Goal: Task Accomplishment & Management: Complete application form

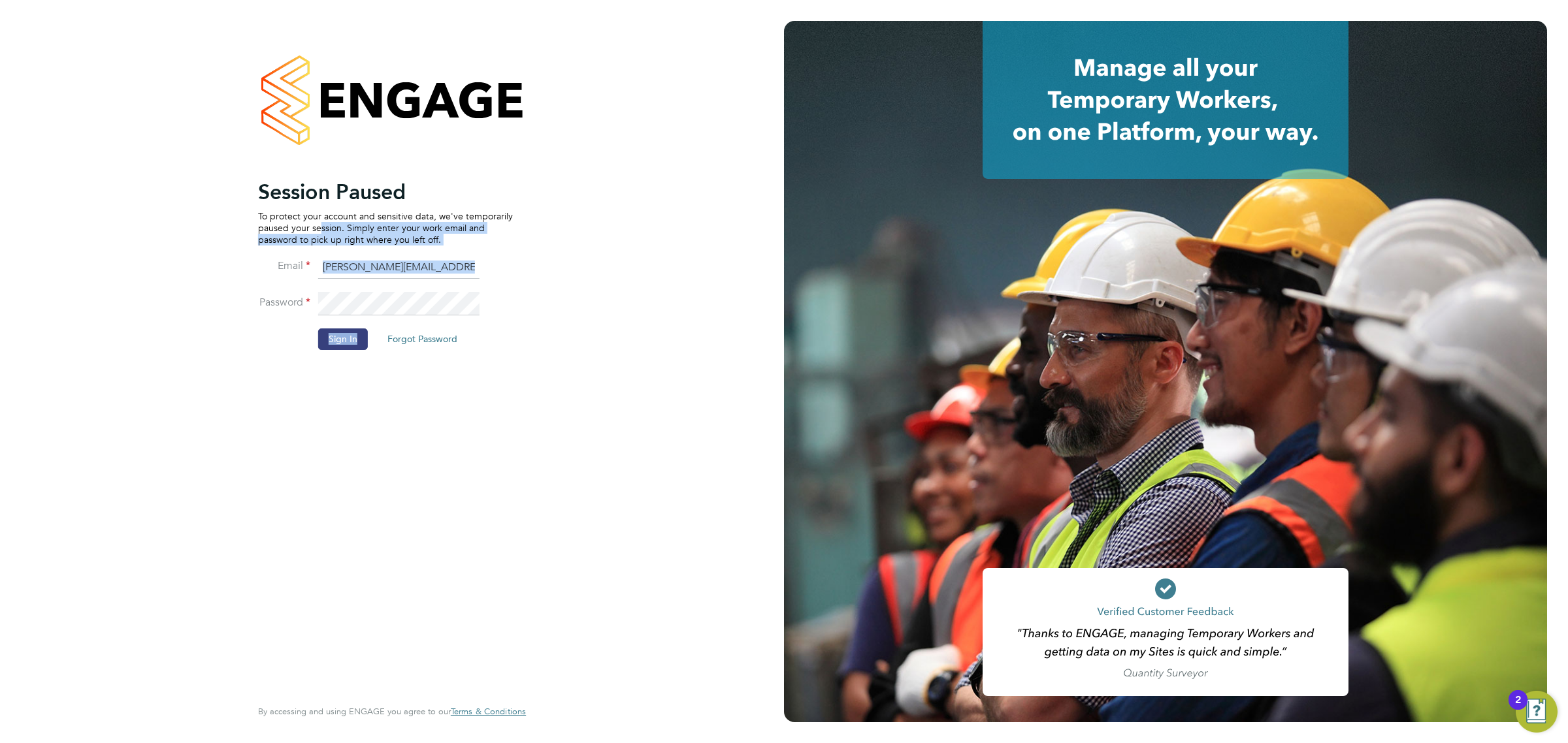
click at [341, 325] on li "Password" at bounding box center [385, 310] width 254 height 37
click at [350, 346] on button "Sign In" at bounding box center [342, 339] width 49 height 21
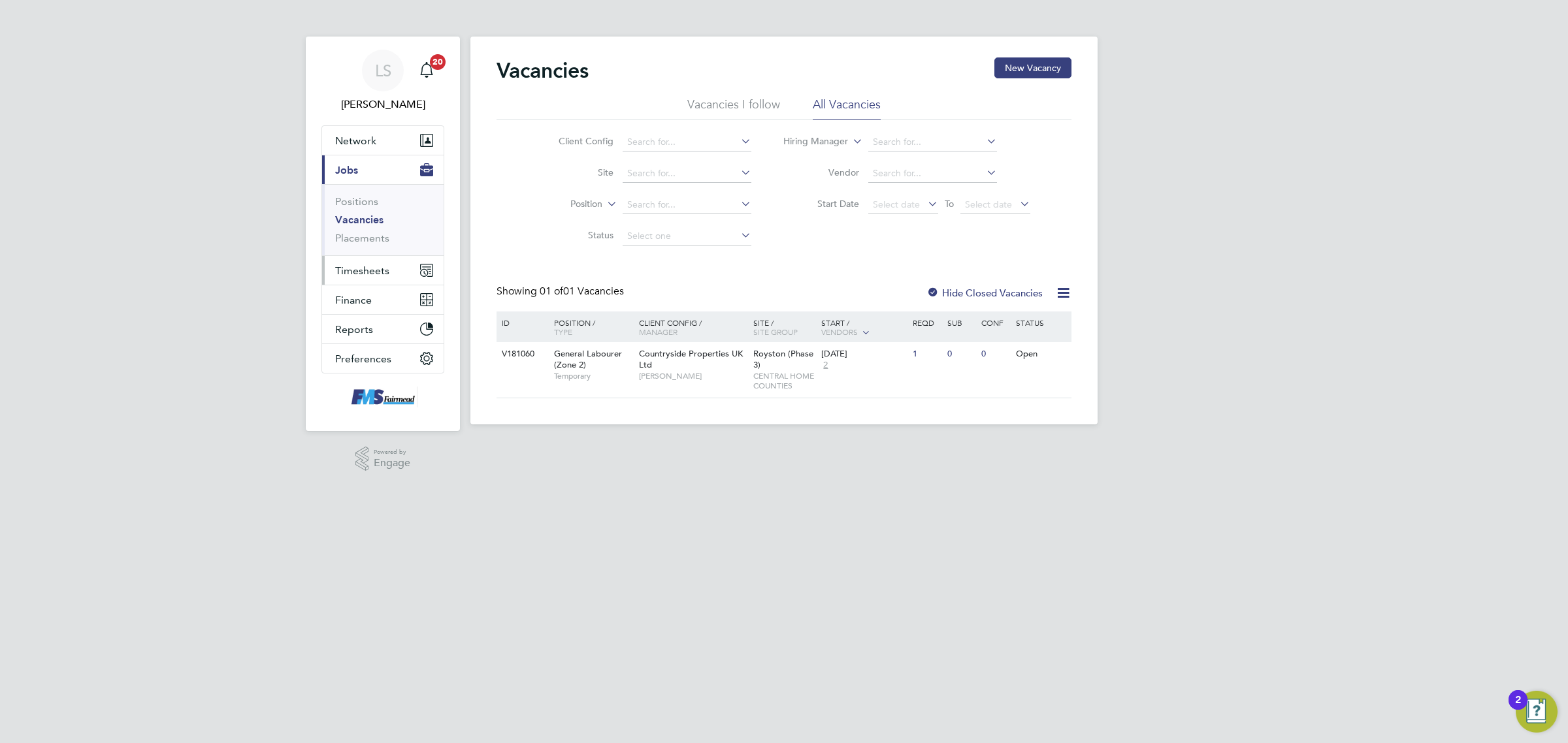
click at [371, 261] on button "Timesheets" at bounding box center [383, 270] width 121 height 28
click at [377, 226] on link "Timesheets" at bounding box center [362, 230] width 54 height 13
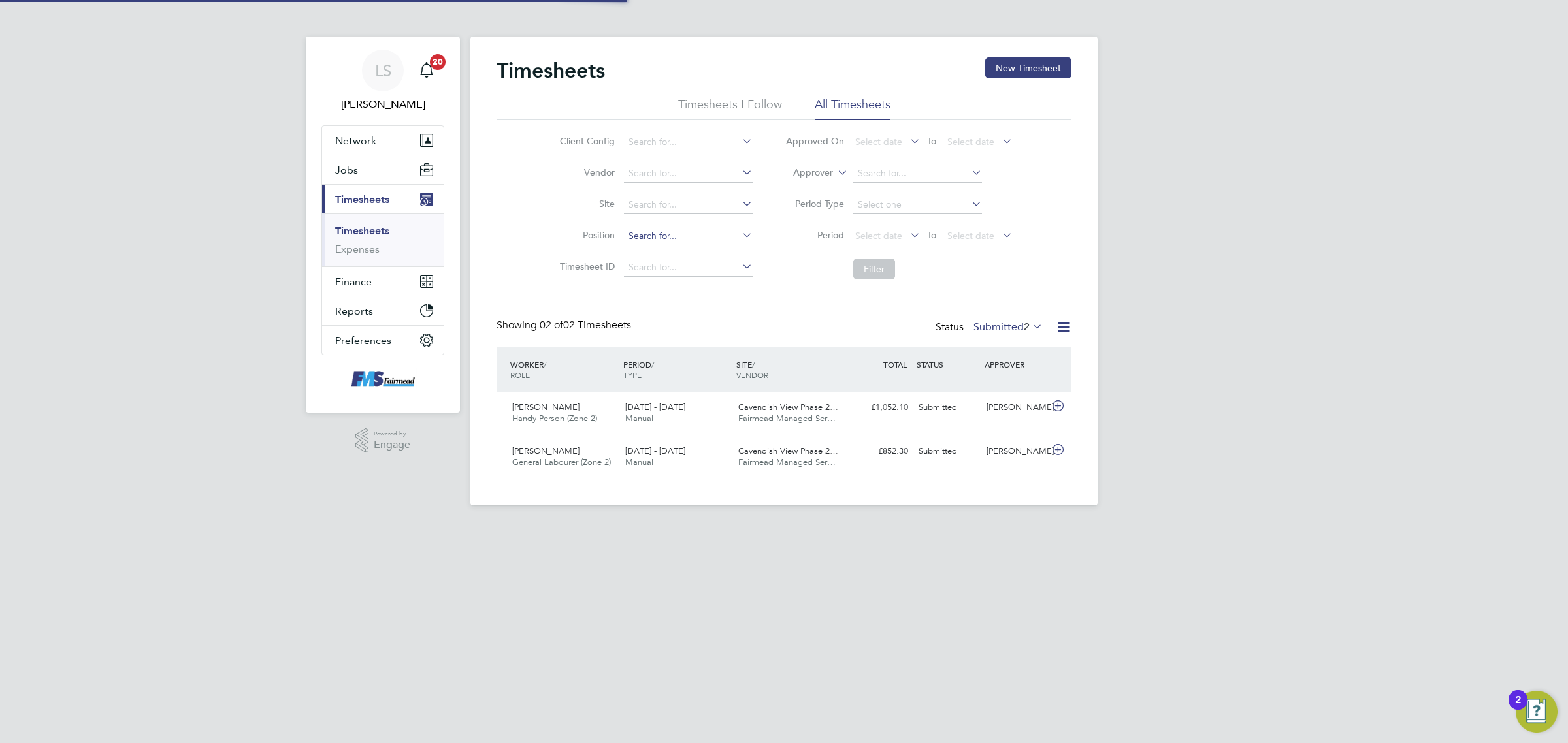
scroll to position [33, 113]
click at [359, 163] on button "Jobs" at bounding box center [383, 170] width 121 height 28
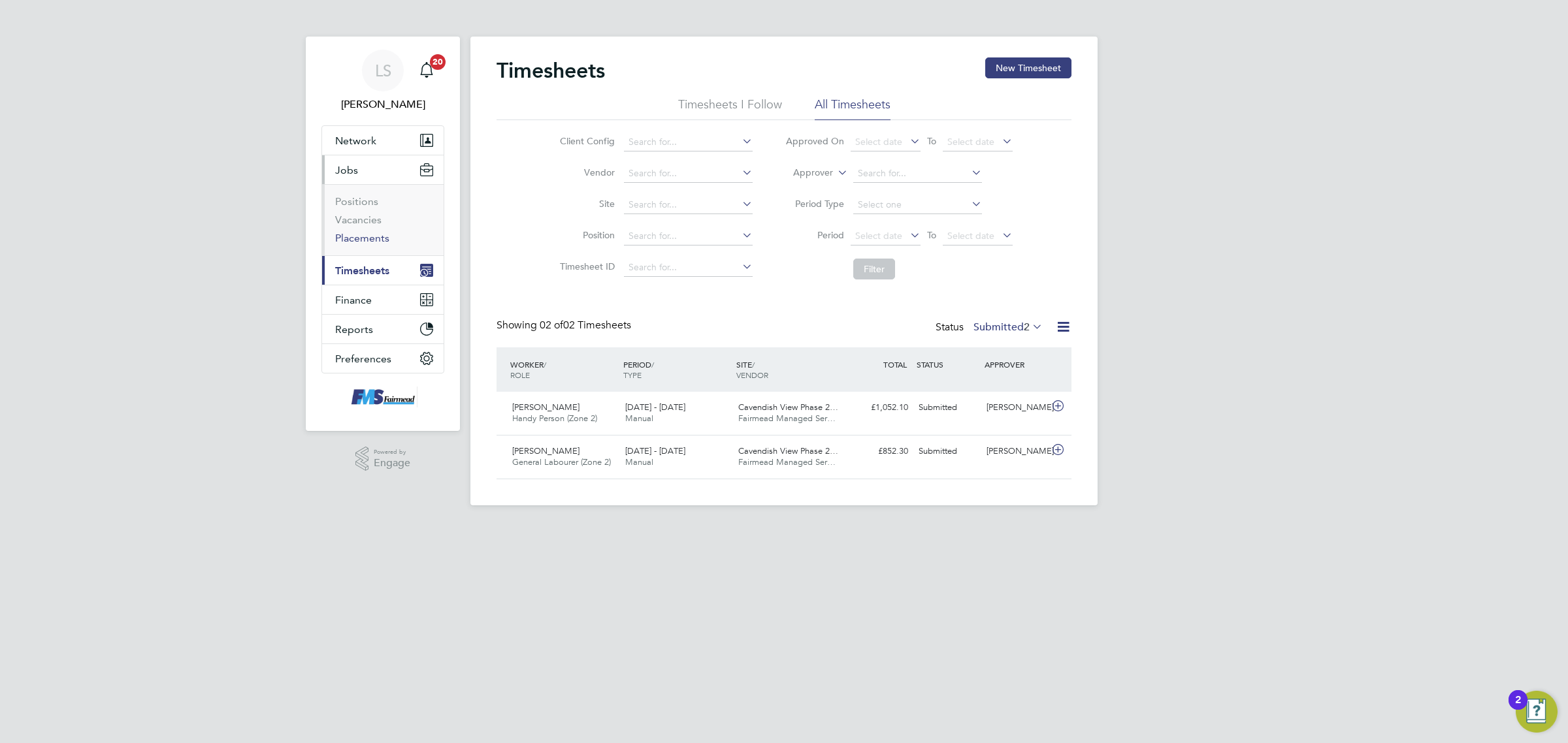
click at [360, 237] on link "Placements" at bounding box center [362, 238] width 54 height 13
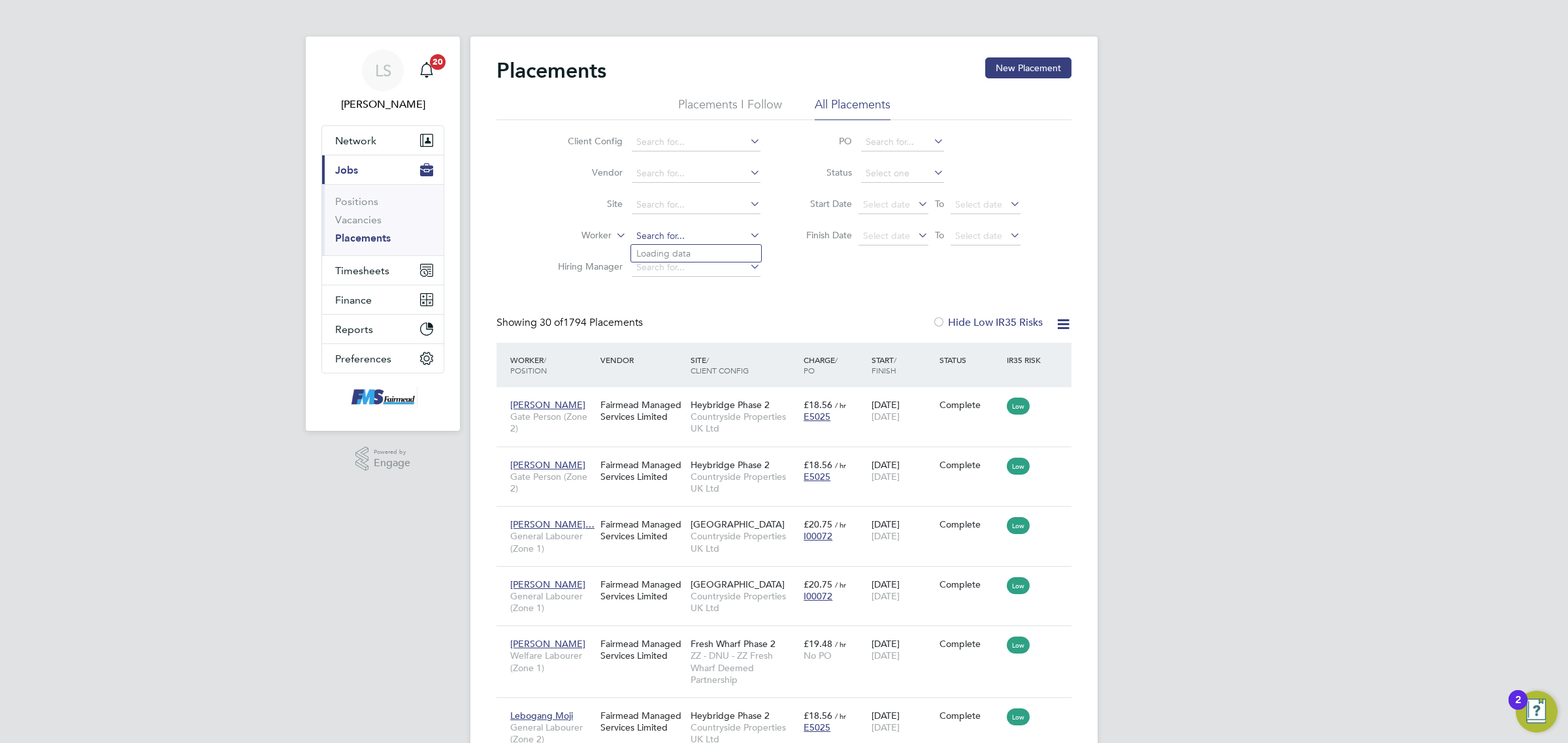
click at [685, 237] on input at bounding box center [697, 237] width 129 height 18
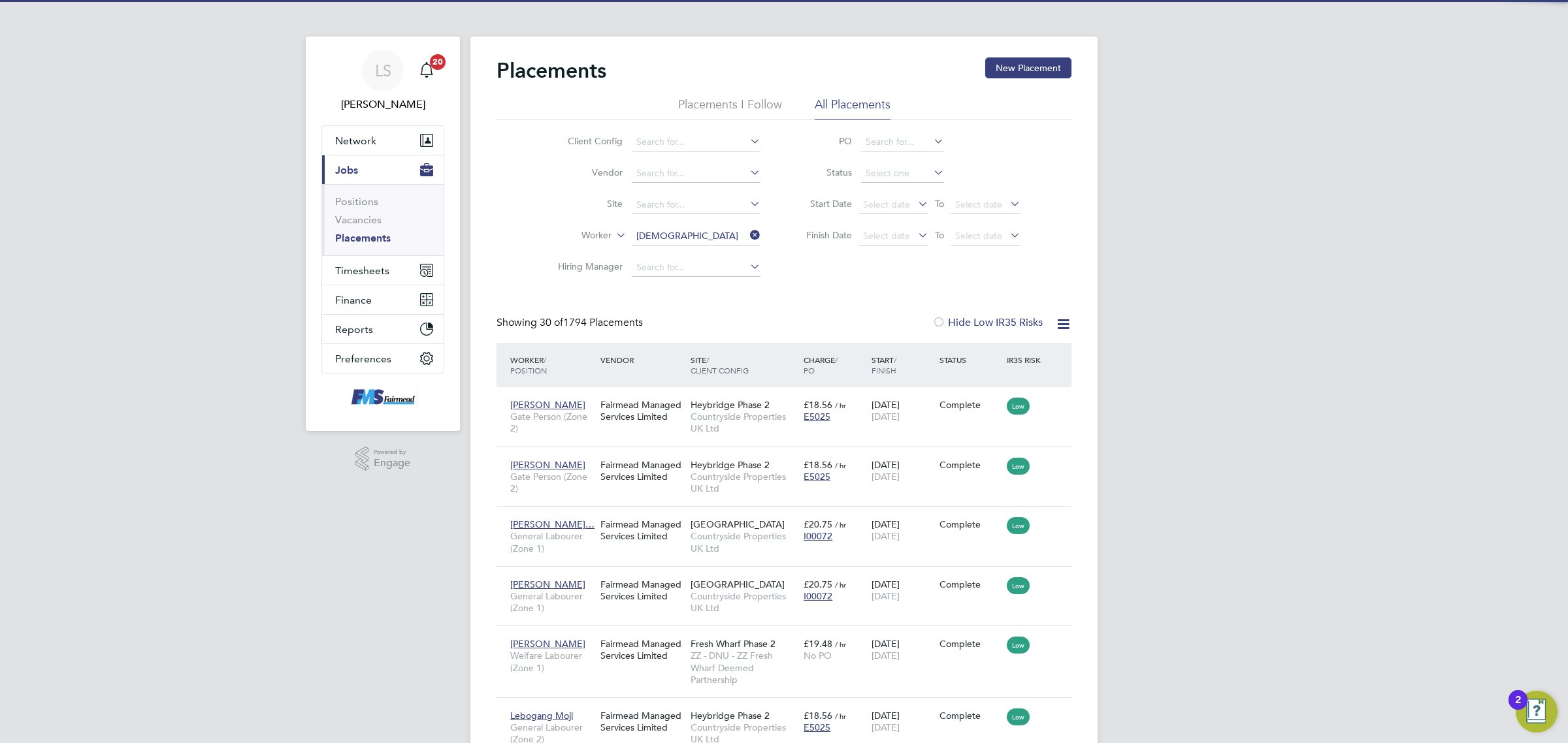
click at [691, 256] on li "[PERSON_NAME]" at bounding box center [712, 254] width 162 height 18
type input "[PERSON_NAME]"
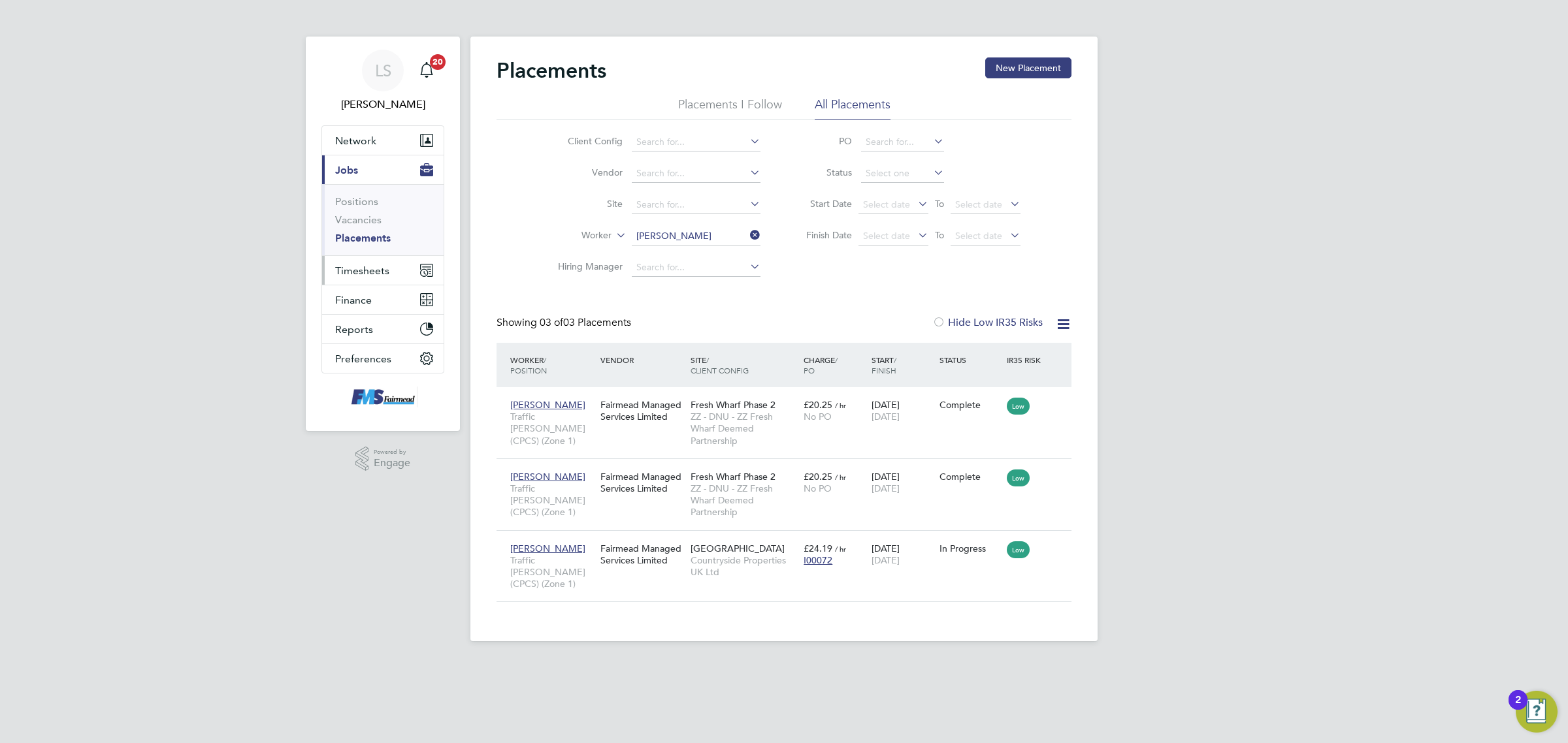
click at [393, 266] on button "Timesheets" at bounding box center [383, 270] width 121 height 28
click at [378, 230] on link "Timesheets" at bounding box center [362, 230] width 54 height 13
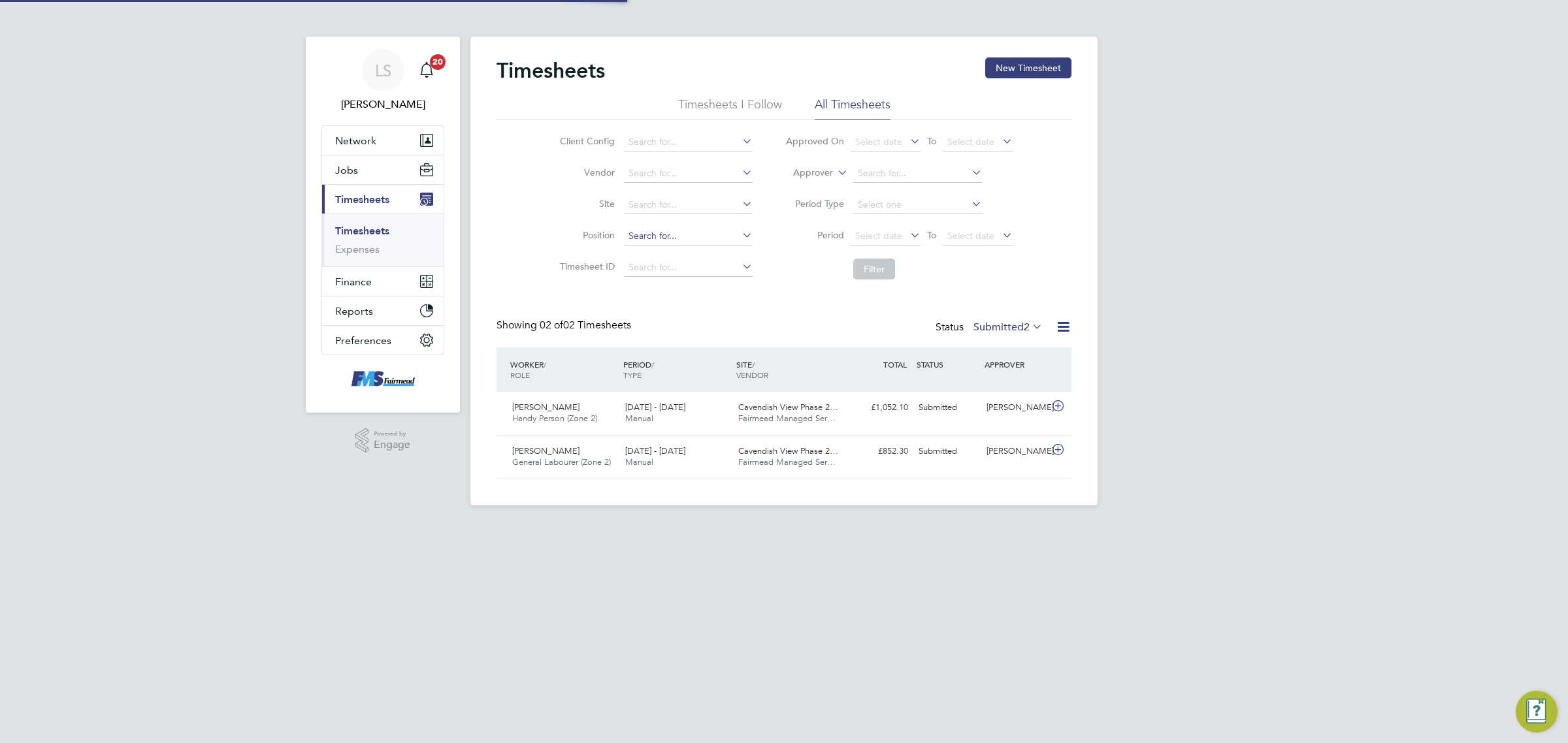
click at [675, 235] on input at bounding box center [688, 237] width 129 height 18
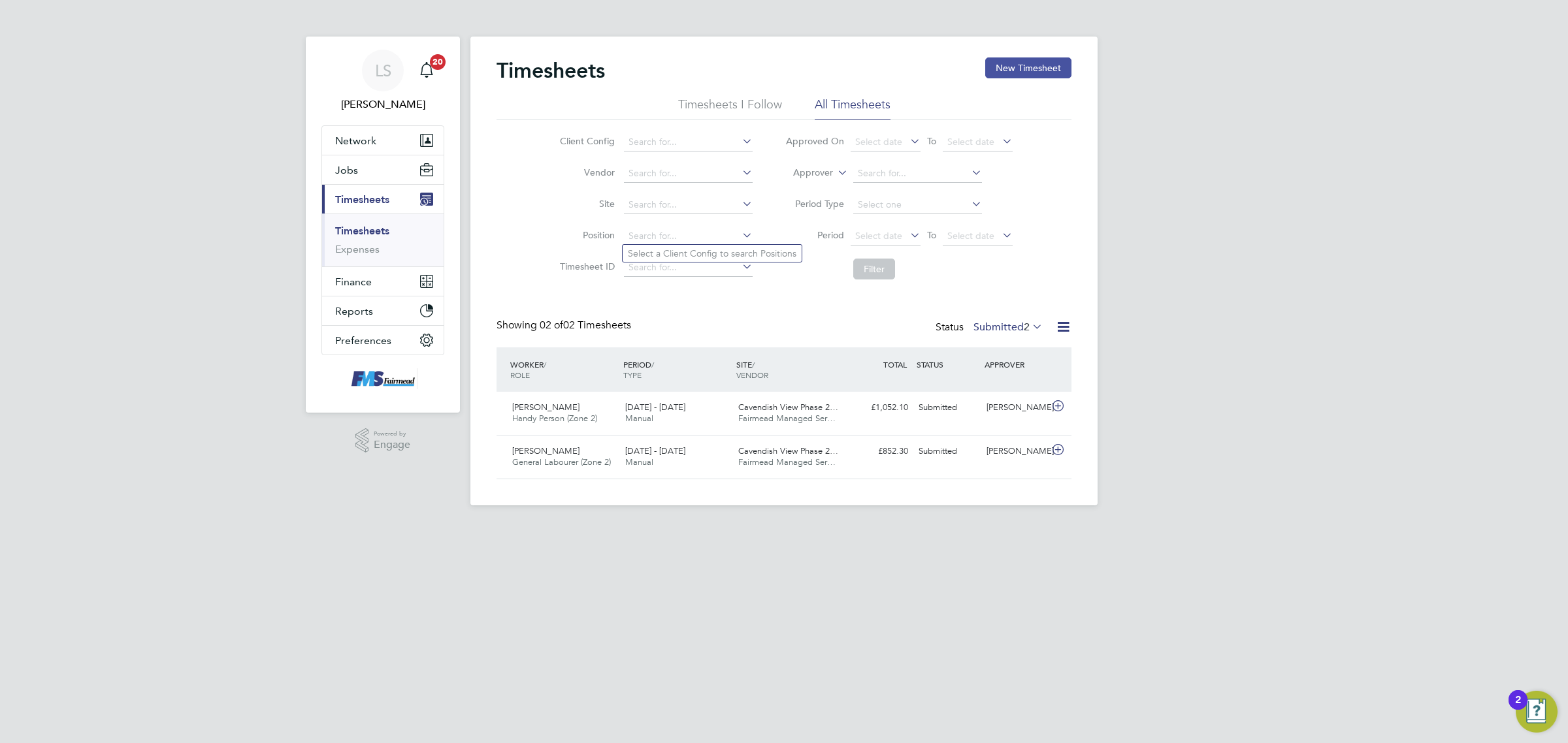
click at [1061, 64] on button "New Timesheet" at bounding box center [1028, 68] width 86 height 21
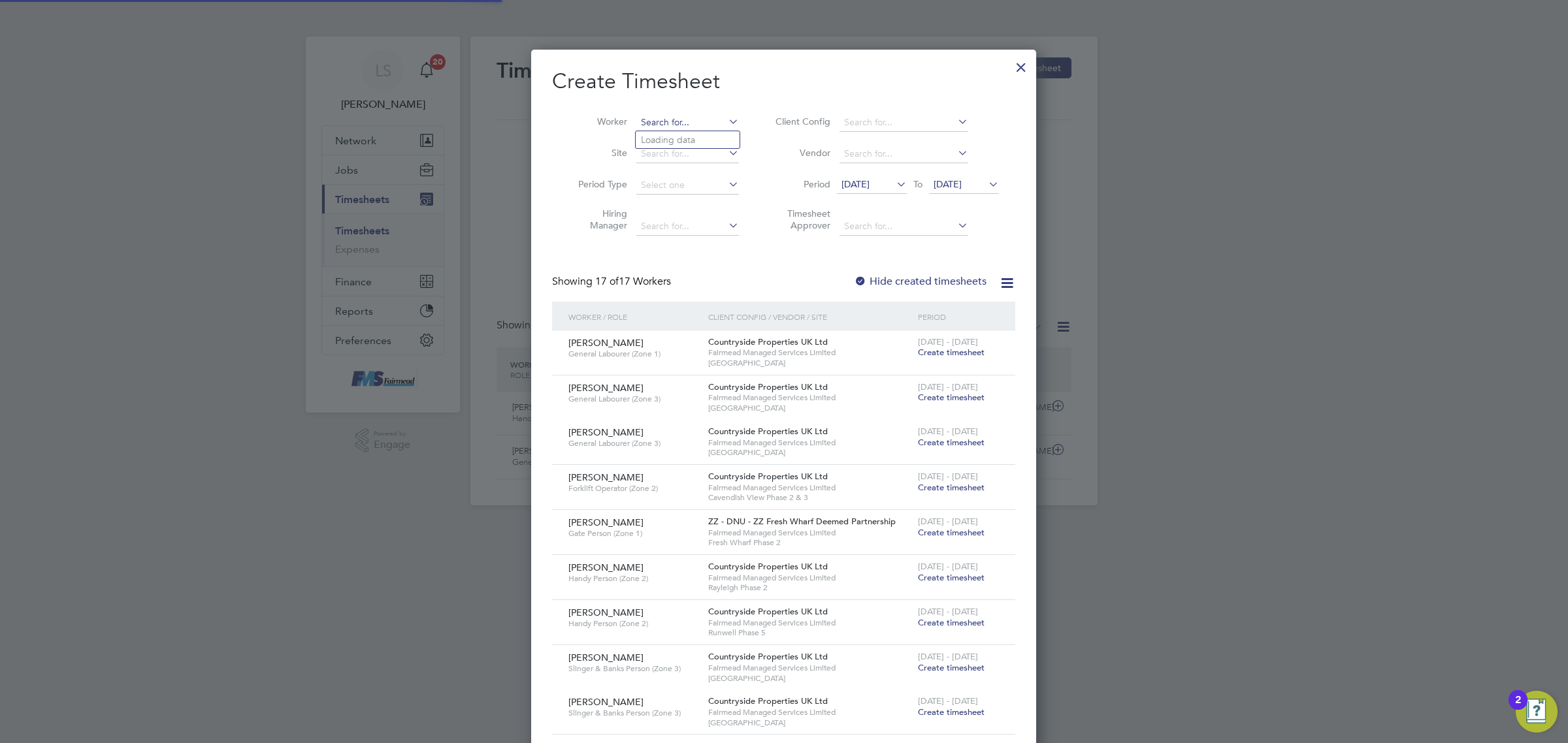
click at [665, 118] on input at bounding box center [687, 123] width 103 height 18
click at [675, 135] on li "[PERSON_NAME]" at bounding box center [716, 140] width 162 height 18
type input "[PERSON_NAME]"
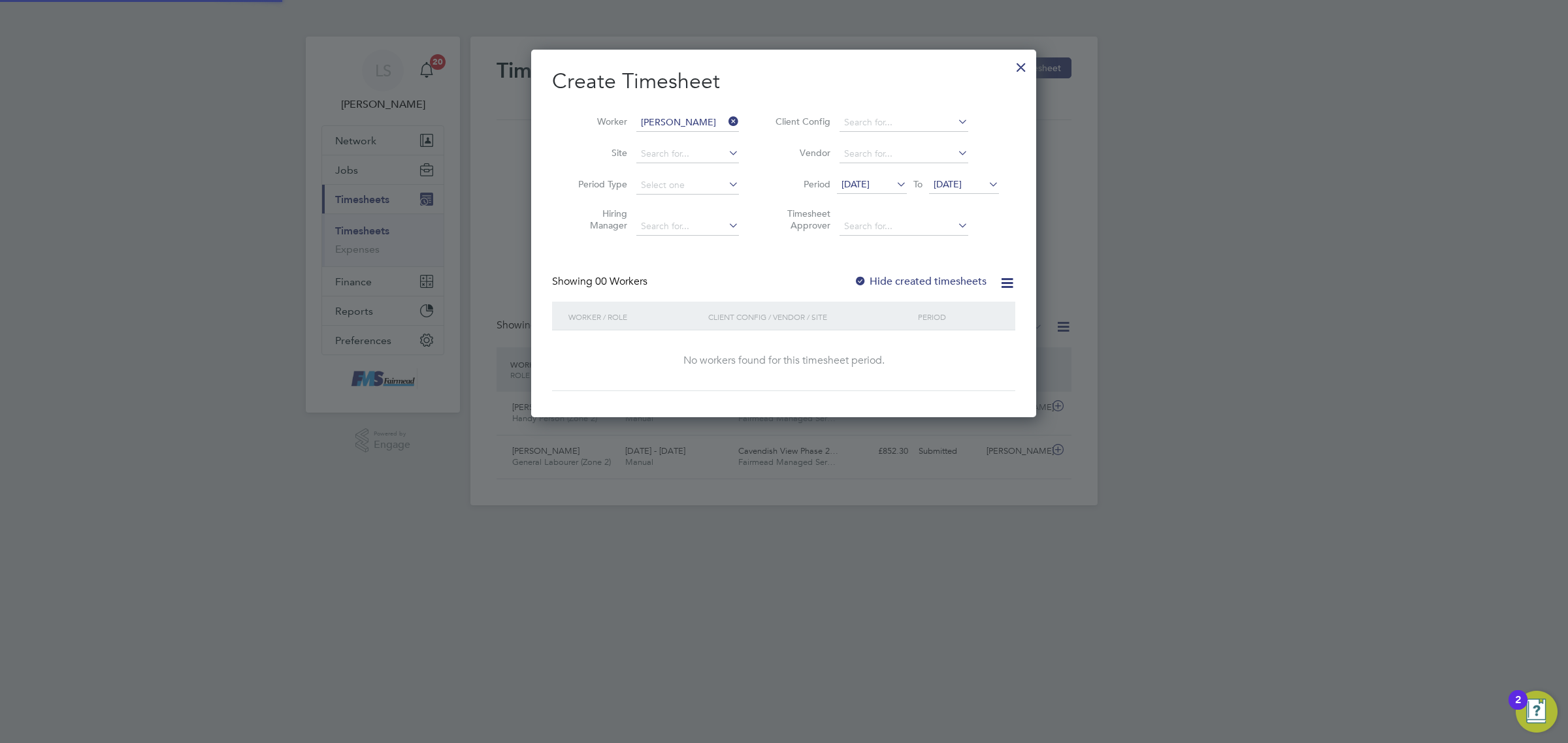
click at [949, 177] on span "[DATE]" at bounding box center [964, 185] width 70 height 18
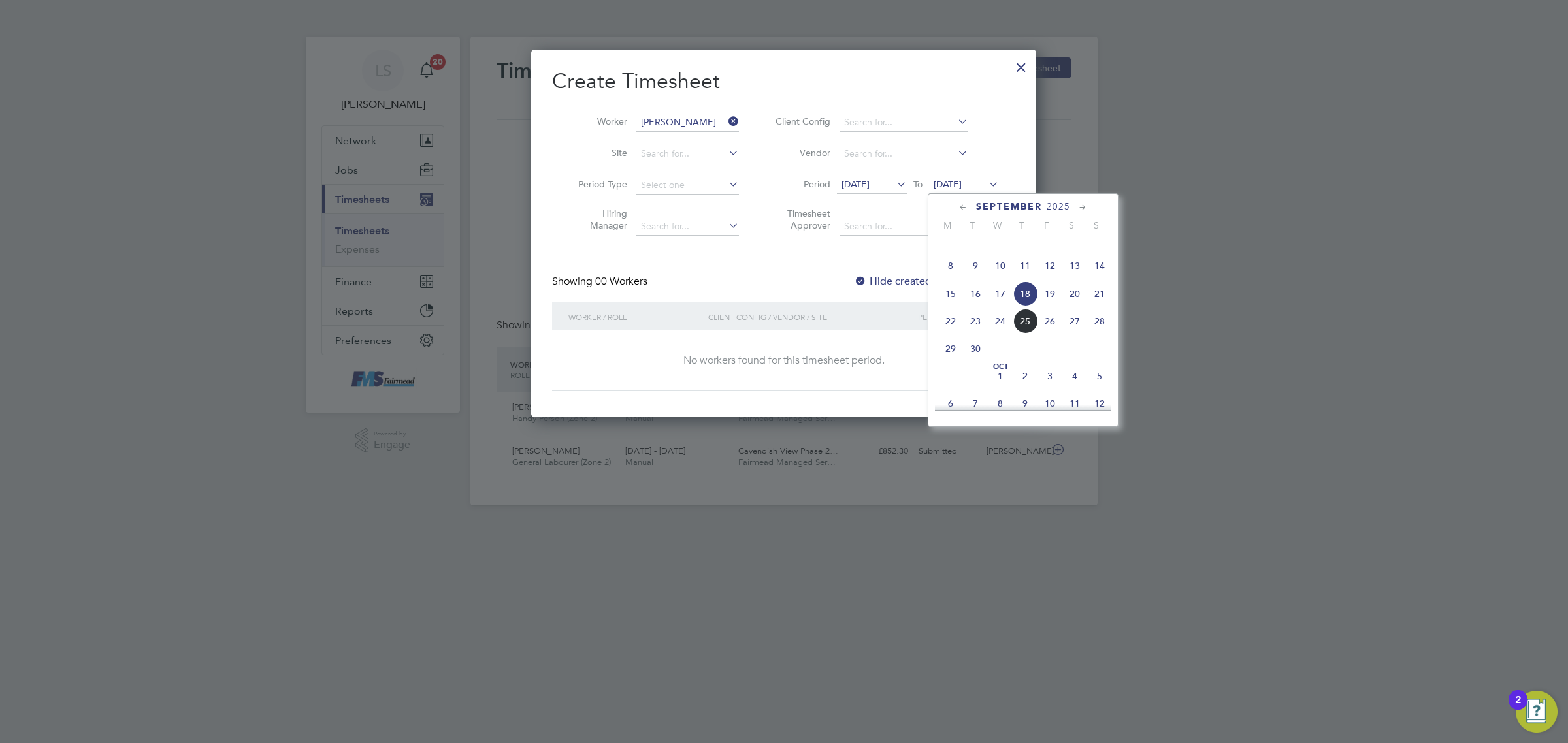
click at [1104, 305] on span "21" at bounding box center [1100, 294] width 25 height 25
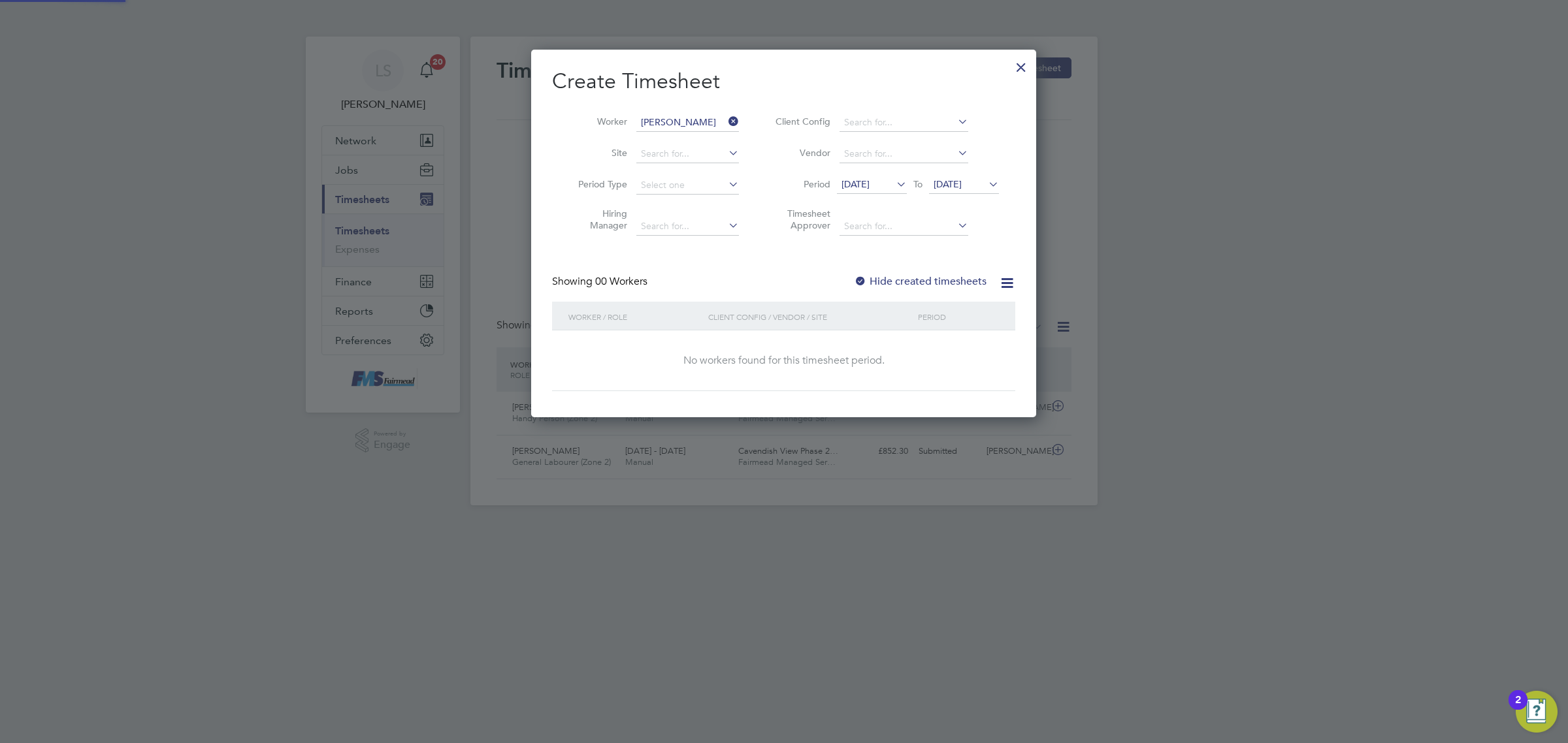
click at [936, 283] on label "Hide created timesheets" at bounding box center [920, 282] width 132 height 13
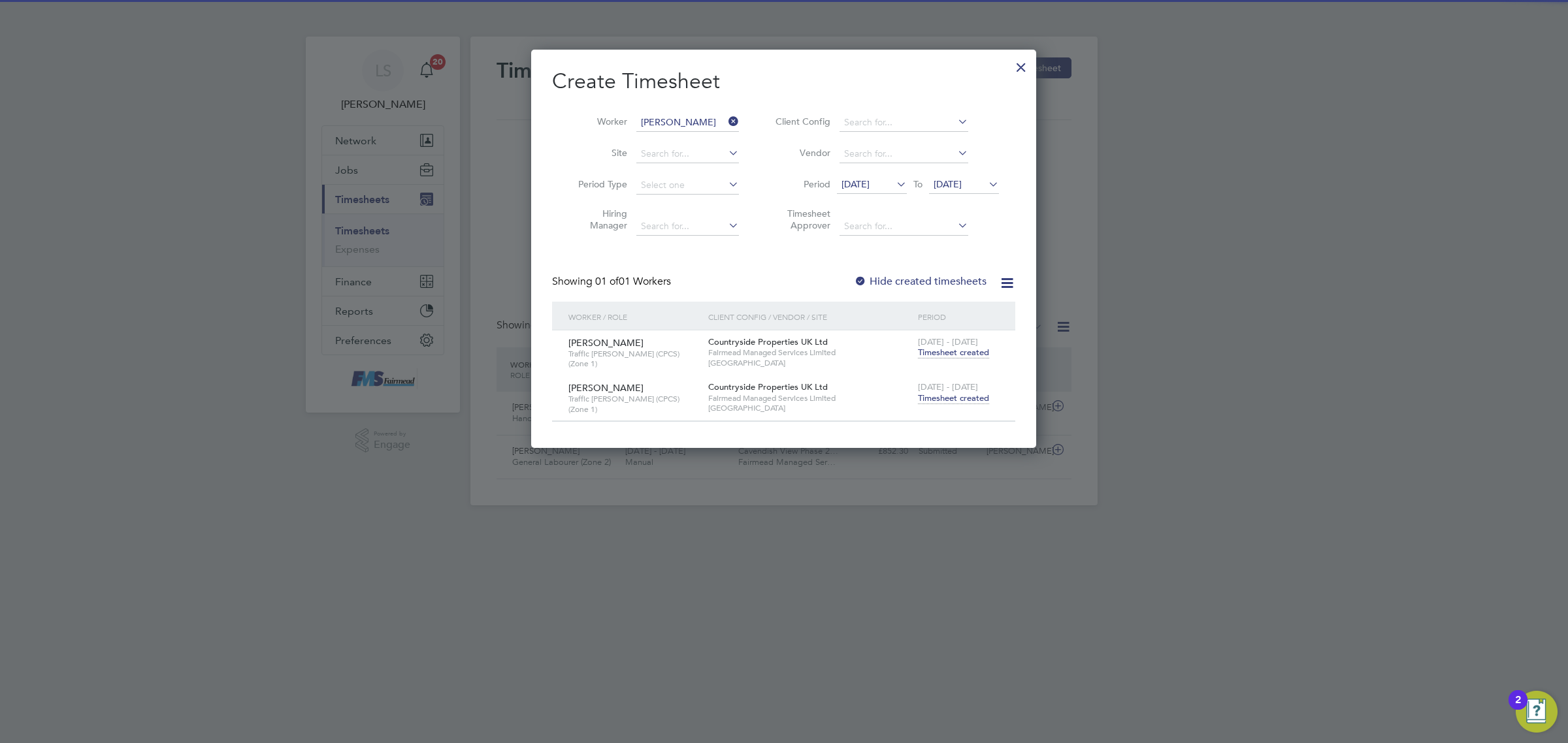
click at [950, 400] on span "Timesheet created" at bounding box center [953, 398] width 71 height 12
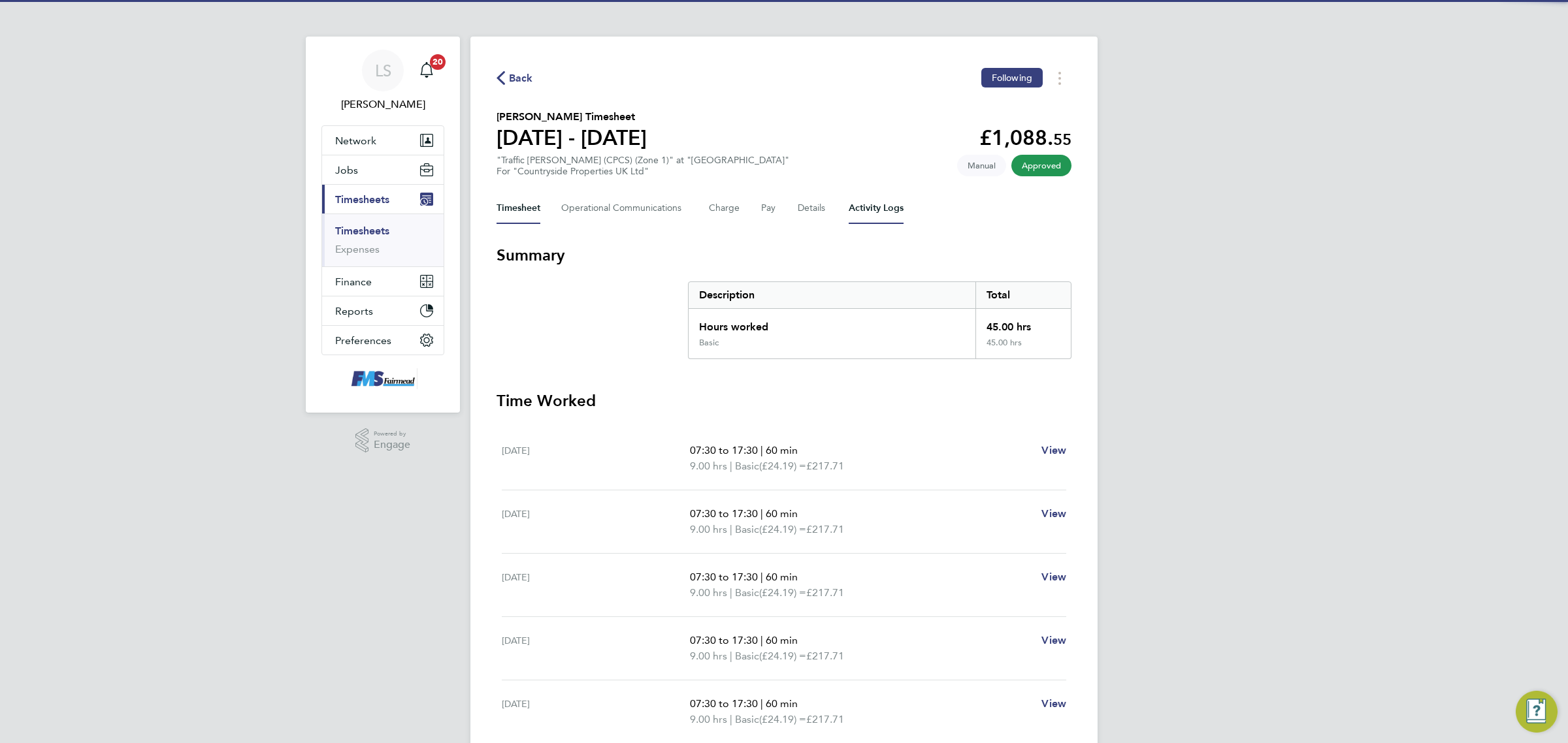
click at [849, 197] on Logs-tab "Activity Logs" at bounding box center [877, 208] width 55 height 31
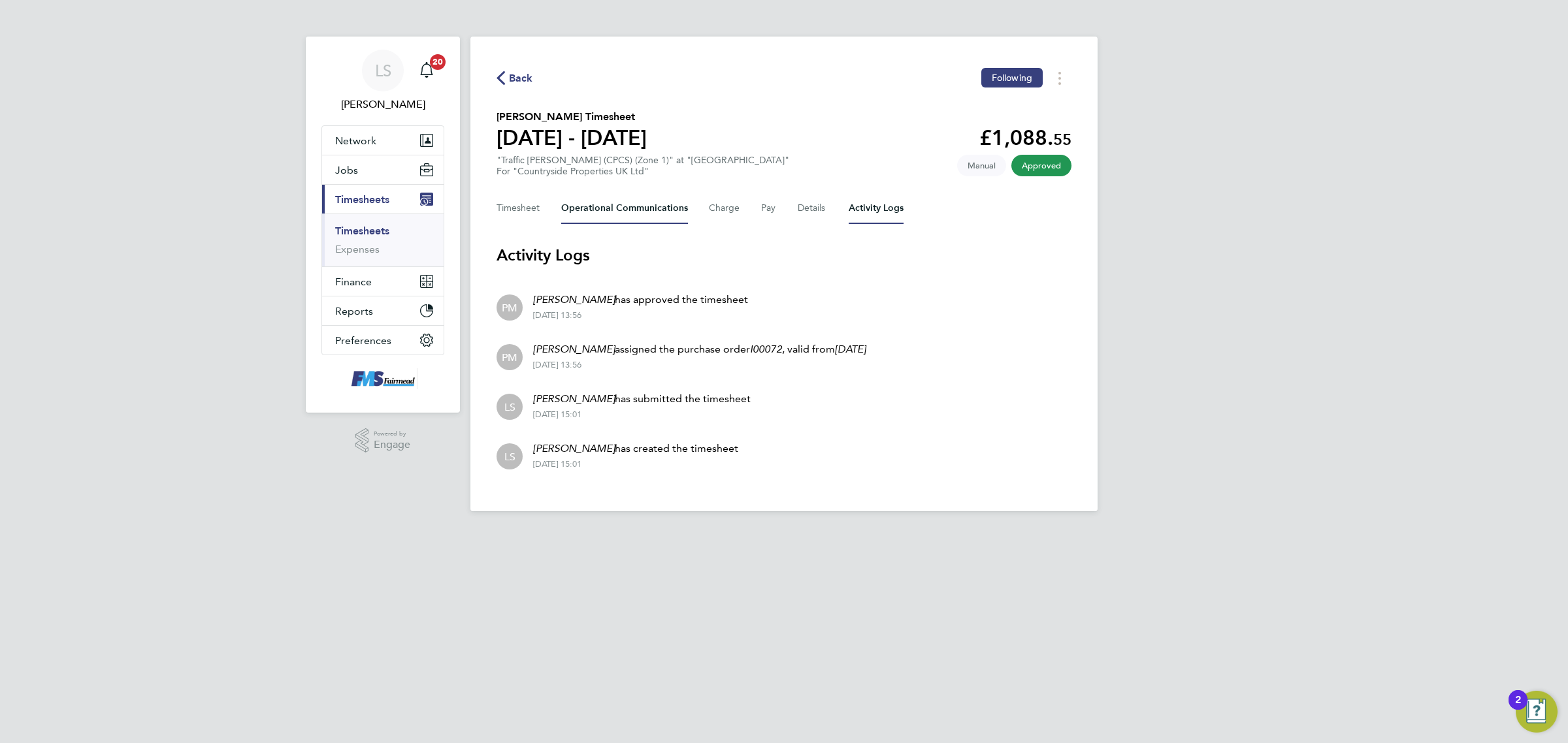
click at [637, 211] on Communications-tab "Operational Communications" at bounding box center [624, 208] width 126 height 31
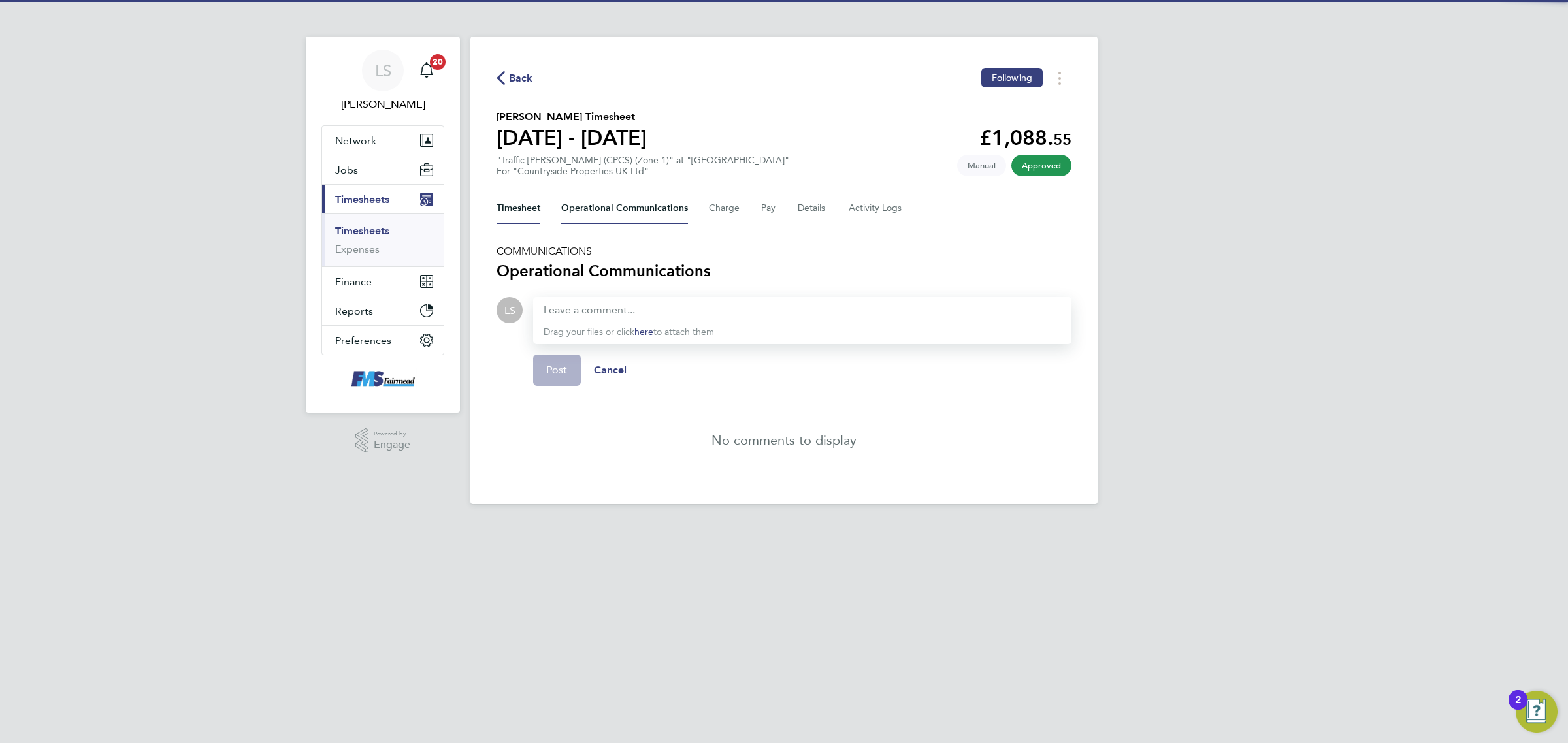
click at [514, 197] on button "Timesheet" at bounding box center [518, 208] width 44 height 31
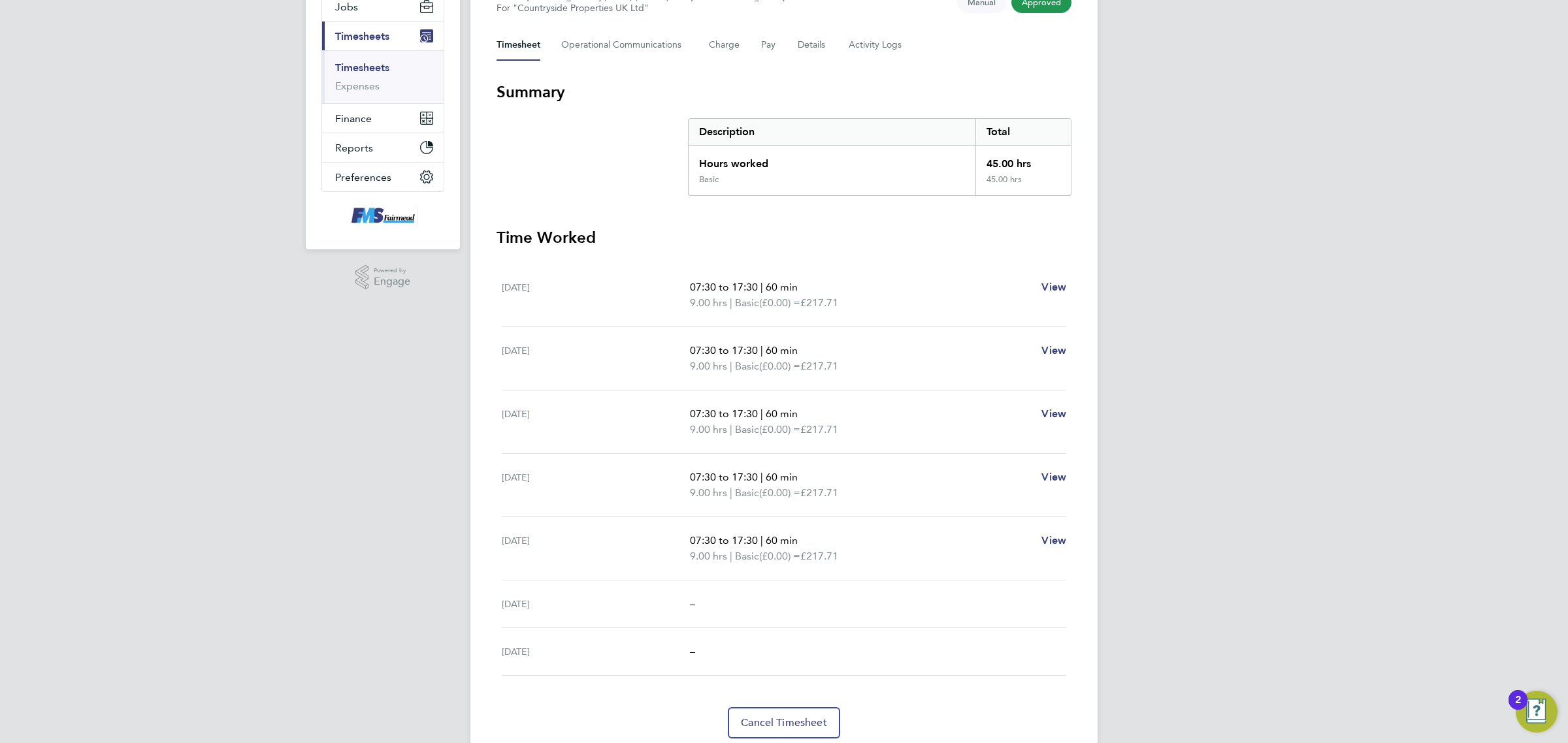
drag, startPoint x: 1089, startPoint y: 546, endPoint x: 471, endPoint y: 283, distance: 671.6
click at [471, 283] on div "Back Following [PERSON_NAME] Timesheet [DATE] - [DATE] £1,088. 55 "Traffic [PER…" at bounding box center [784, 322] width 627 height 897
click at [1025, 295] on p "9.00 hrs | Basic (£0.00) = £217.71" at bounding box center [860, 303] width 341 height 16
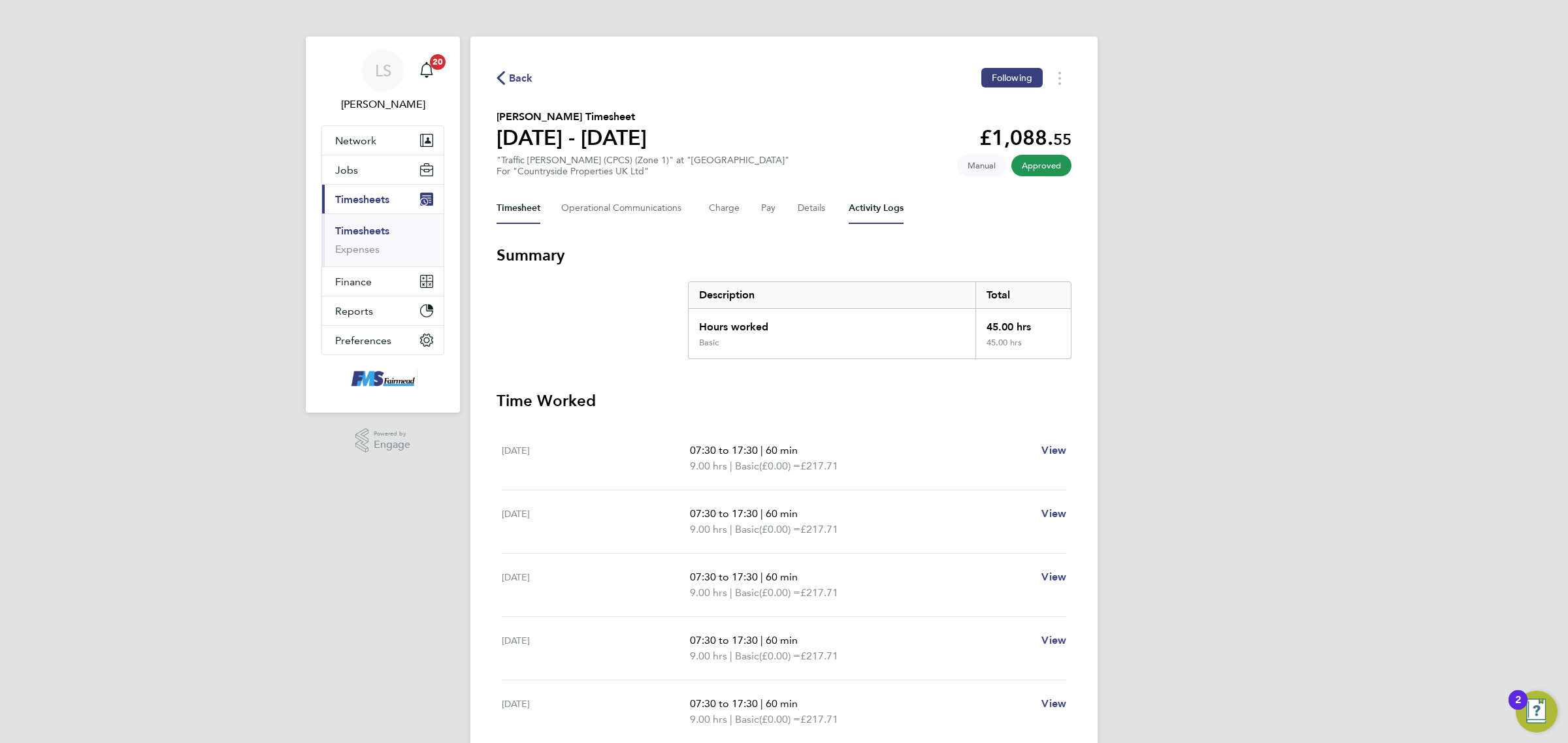
click at [866, 204] on Logs-tab "Activity Logs" at bounding box center [877, 208] width 55 height 31
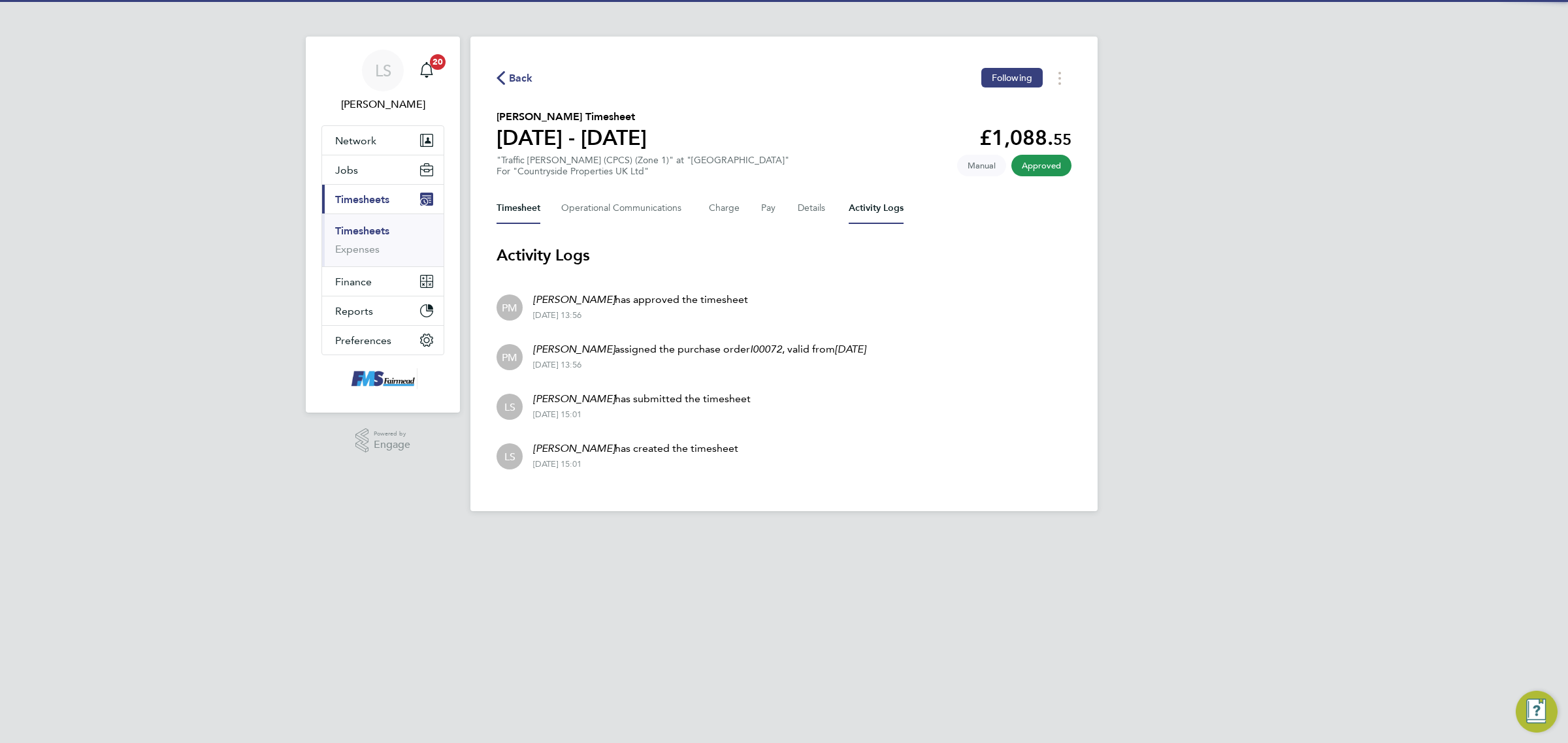
click at [517, 204] on button "Timesheet" at bounding box center [518, 208] width 44 height 31
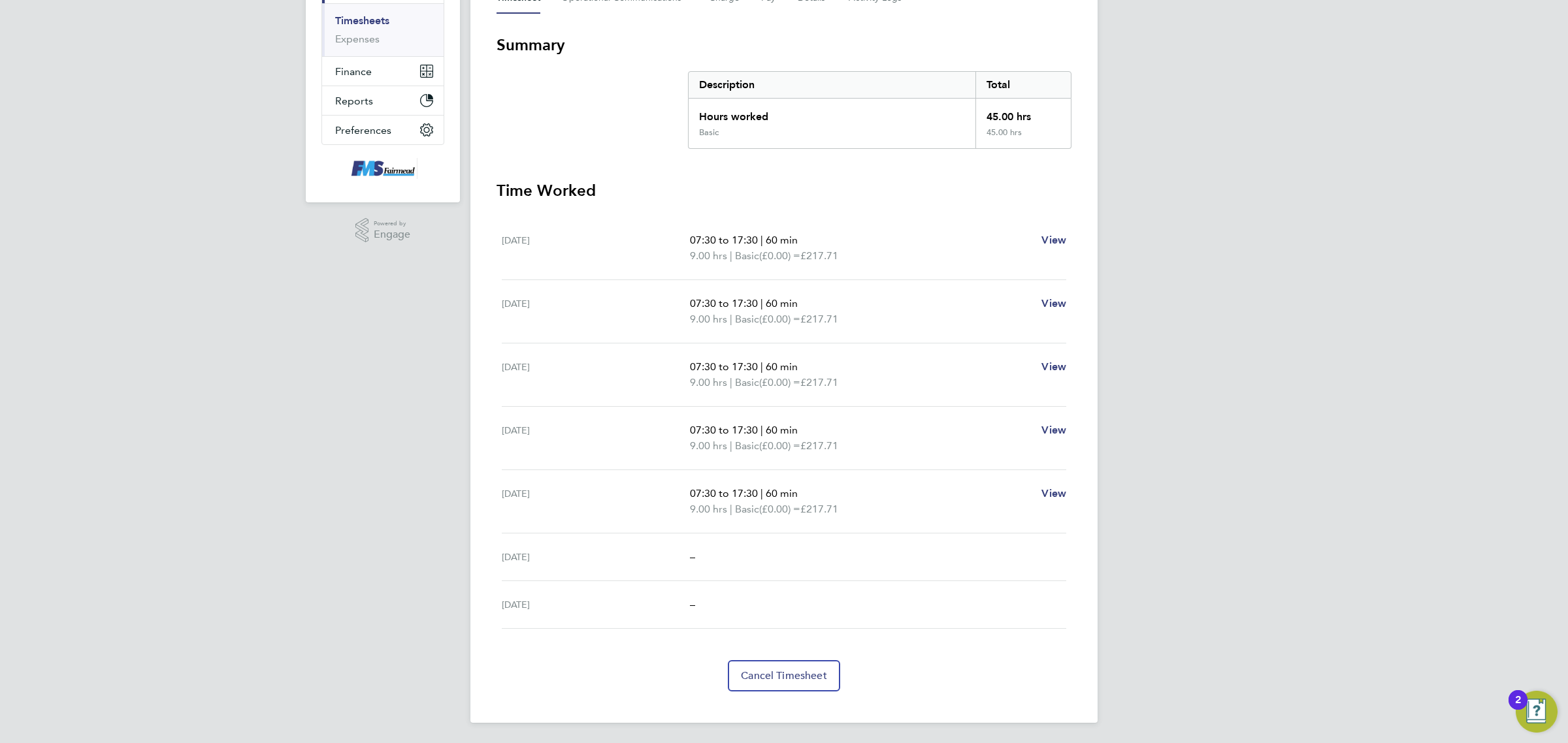
drag, startPoint x: 1079, startPoint y: 490, endPoint x: 492, endPoint y: 28, distance: 747.0
click at [492, 28] on div "Back Following [PERSON_NAME] Timesheet [DATE] - [DATE] £1,088. 55 "Traffic [PER…" at bounding box center [784, 274] width 627 height 897
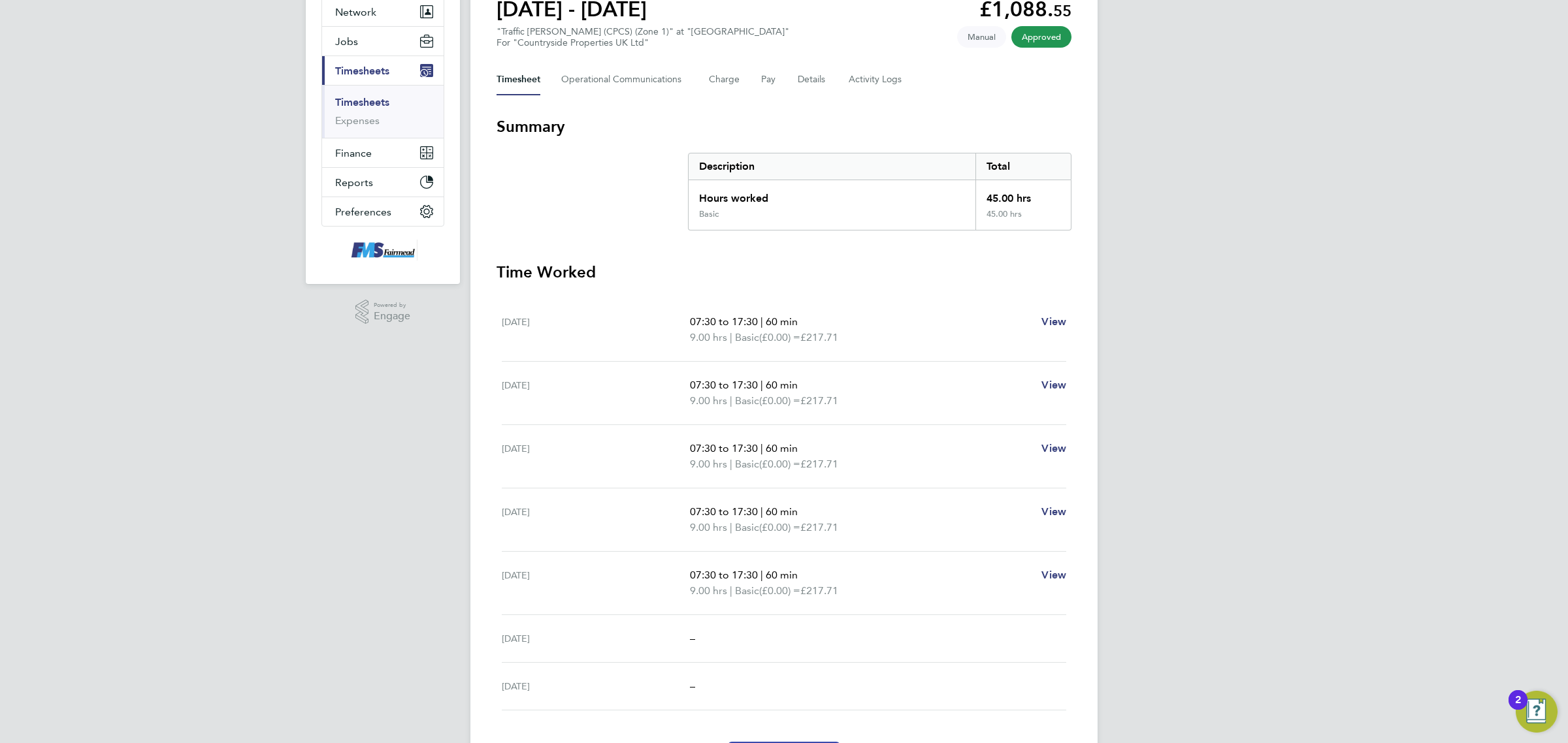
click at [619, 369] on div "[DATE] 07:30 to 17:30 | 60 min 9.00 hrs | Basic (£0.00) = £217.71 View" at bounding box center [784, 393] width 564 height 64
click at [598, 363] on div "[DATE] 07:30 to 17:30 | 60 min 9.00 hrs | Basic (£0.00) = £217.71 View" at bounding box center [784, 393] width 564 height 64
click at [374, 39] on button "Jobs" at bounding box center [383, 41] width 121 height 28
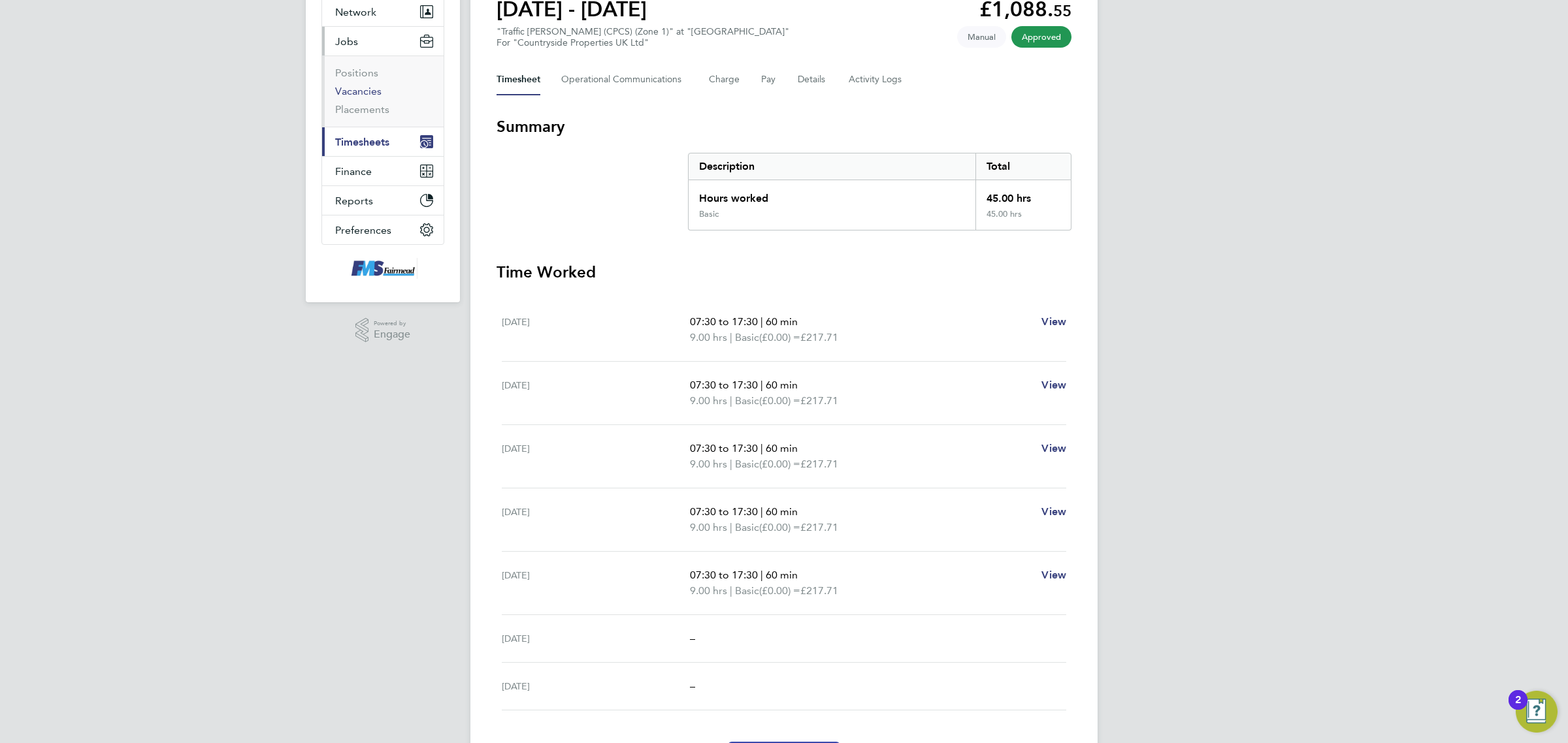
click at [370, 88] on link "Vacancies" at bounding box center [357, 90] width 46 height 13
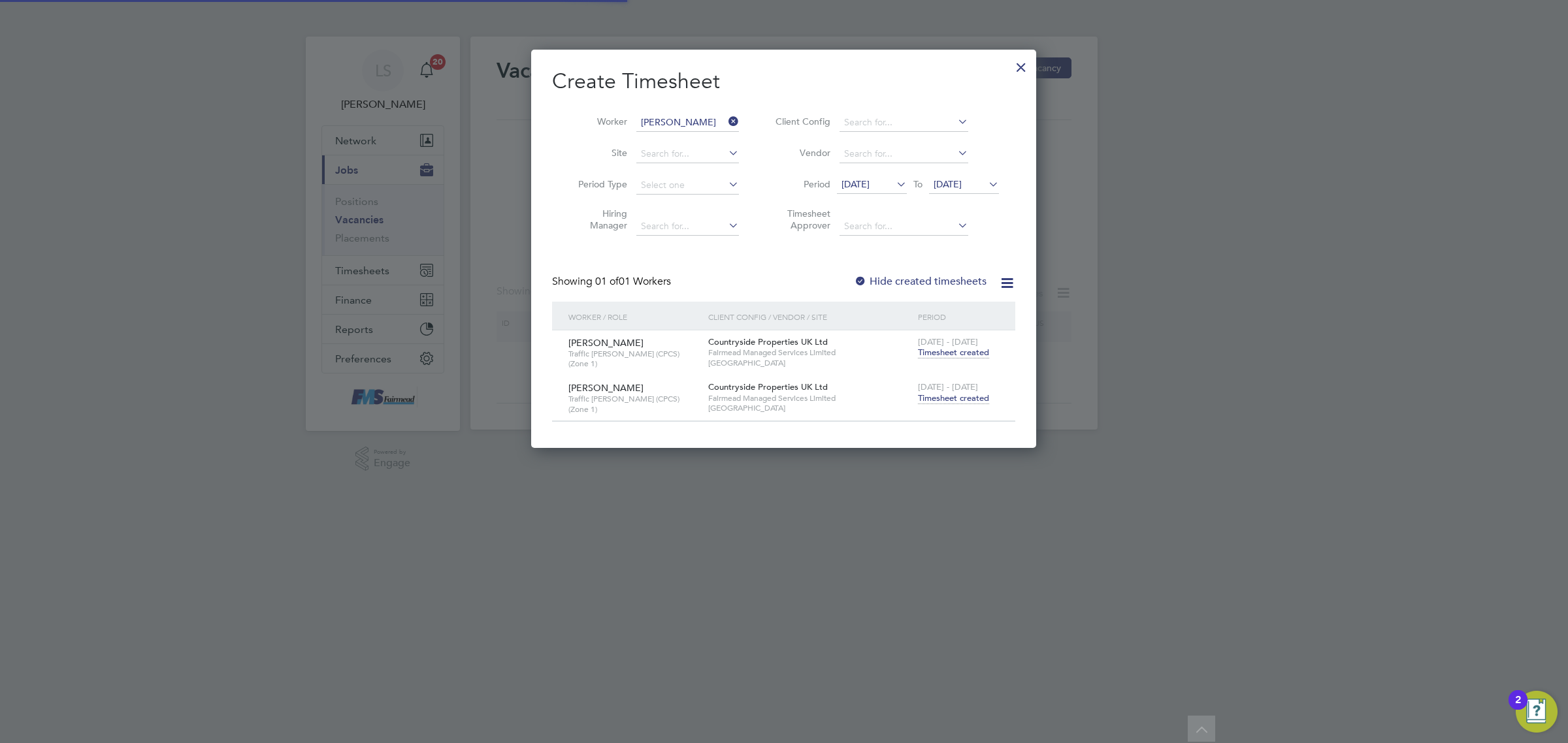
scroll to position [397, 505]
click at [1030, 70] on div at bounding box center [1021, 64] width 23 height 23
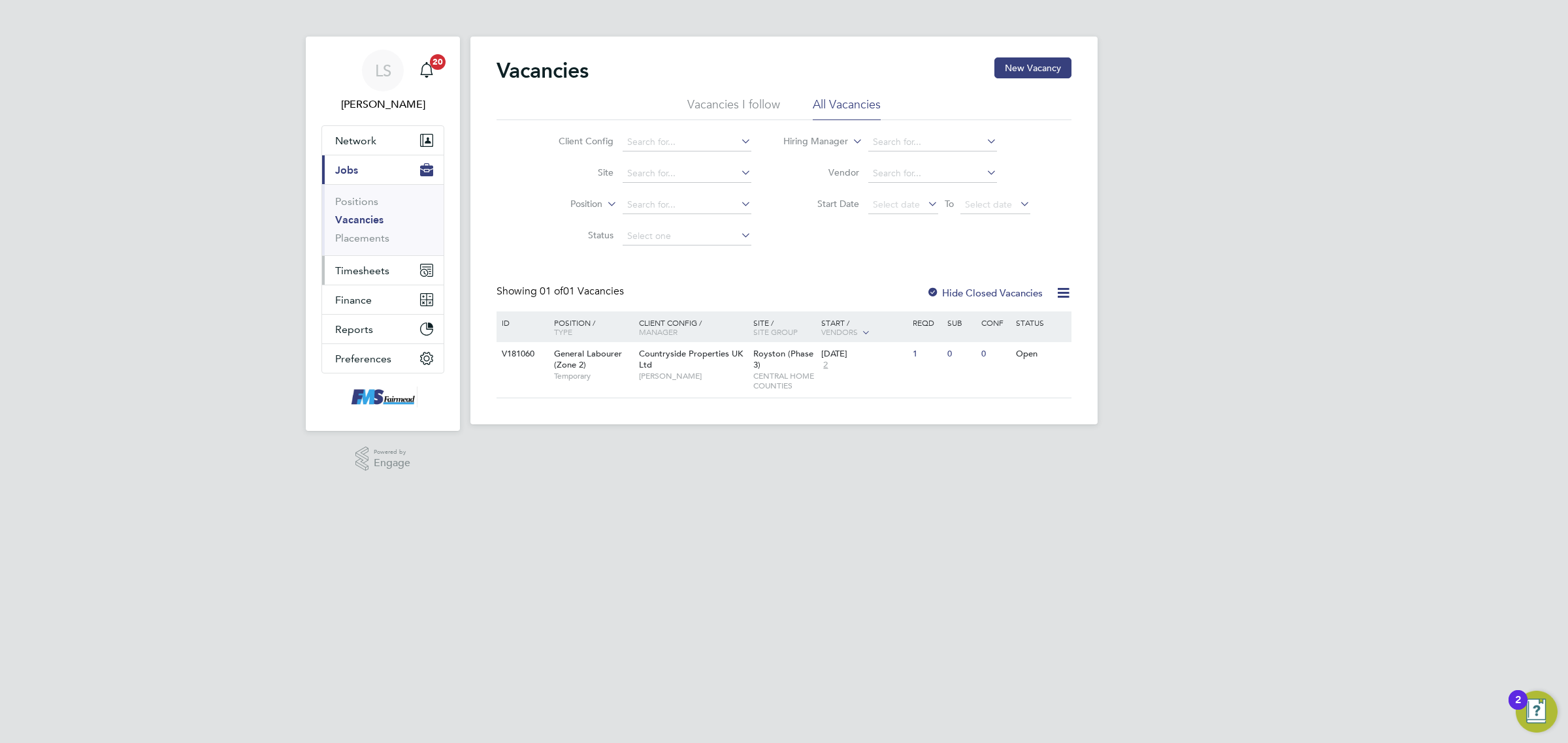
click at [389, 266] on button "Timesheets" at bounding box center [383, 270] width 121 height 28
click at [362, 232] on link "Timesheets" at bounding box center [362, 230] width 54 height 13
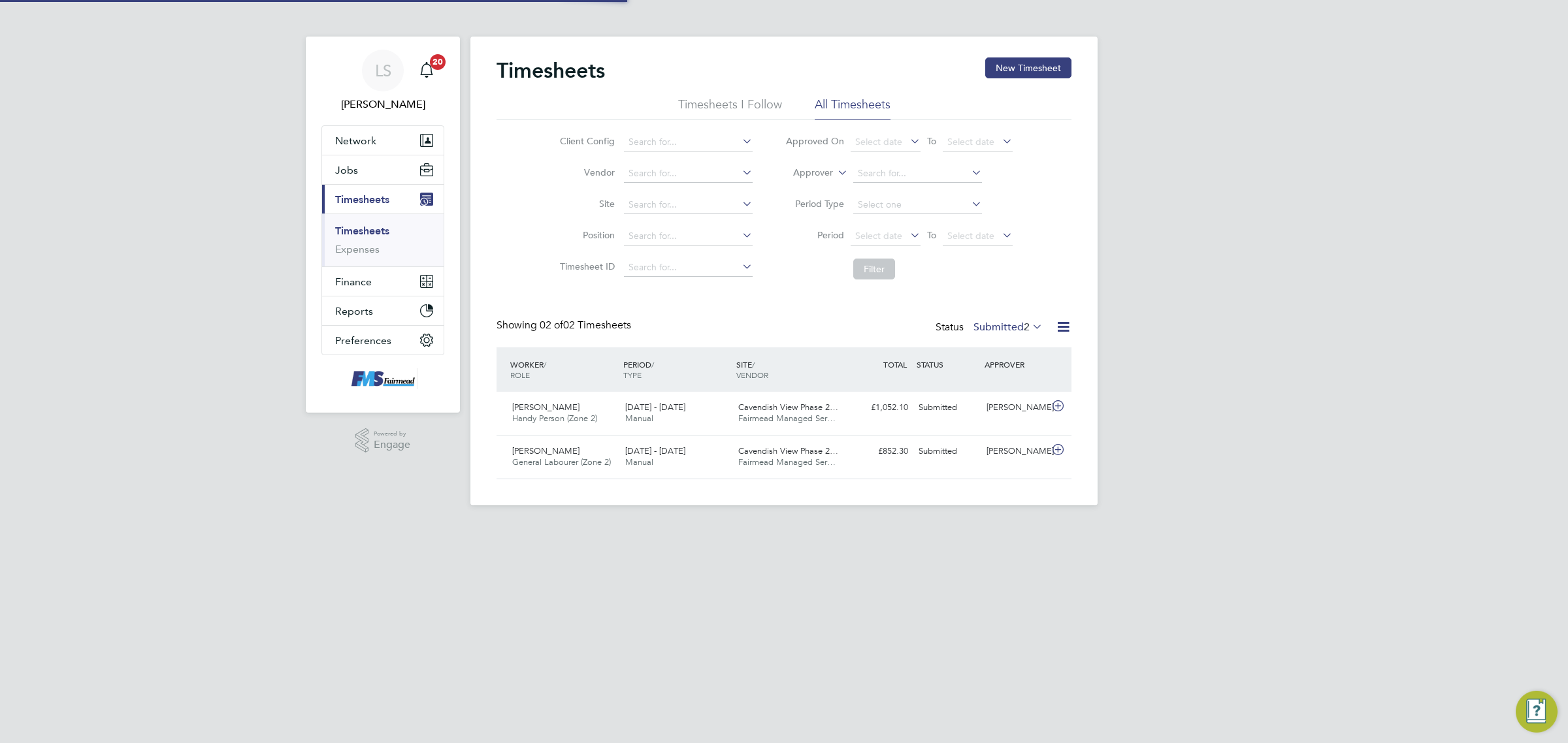
scroll to position [33, 113]
click at [1044, 73] on button "New Timesheet" at bounding box center [1028, 68] width 86 height 21
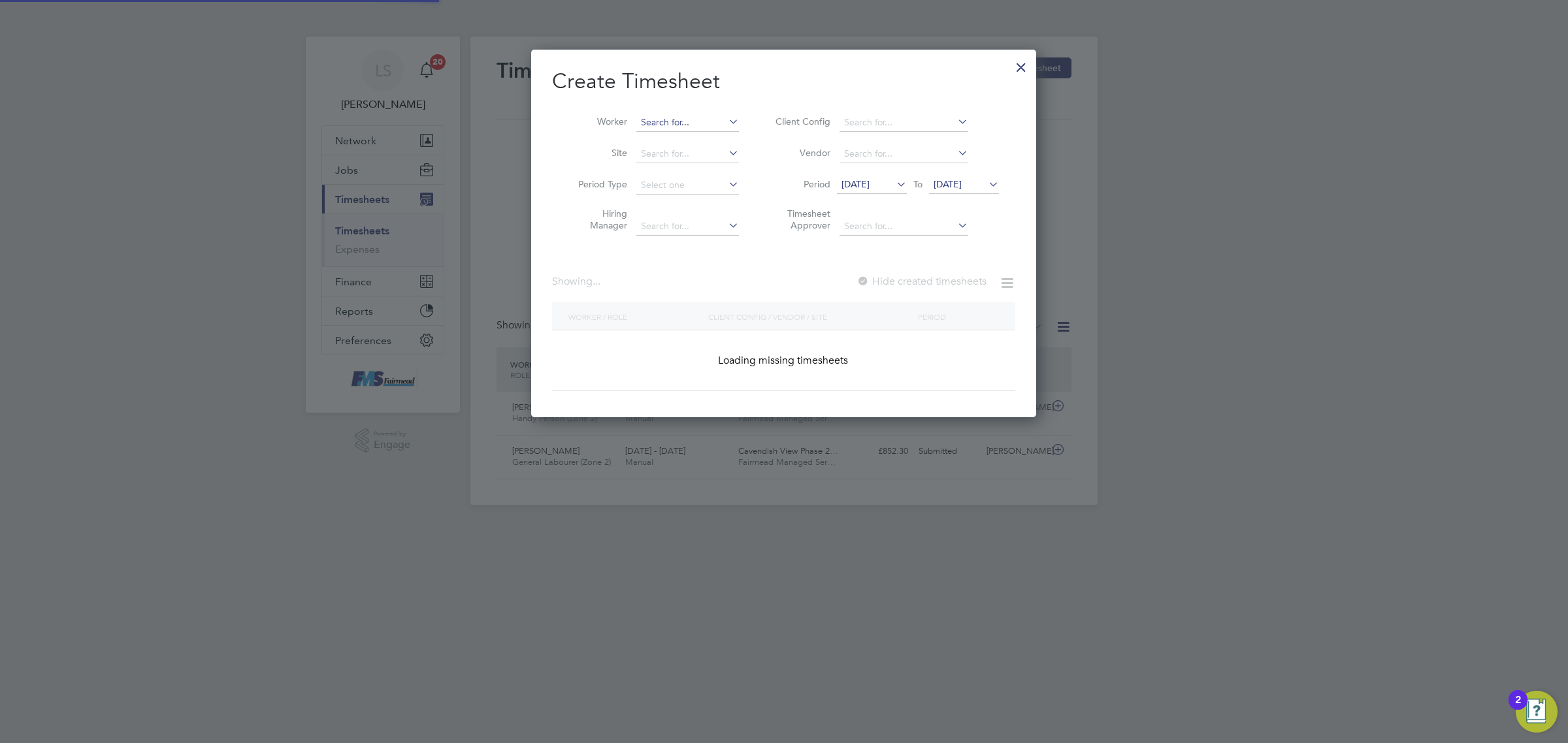
scroll to position [1477, 505]
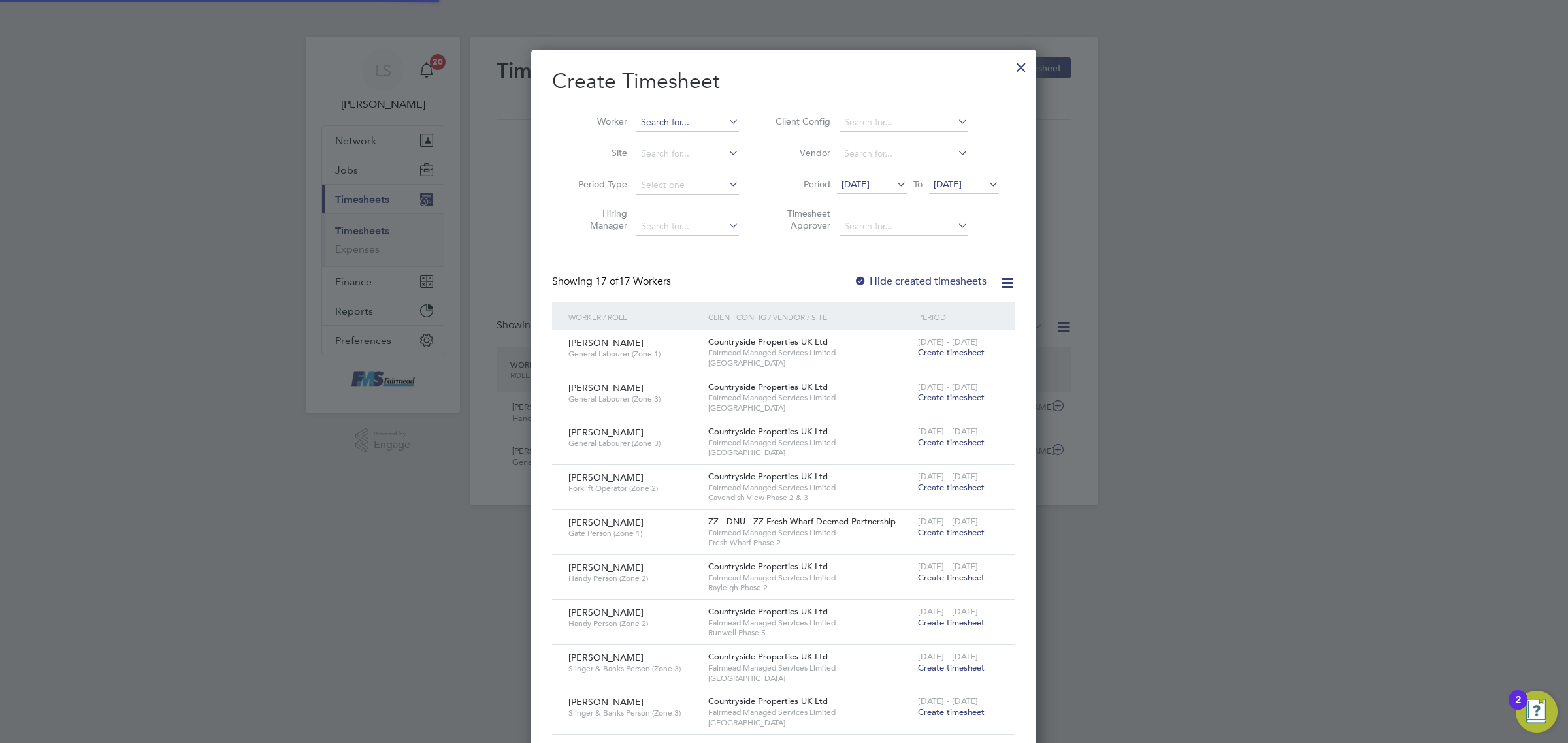
click at [696, 118] on input at bounding box center [687, 123] width 103 height 18
click at [707, 145] on li "[PERSON_NAME] The odore" at bounding box center [736, 140] width 202 height 18
type input "[PERSON_NAME] [PERSON_NAME]"
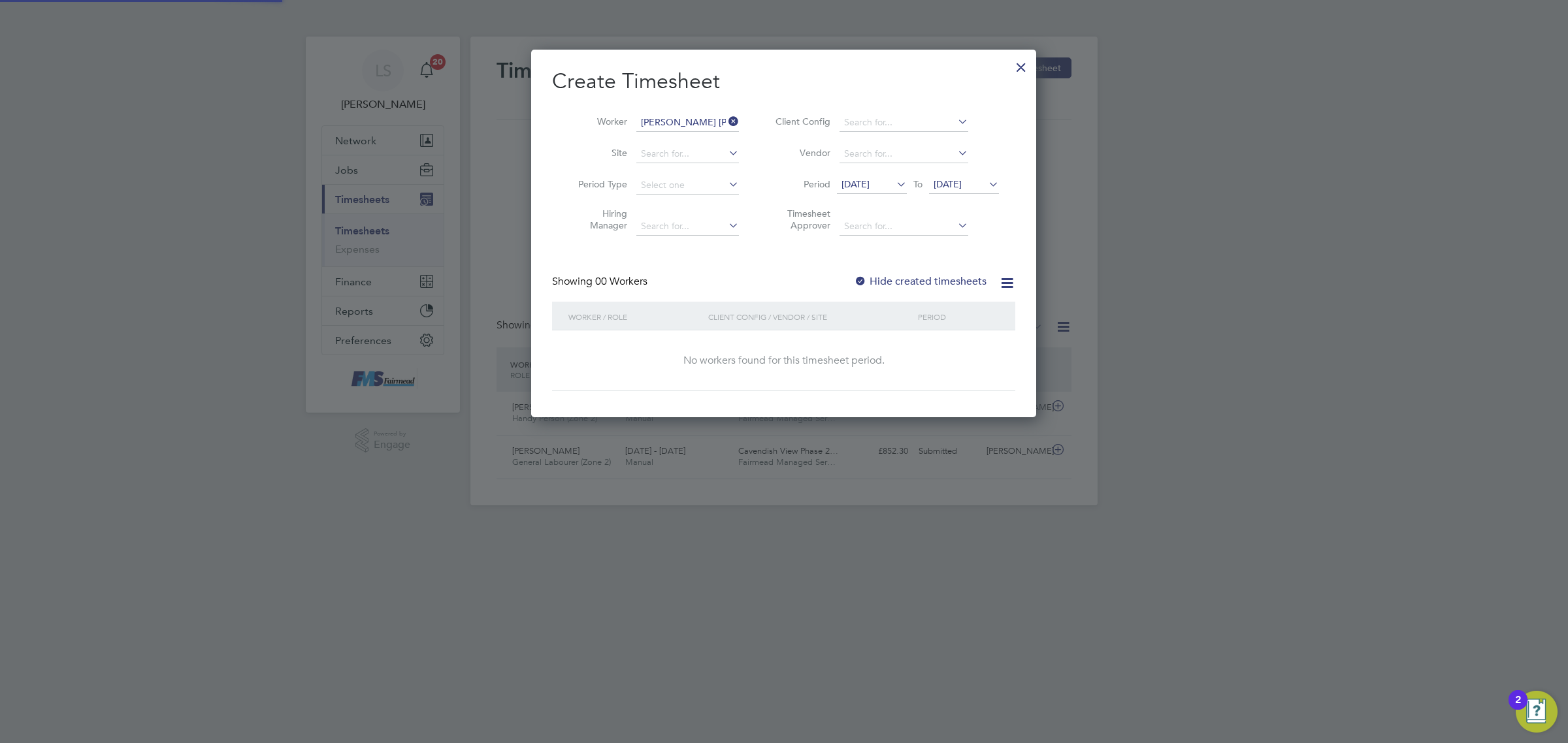
scroll to position [367, 505]
click at [962, 183] on span "[DATE]" at bounding box center [948, 184] width 28 height 12
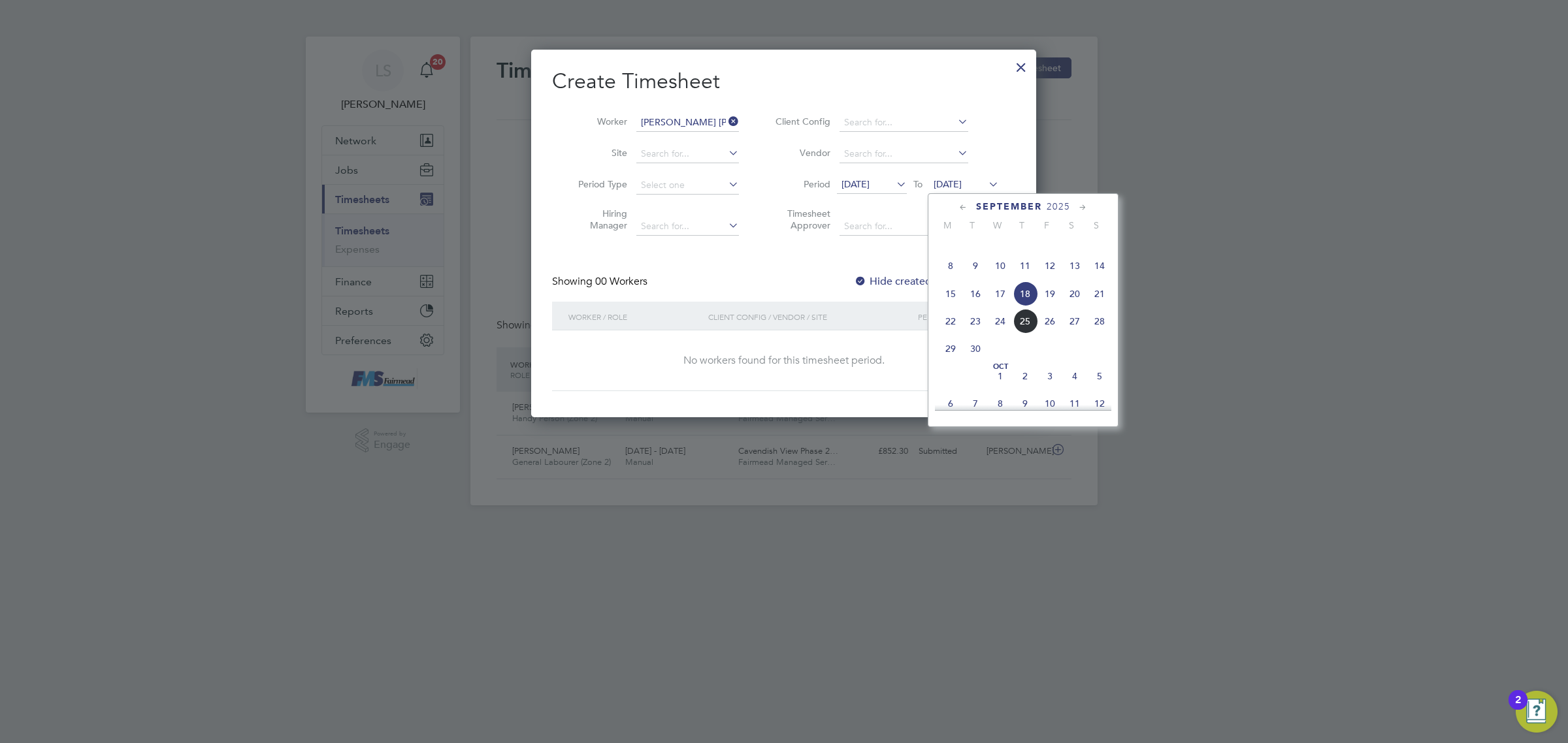
click at [1105, 306] on span "21" at bounding box center [1100, 294] width 25 height 25
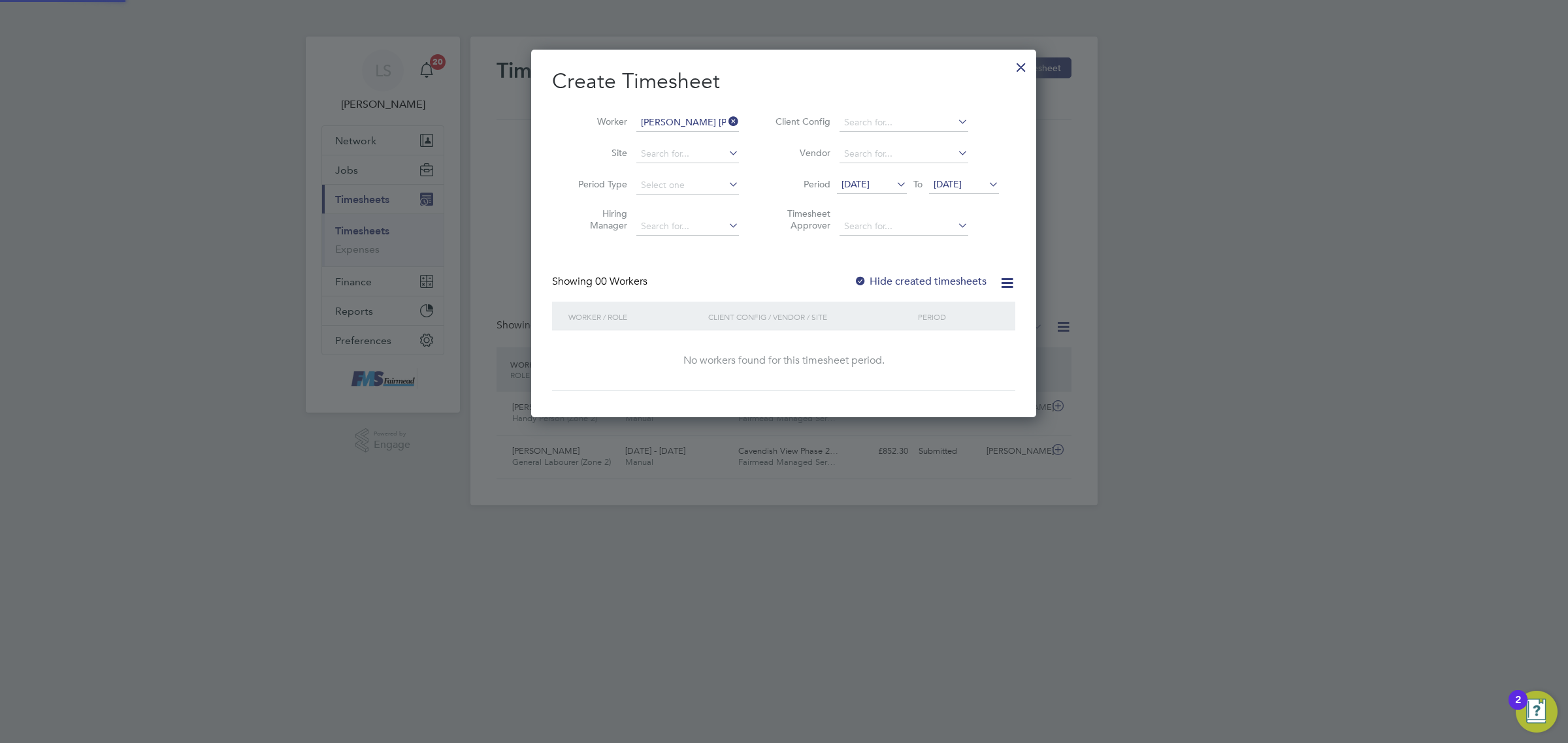
scroll to position [367, 505]
click at [916, 284] on label "Hide created timesheets" at bounding box center [920, 282] width 132 height 13
click at [918, 281] on label "Hide created timesheets" at bounding box center [920, 282] width 132 height 13
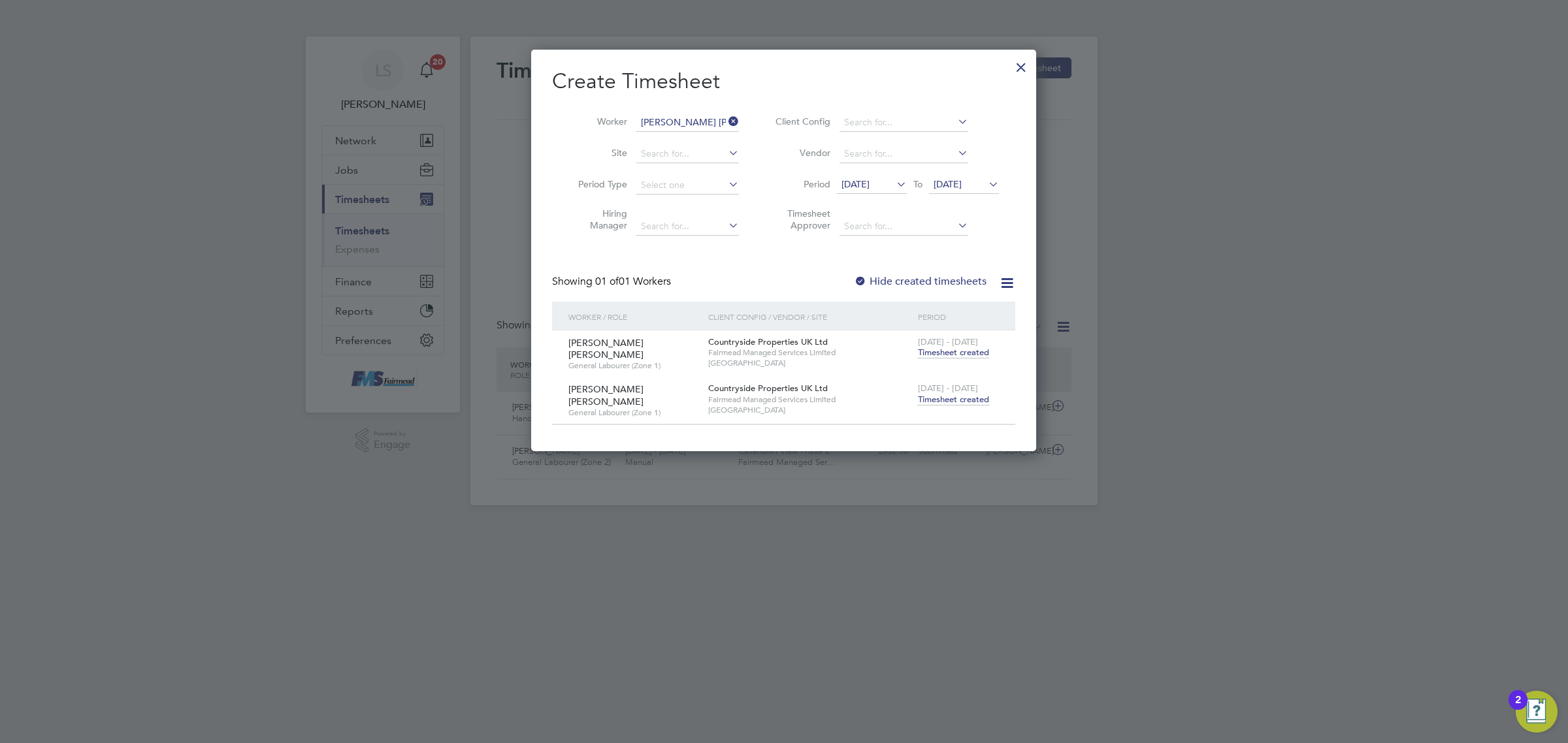
click at [967, 397] on span "Timesheet created" at bounding box center [953, 400] width 71 height 12
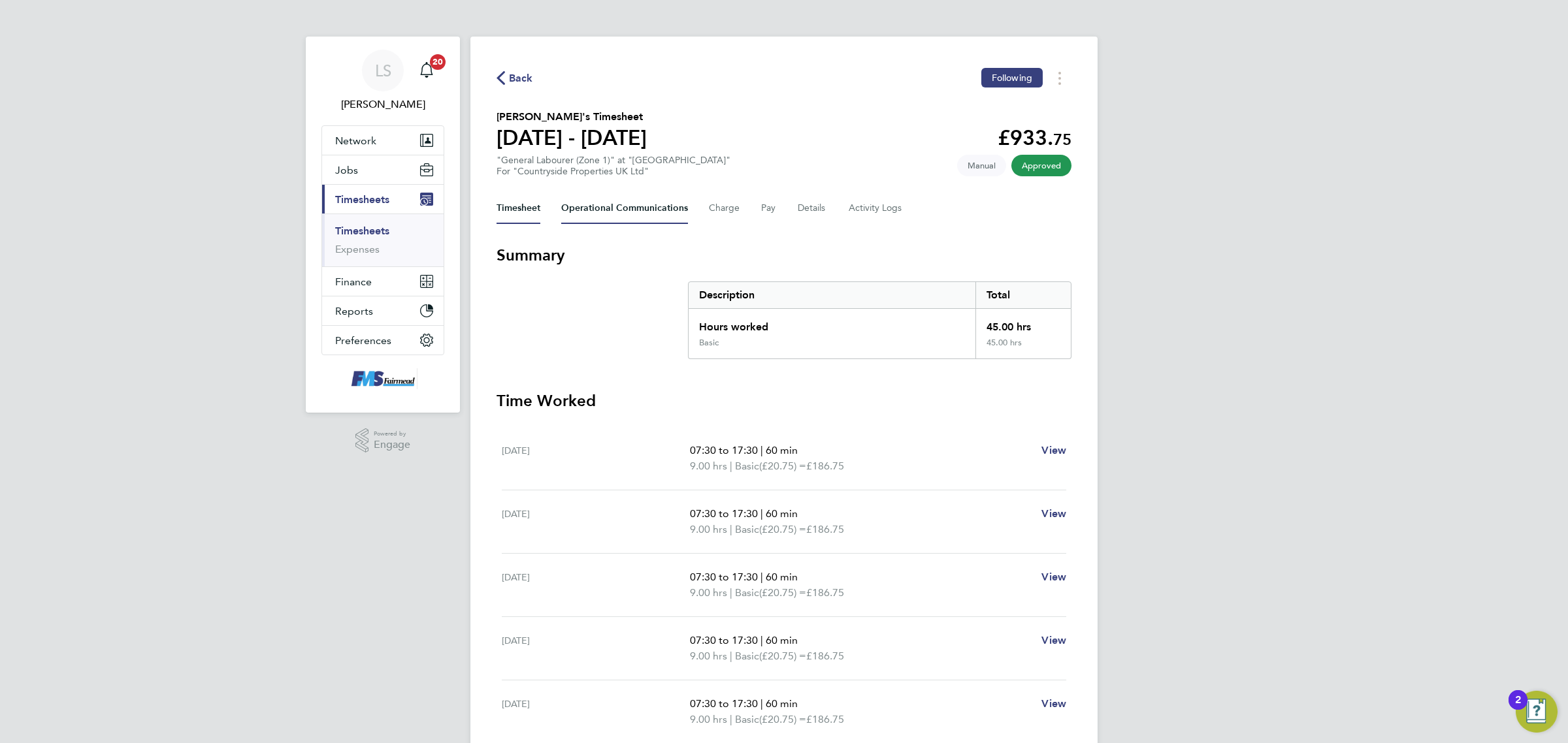
click at [656, 213] on Communications-tab "Operational Communications" at bounding box center [624, 208] width 126 height 31
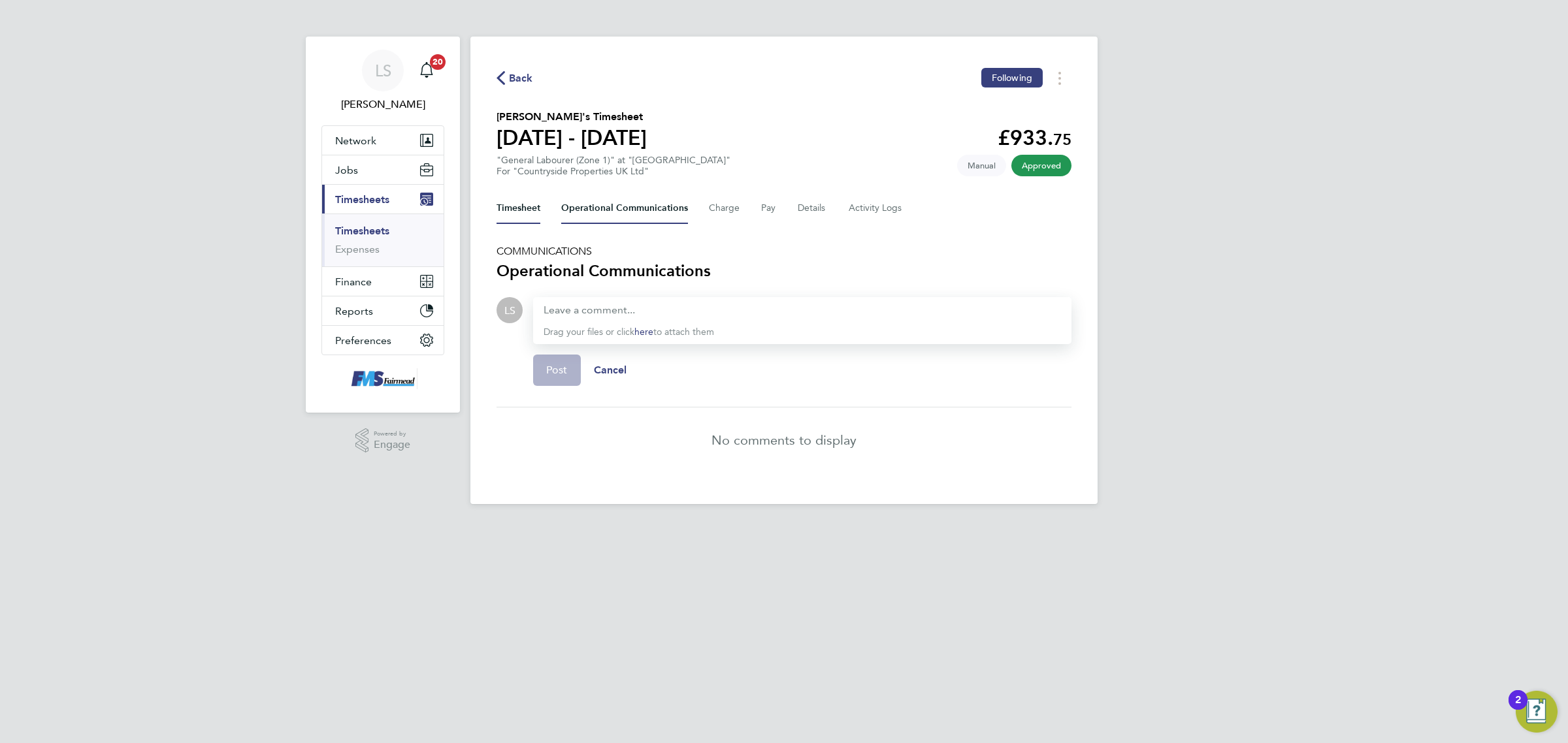
click at [522, 203] on button "Timesheet" at bounding box center [518, 208] width 44 height 31
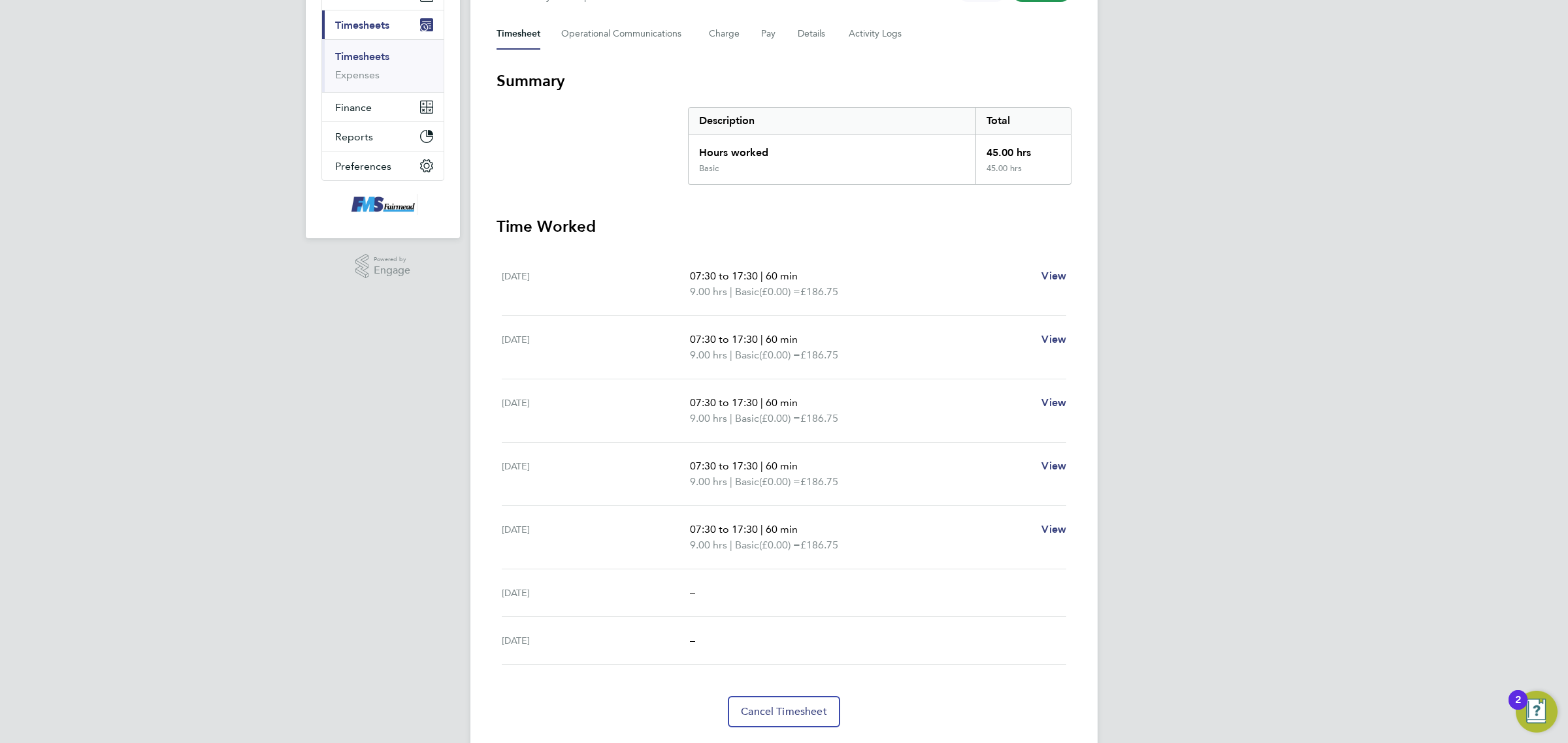
scroll to position [210, 0]
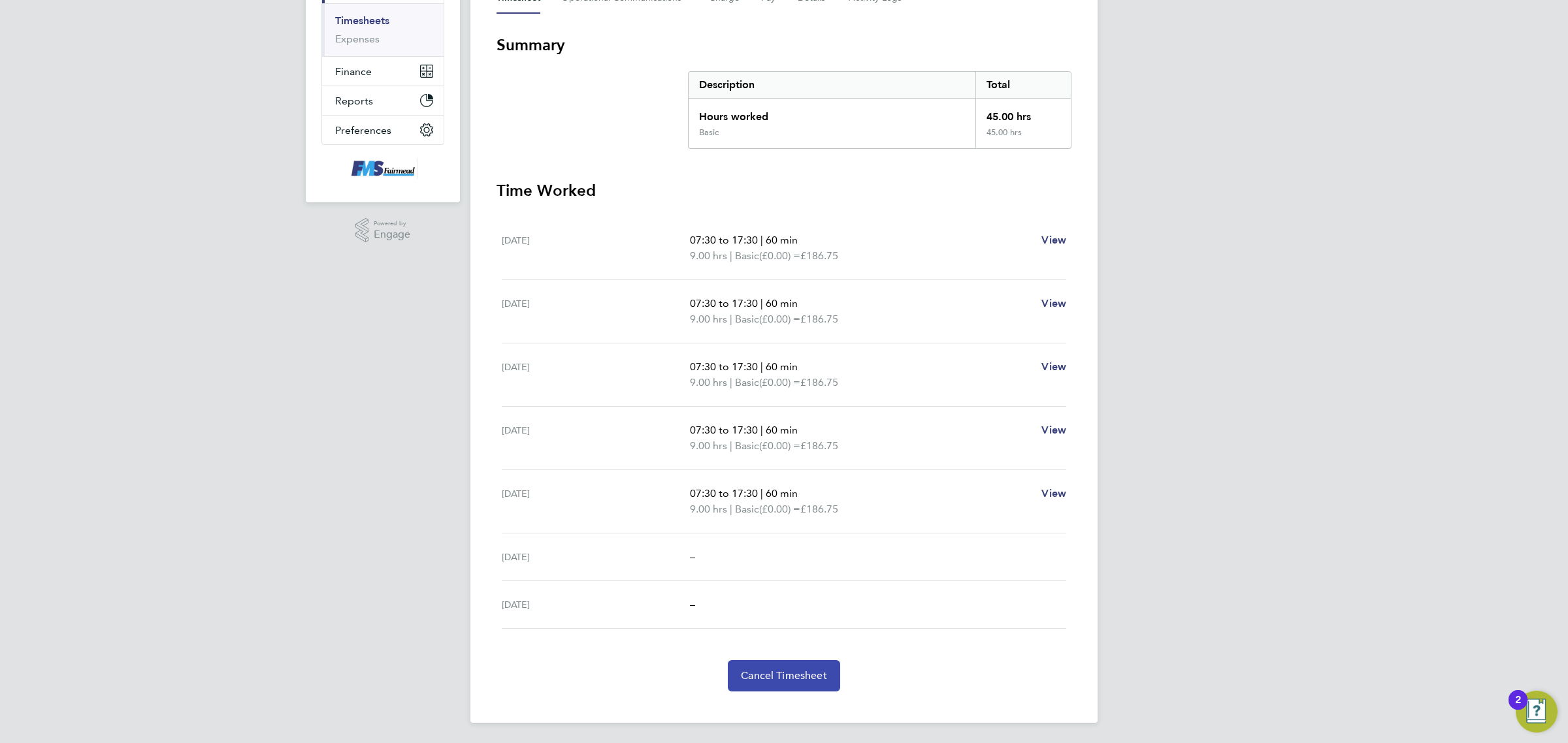
click at [804, 685] on button "Cancel Timesheet" at bounding box center [784, 675] width 112 height 31
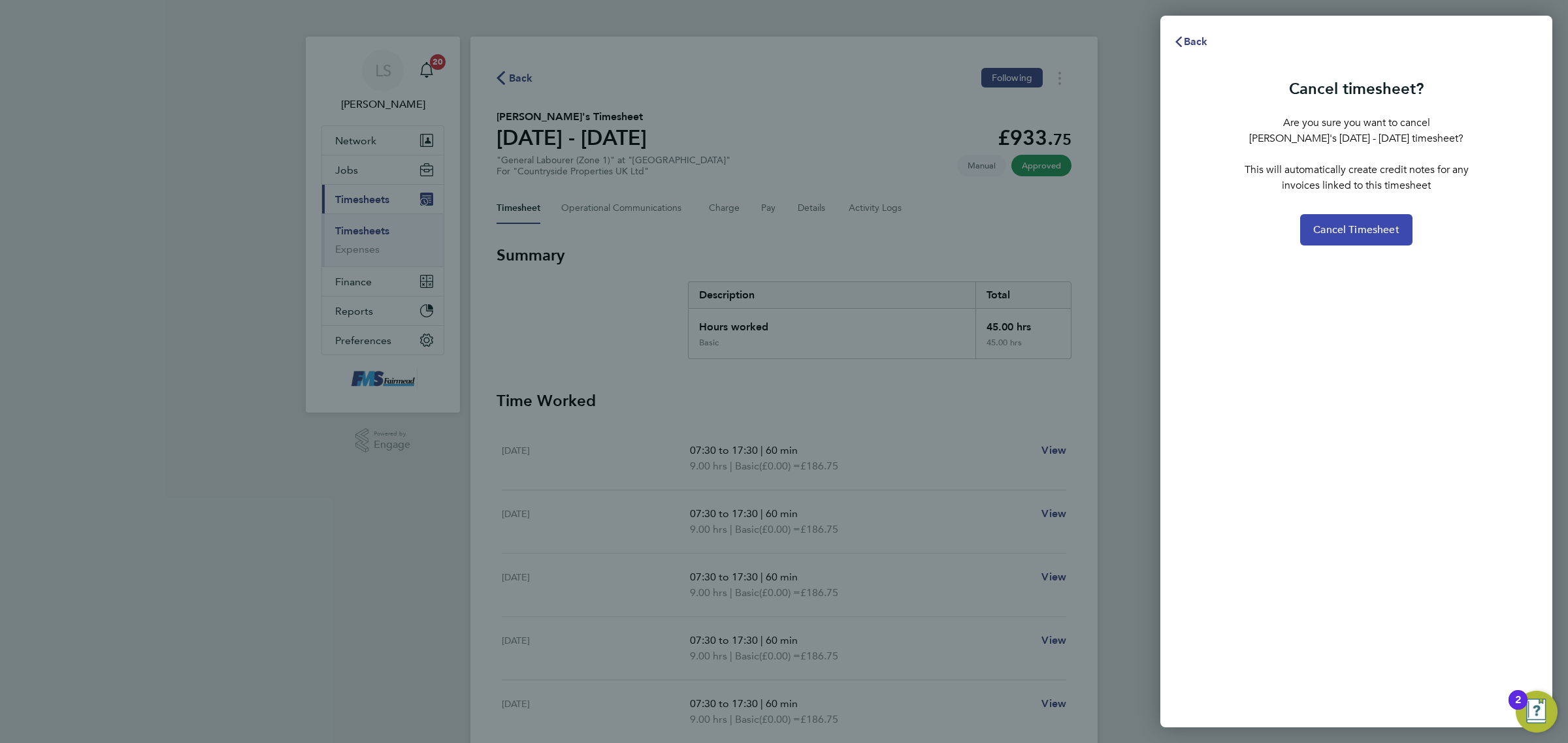
click at [1344, 233] on span "Cancel Timesheet" at bounding box center [1356, 230] width 86 height 13
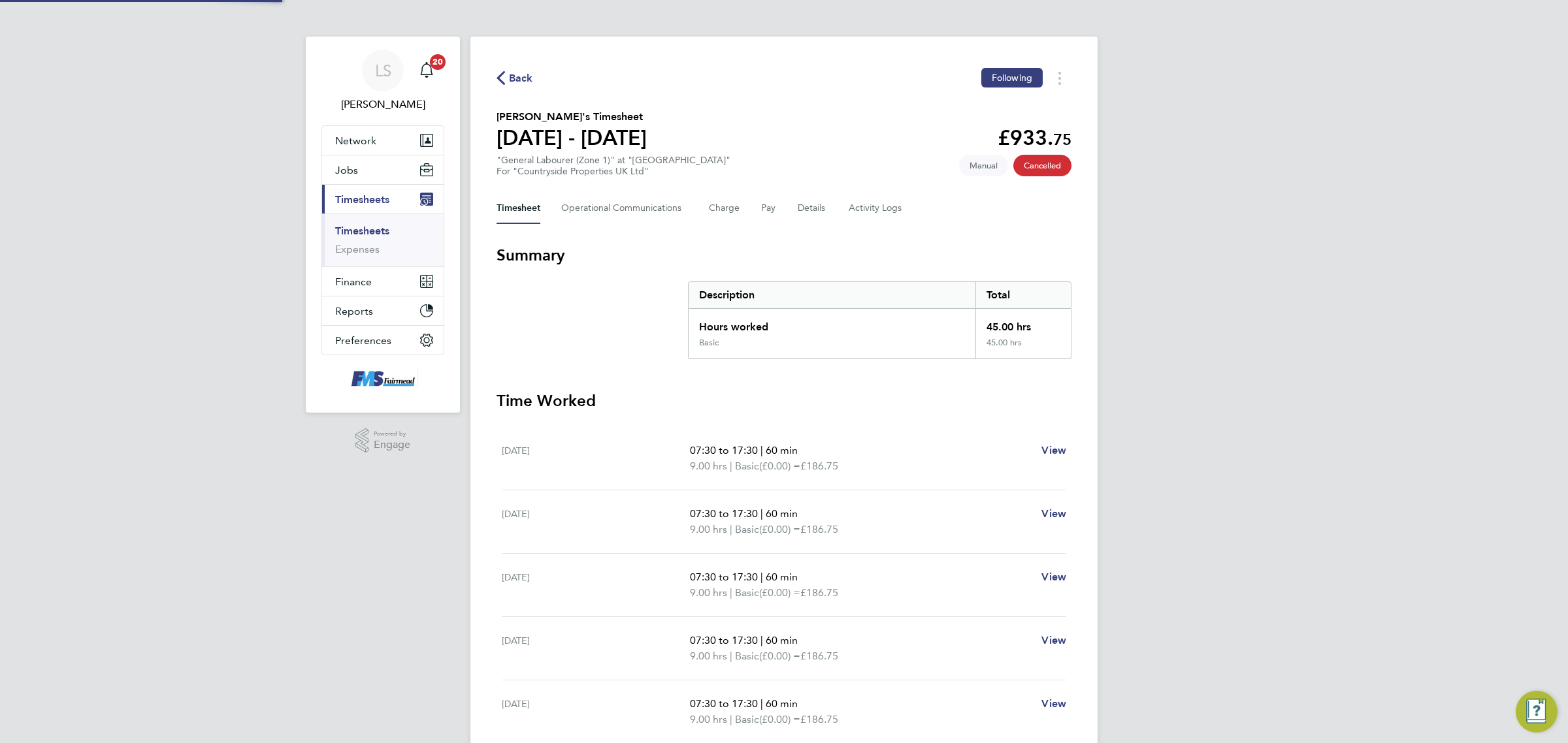
click at [384, 224] on link "Timesheets" at bounding box center [362, 230] width 54 height 13
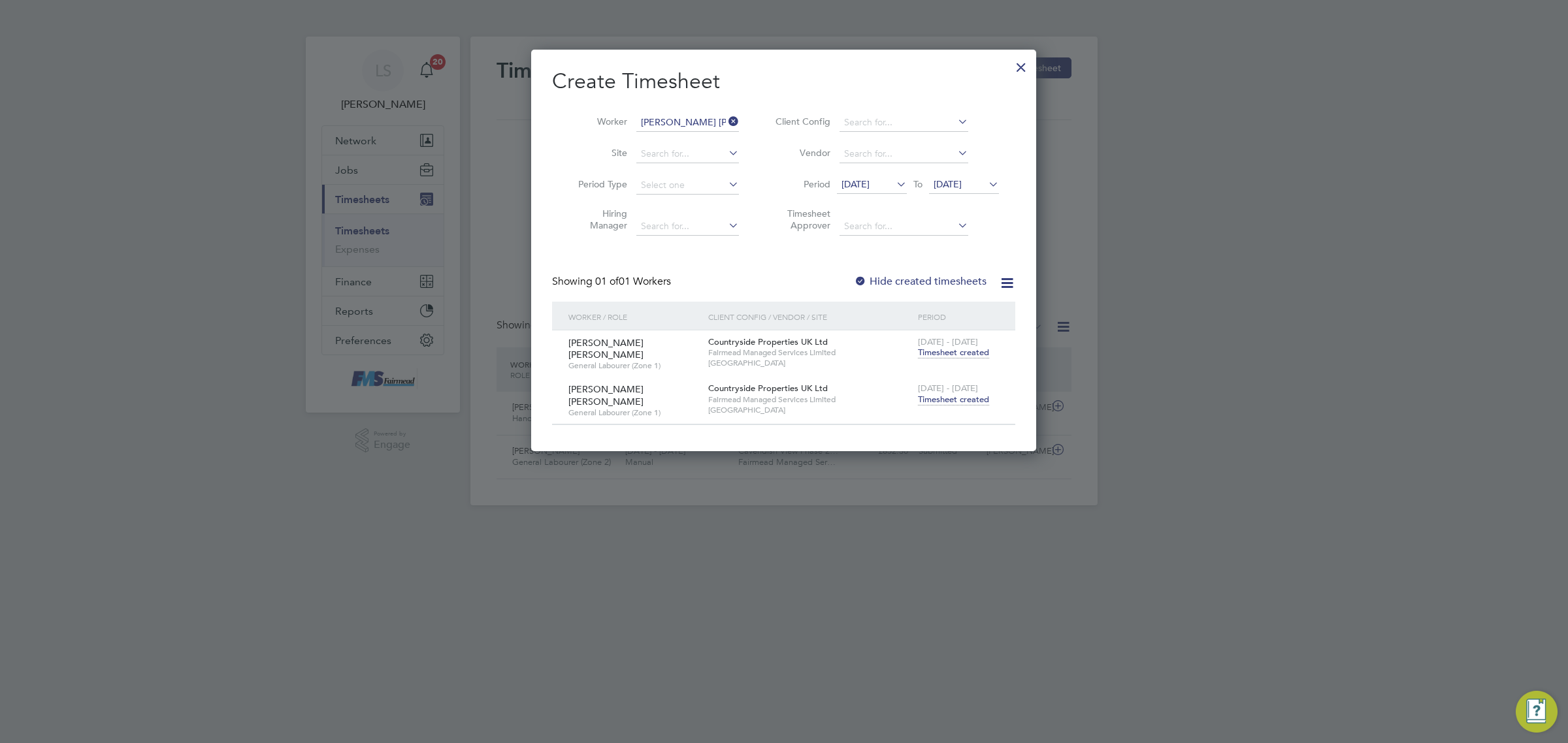
scroll to position [33, 113]
click at [1016, 66] on div at bounding box center [1021, 64] width 23 height 23
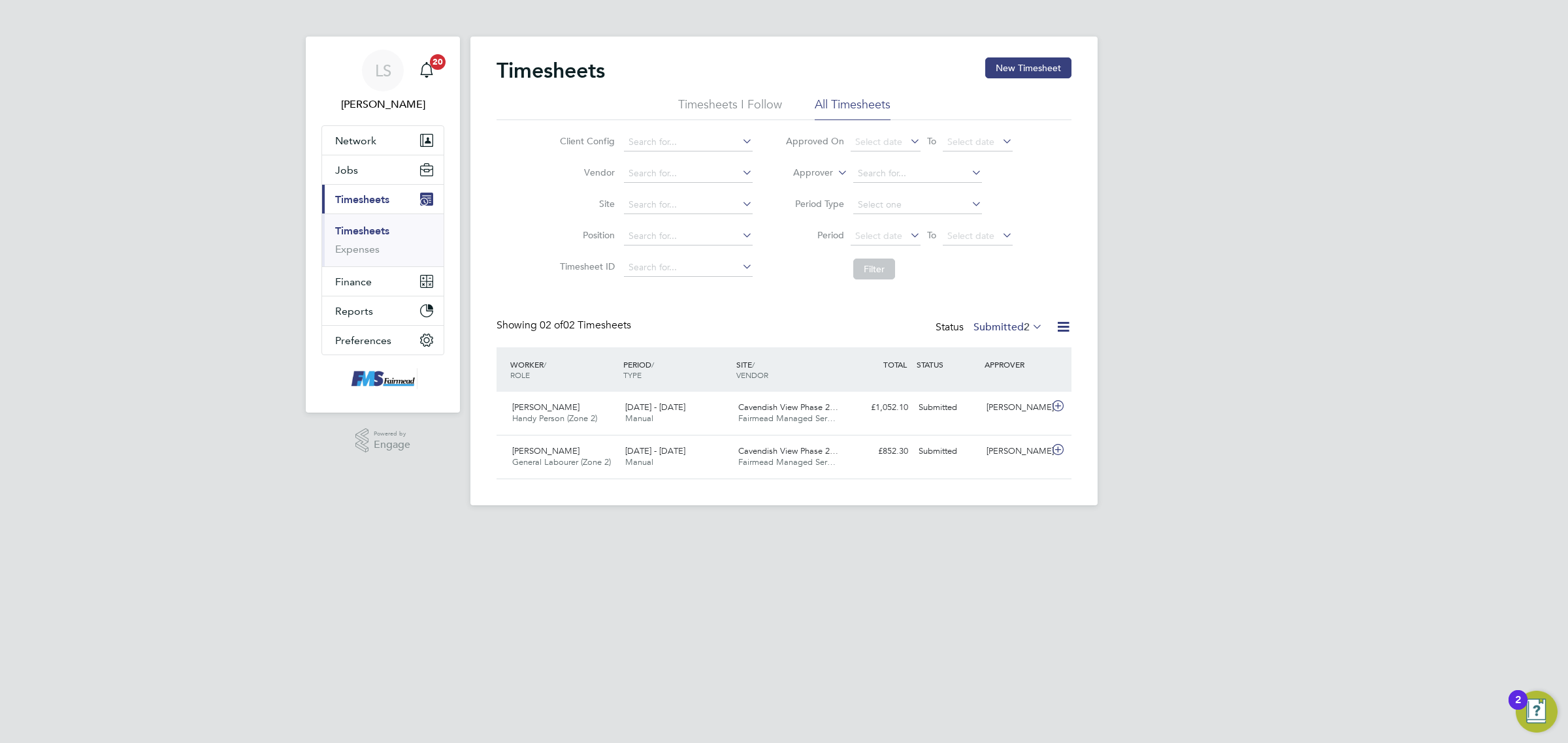
click at [1040, 61] on button "New Timesheet" at bounding box center [1028, 68] width 86 height 21
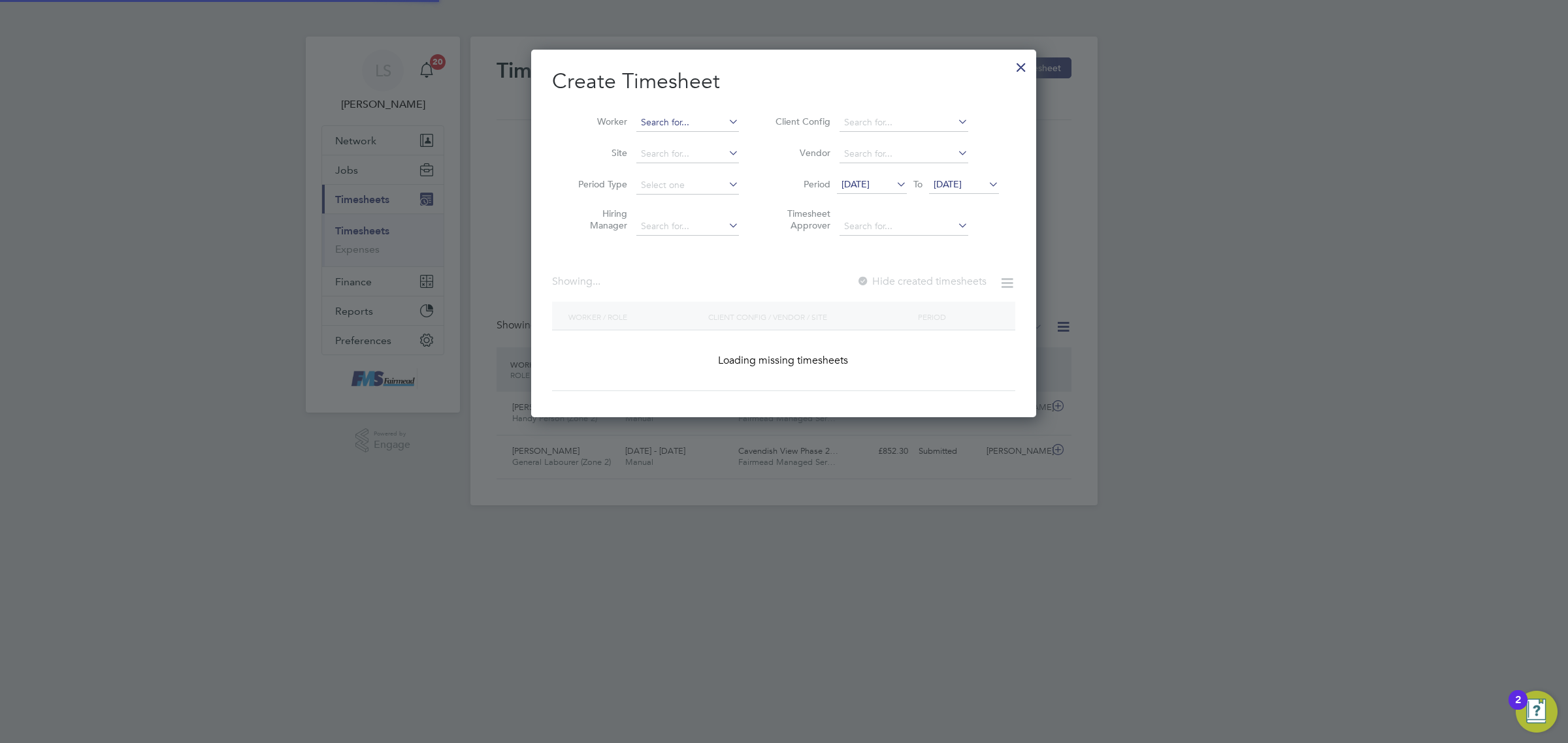
scroll to position [1521, 505]
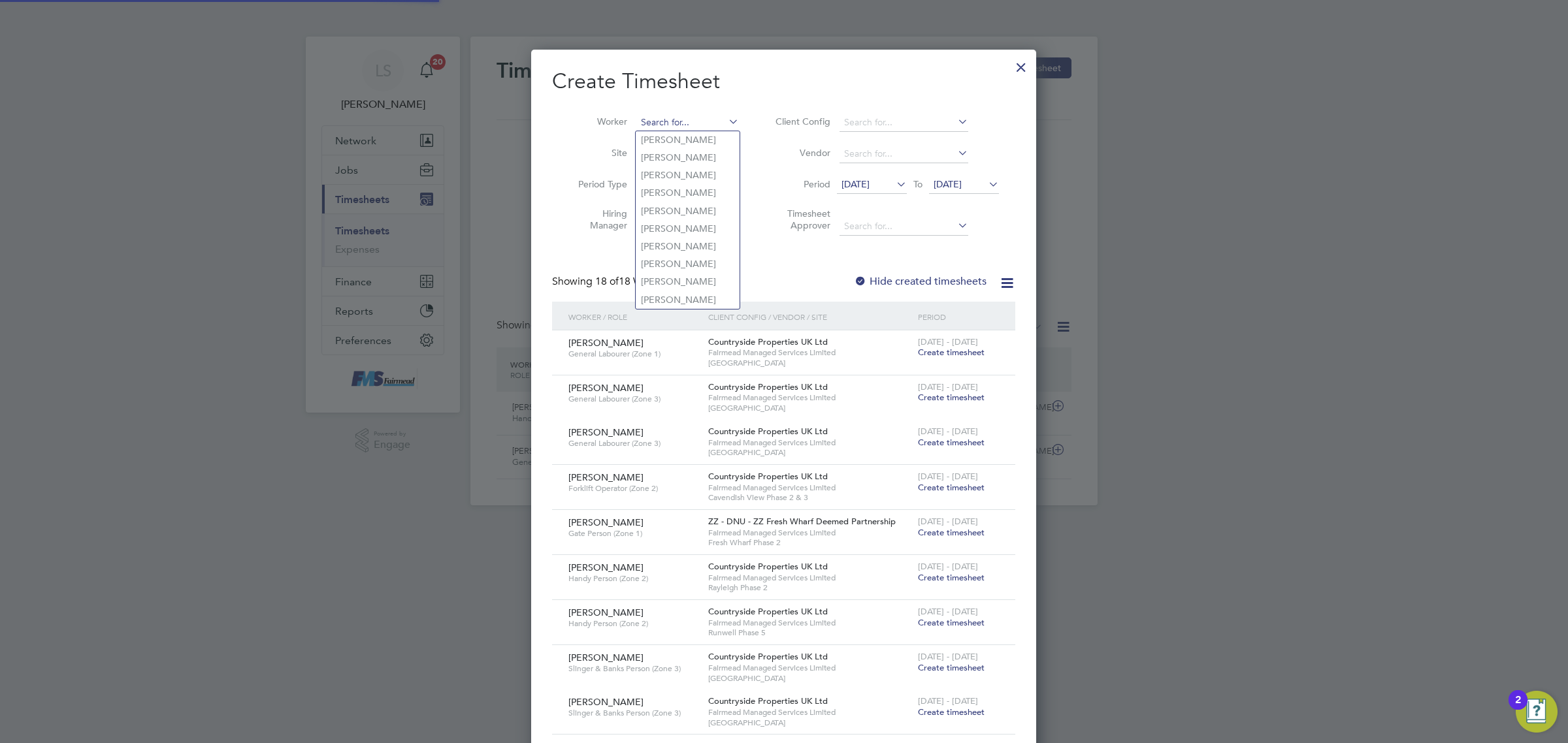
click at [651, 119] on input at bounding box center [687, 123] width 103 height 18
type input "[PERSON_NAME]"
drag, startPoint x: 711, startPoint y: 151, endPoint x: 711, endPoint y: 141, distance: 10.0
click at [711, 150] on input at bounding box center [687, 154] width 103 height 18
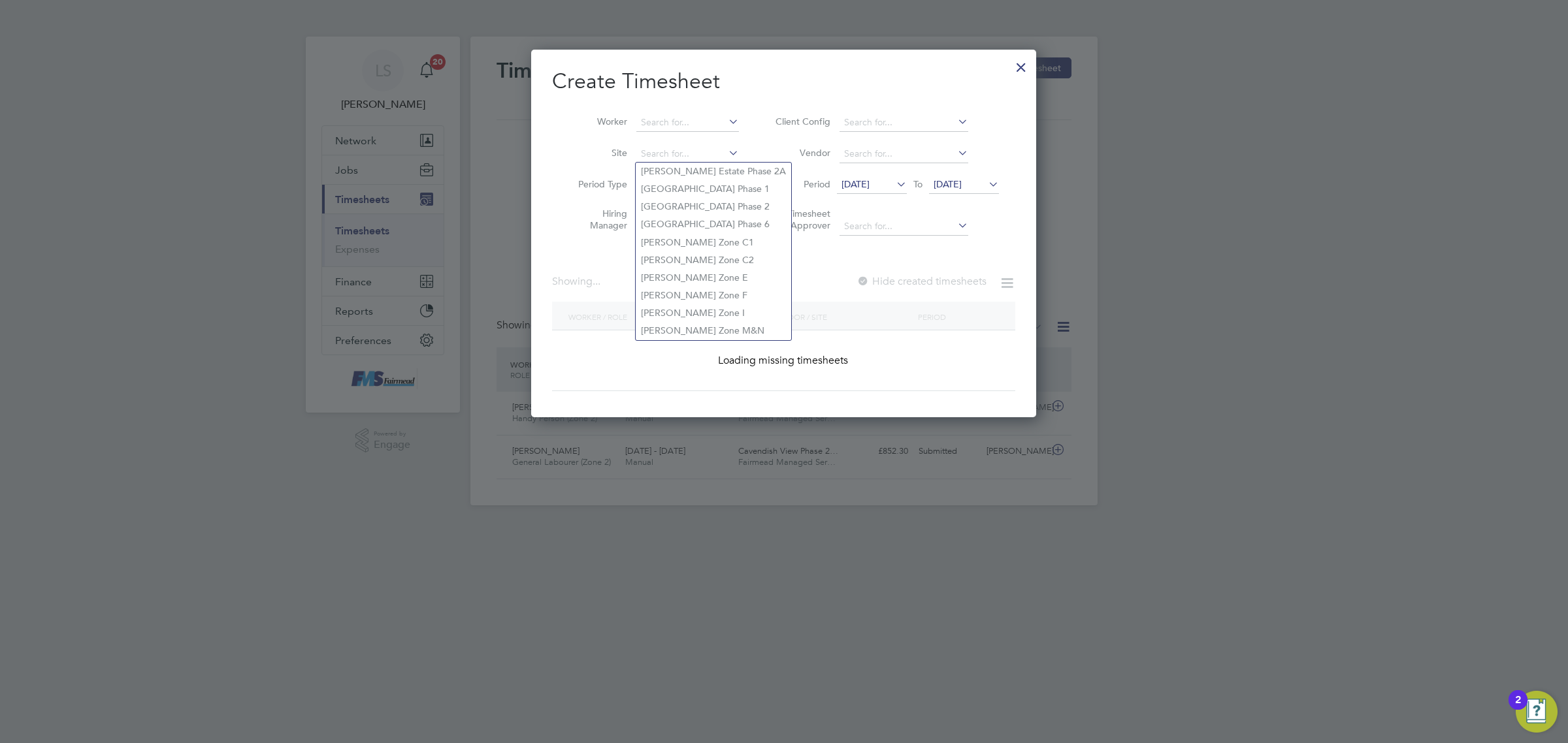
scroll to position [367, 505]
click at [711, 141] on li "Site" at bounding box center [653, 153] width 203 height 31
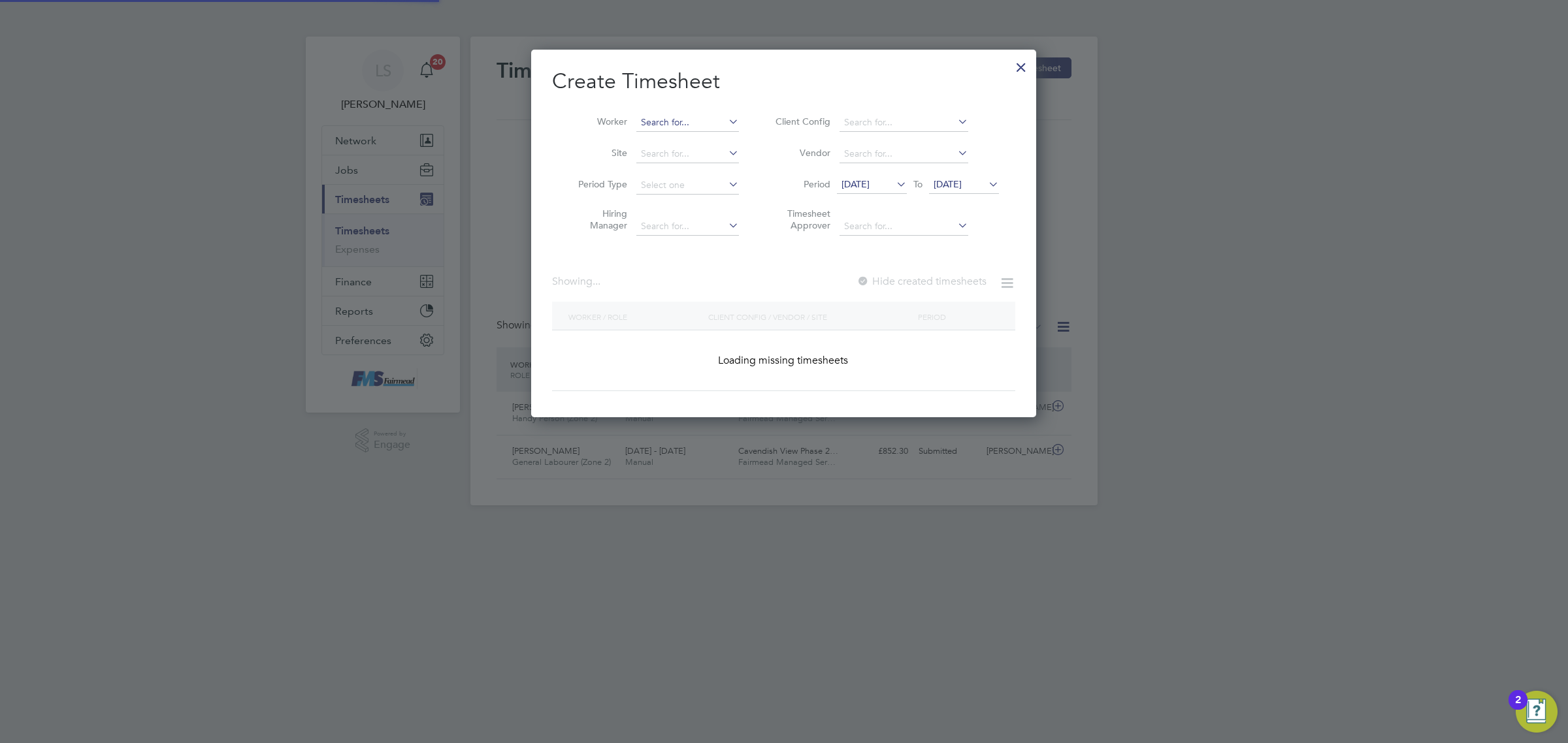
click at [700, 122] on input at bounding box center [687, 123] width 103 height 18
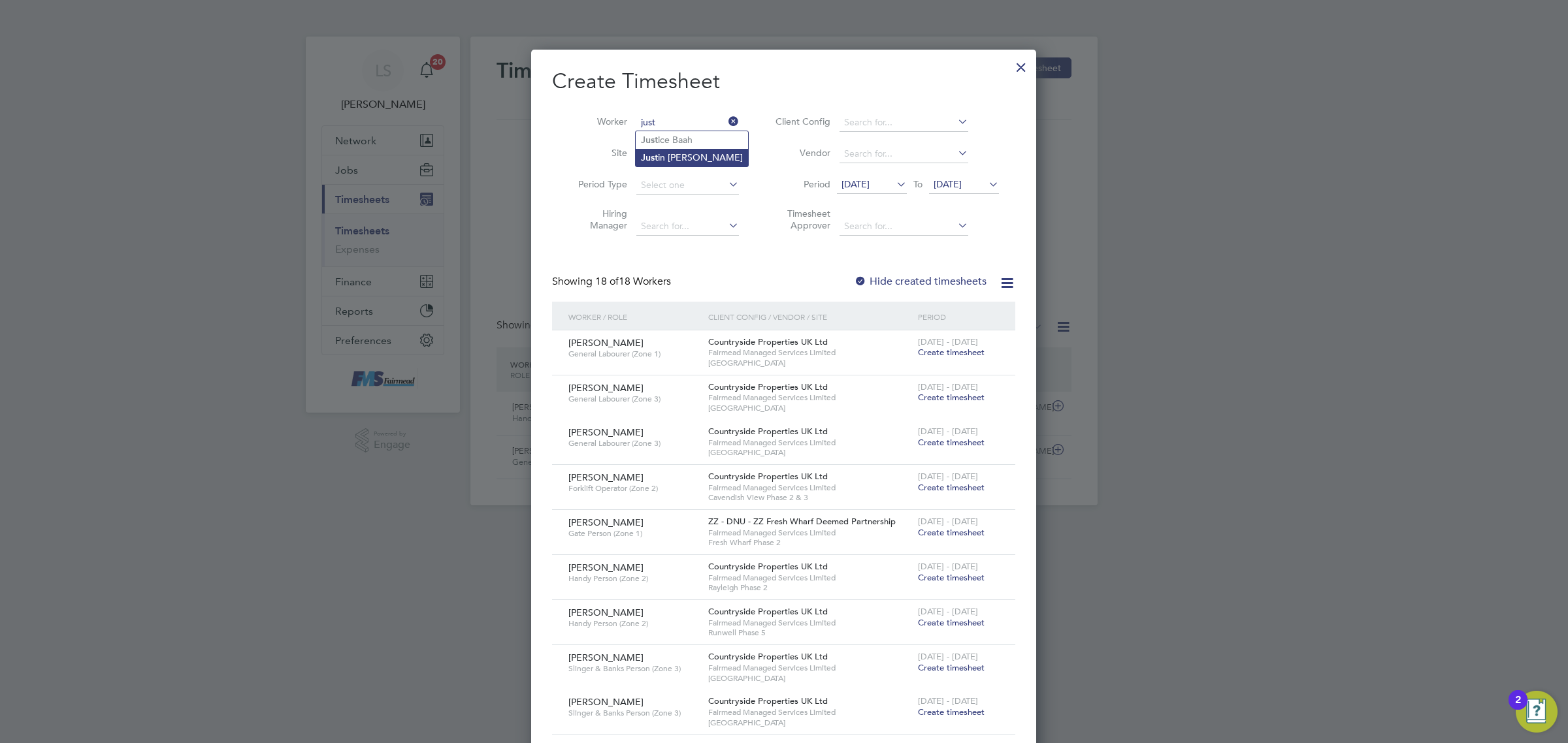
click at [700, 151] on li "Just in [PERSON_NAME]" at bounding box center [691, 157] width 112 height 18
type input "[PERSON_NAME] [PERSON_NAME]"
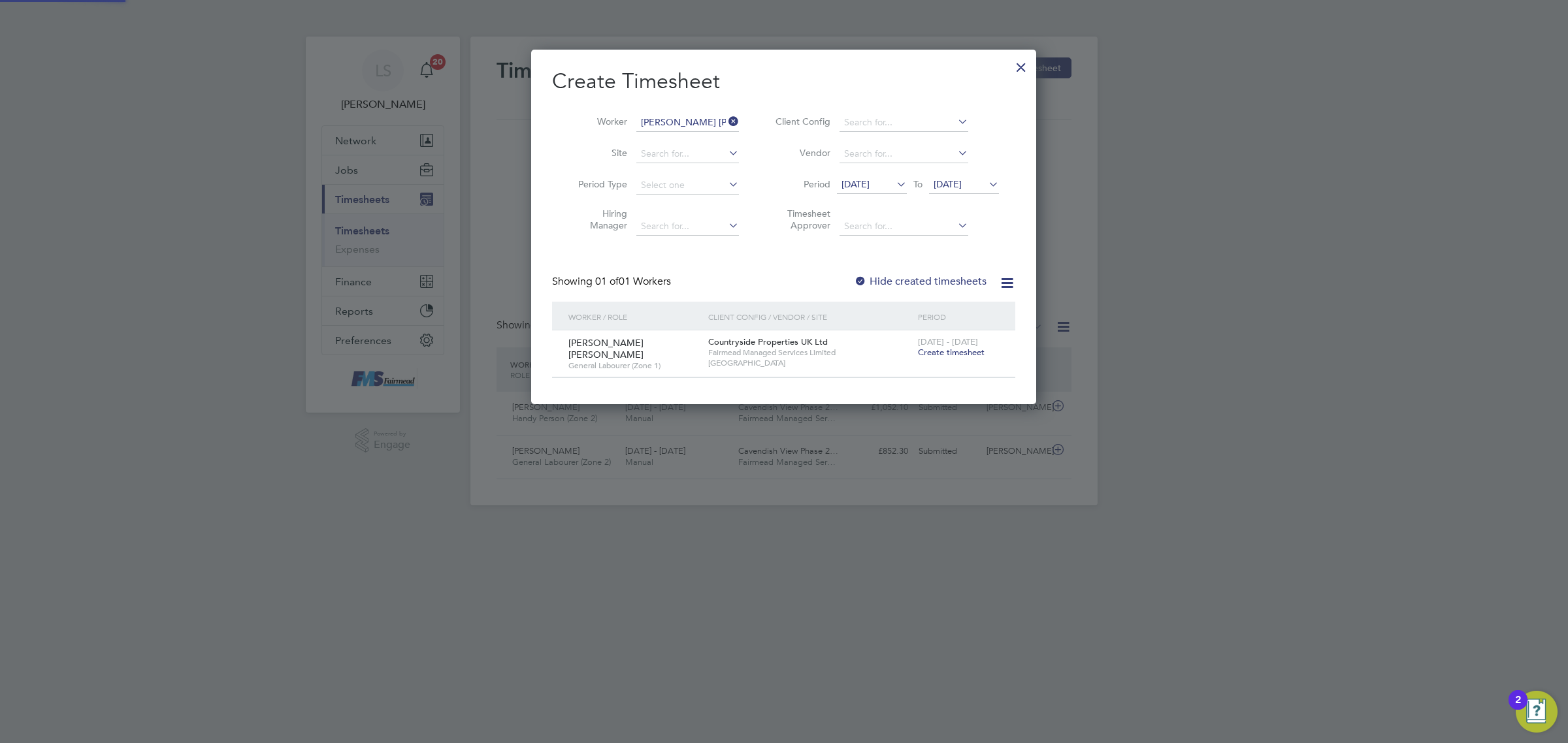
scroll to position [352, 505]
click at [959, 350] on span "Create timesheet" at bounding box center [951, 351] width 67 height 11
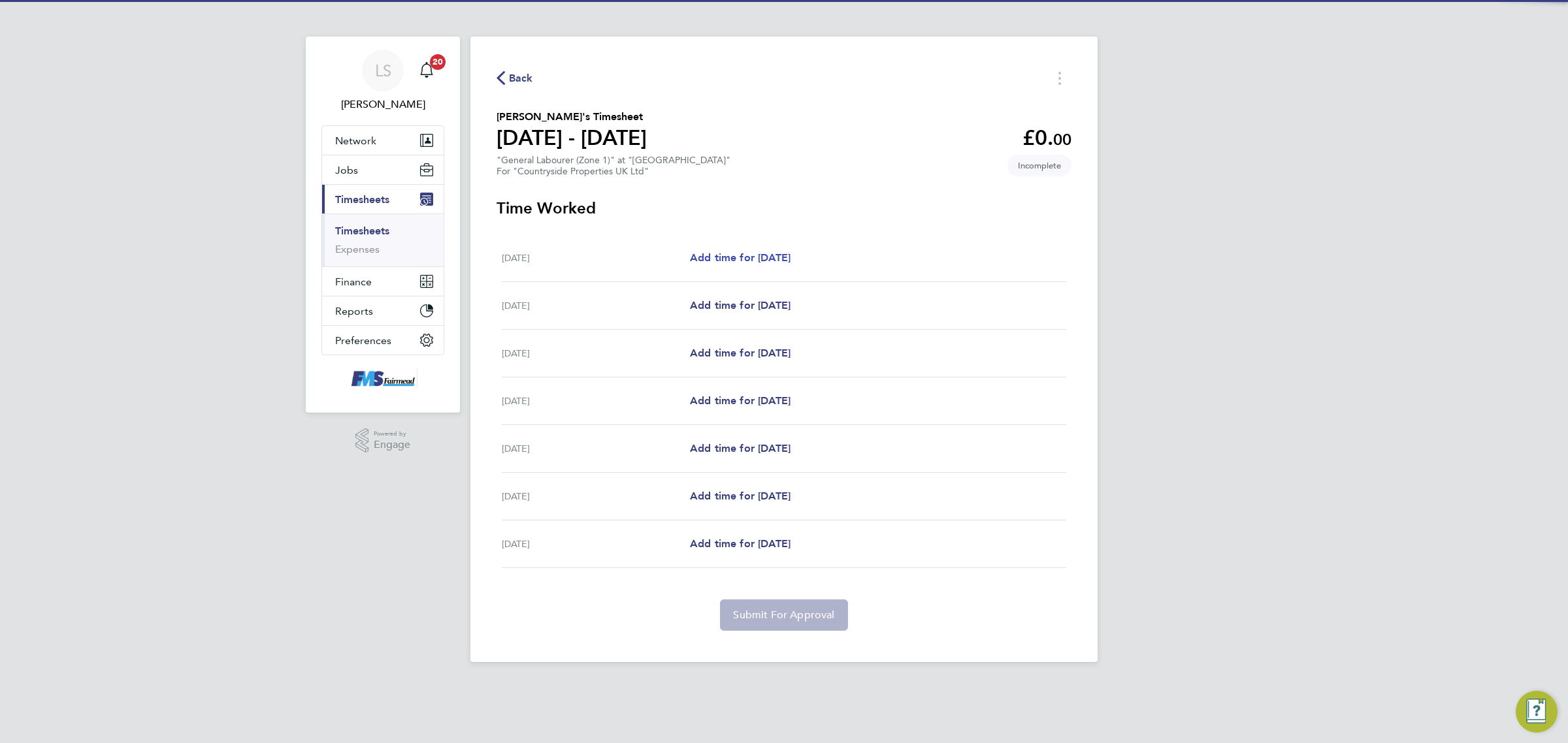
click at [743, 256] on span "Add time for [DATE]" at bounding box center [740, 257] width 100 height 13
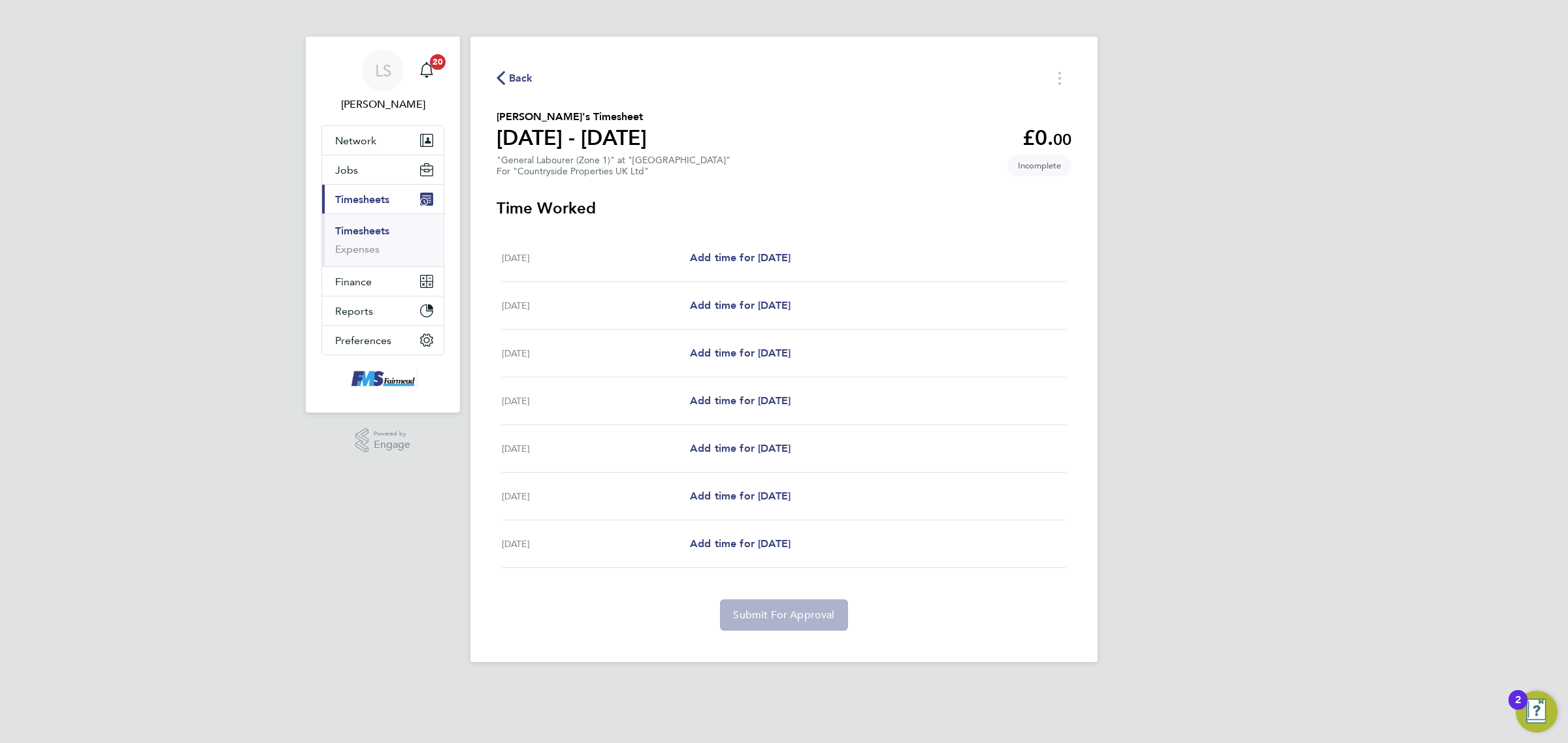
select select "30"
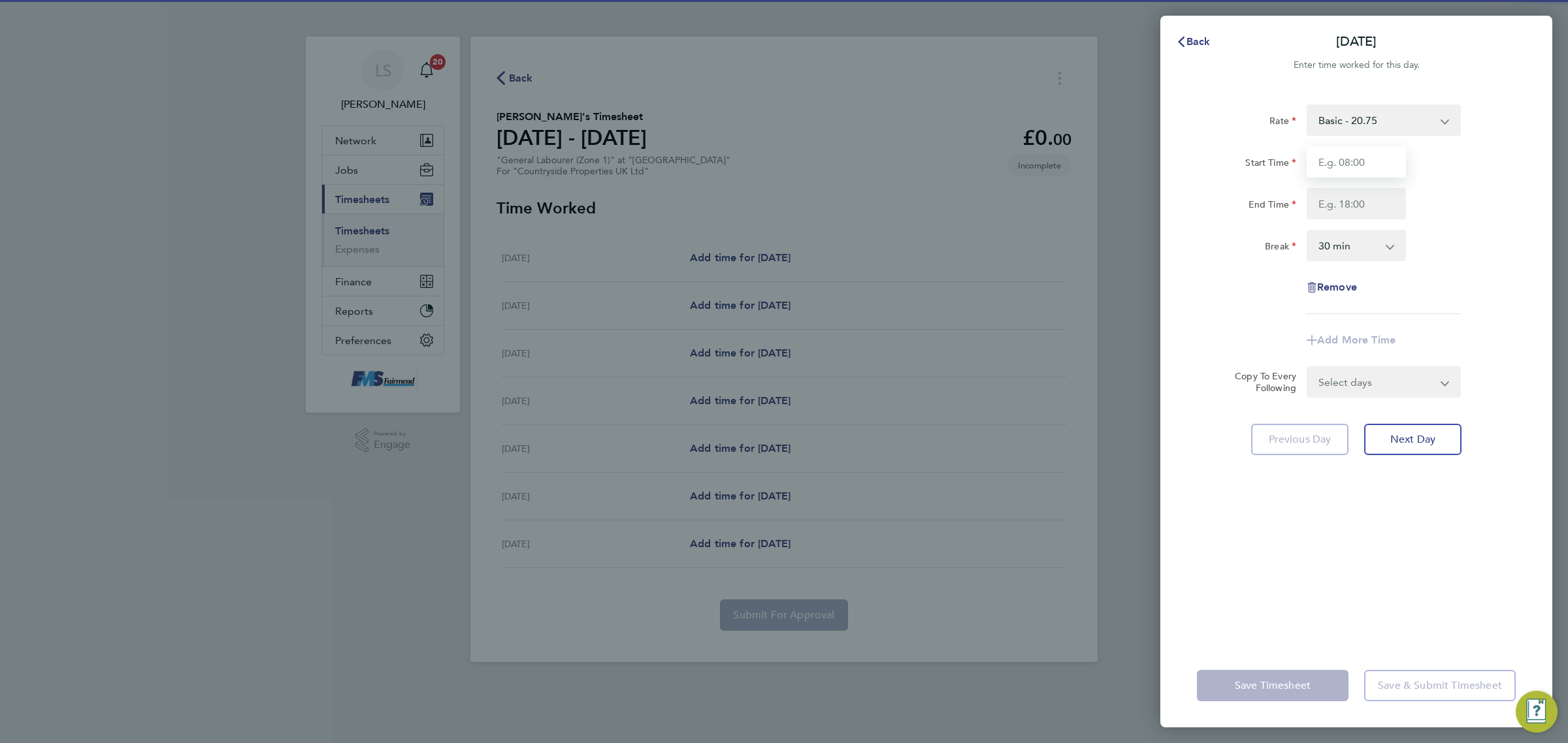
drag, startPoint x: 1397, startPoint y: 161, endPoint x: 1396, endPoint y: 174, distance: 13.0
click at [1397, 161] on input "Start Time" at bounding box center [1356, 161] width 100 height 31
type input "07:30"
click at [1337, 199] on input "End Time" at bounding box center [1356, 203] width 100 height 31
type input "17:30"
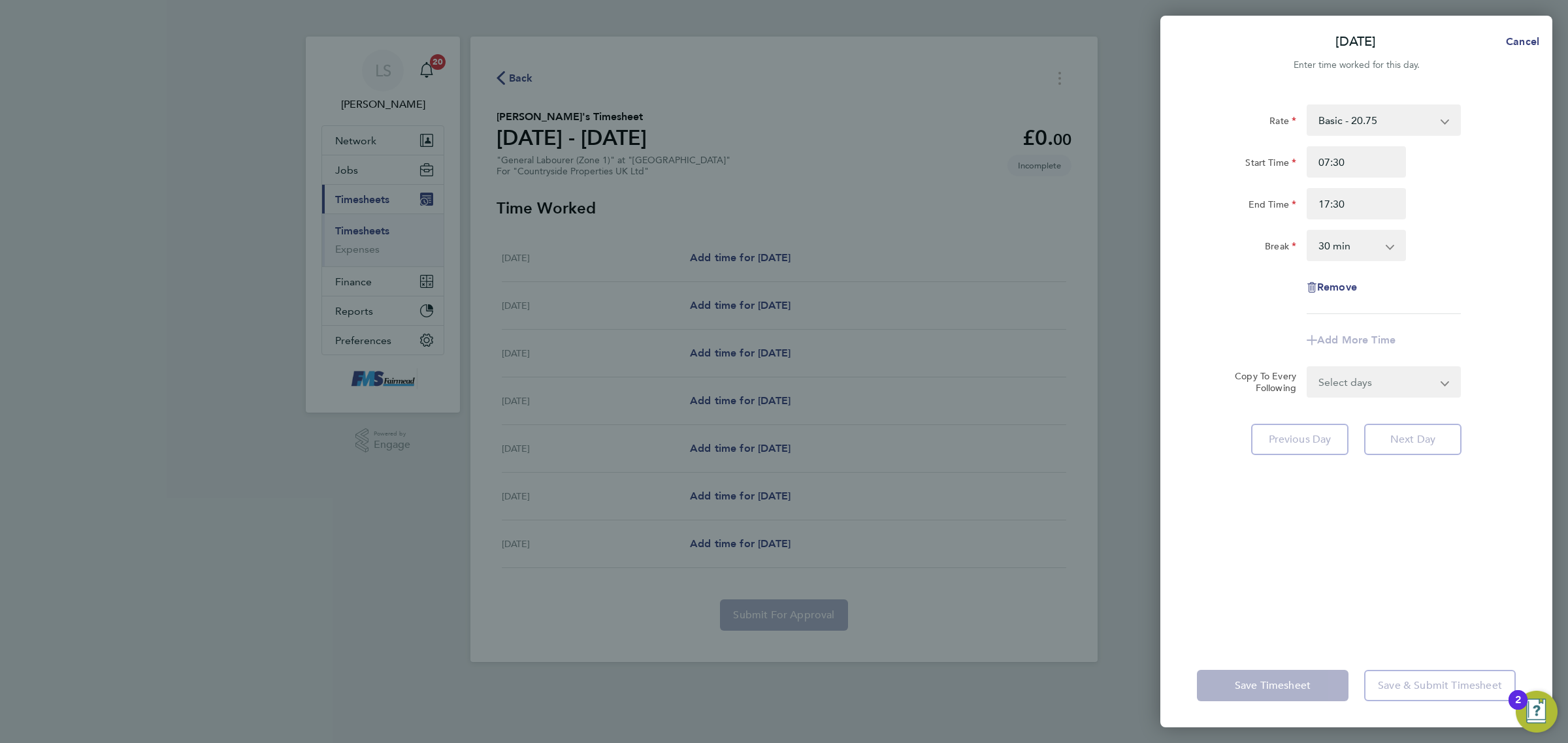
click at [1361, 237] on select "0 min 15 min 30 min 45 min 60 min 75 min 90 min" at bounding box center [1348, 245] width 81 height 28
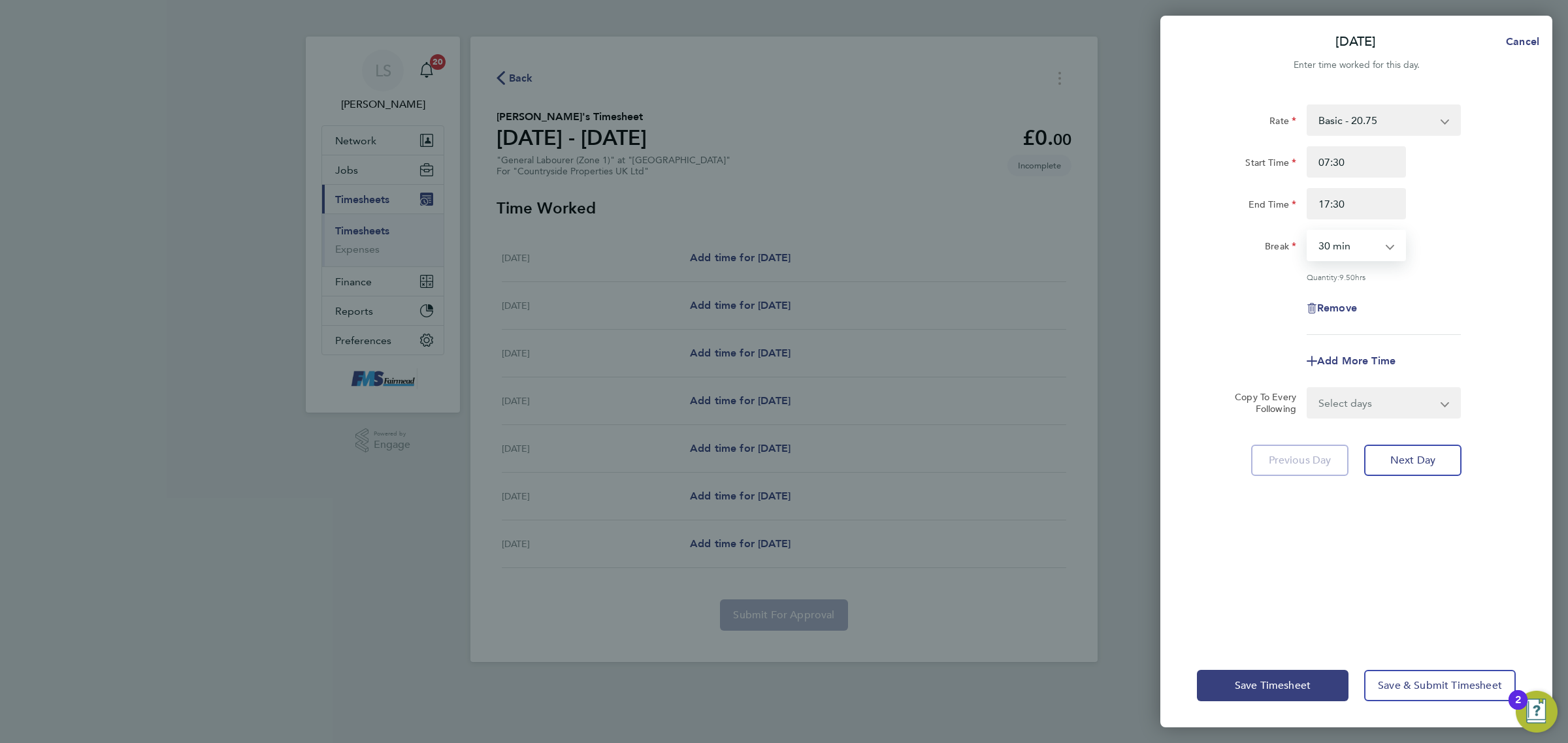
select select "60"
click at [1308, 231] on select "0 min 15 min 30 min 45 min 60 min 75 min 90 min" at bounding box center [1348, 245] width 81 height 28
click at [1438, 308] on div "Remove" at bounding box center [1355, 308] width 329 height 31
click at [1409, 400] on select "Select days Day Weekday (Mon-Fri) Weekend (Sat-Sun) [DATE] [DATE] [DATE] [DATE]…" at bounding box center [1376, 402] width 137 height 28
select select "WEEKDAY"
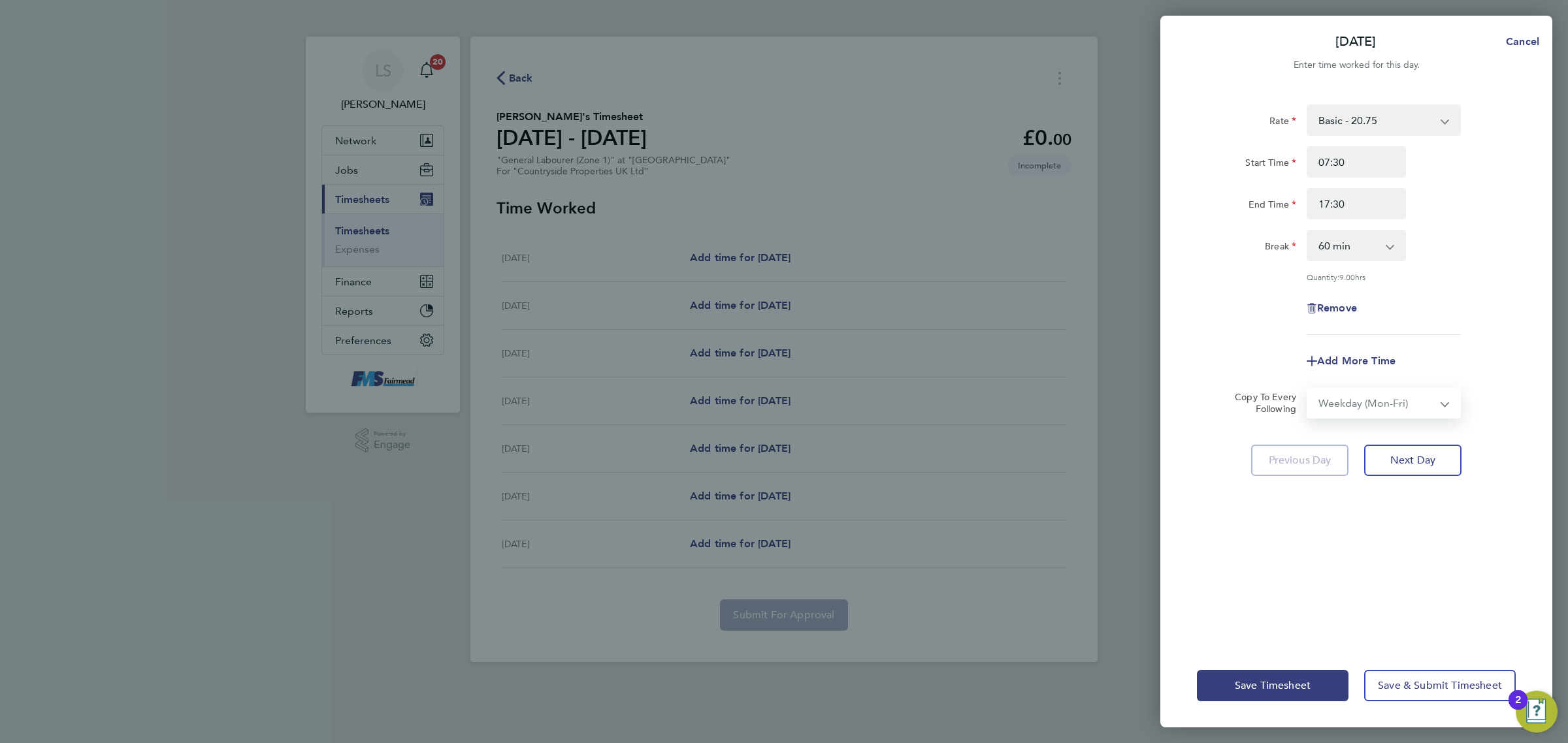
click at [1308, 388] on select "Select days Day Weekday (Mon-Fri) Weekend (Sat-Sun) [DATE] [DATE] [DATE] [DATE]…" at bounding box center [1376, 402] width 137 height 28
select select "[DATE]"
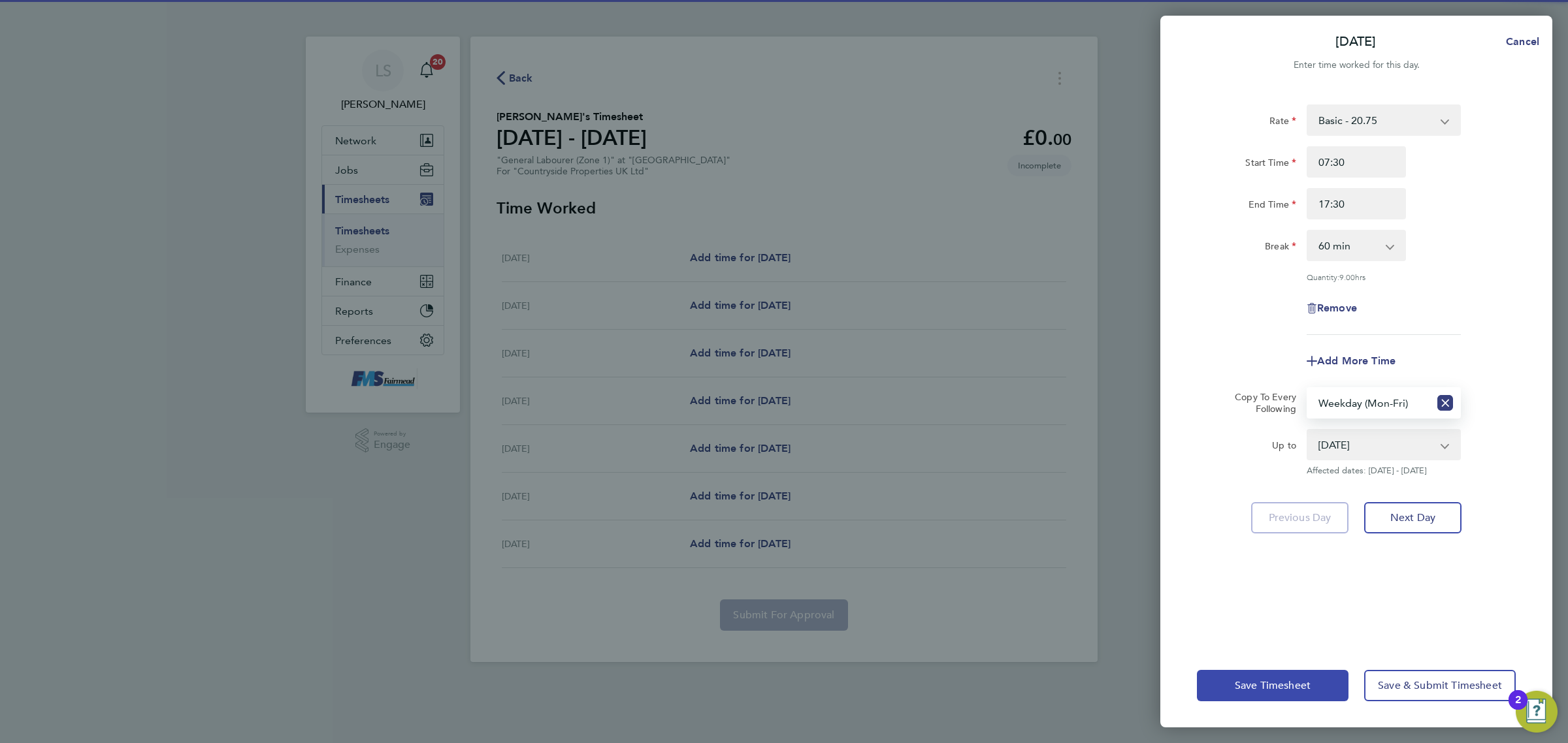
click at [1288, 691] on span "Save Timesheet" at bounding box center [1272, 686] width 76 height 13
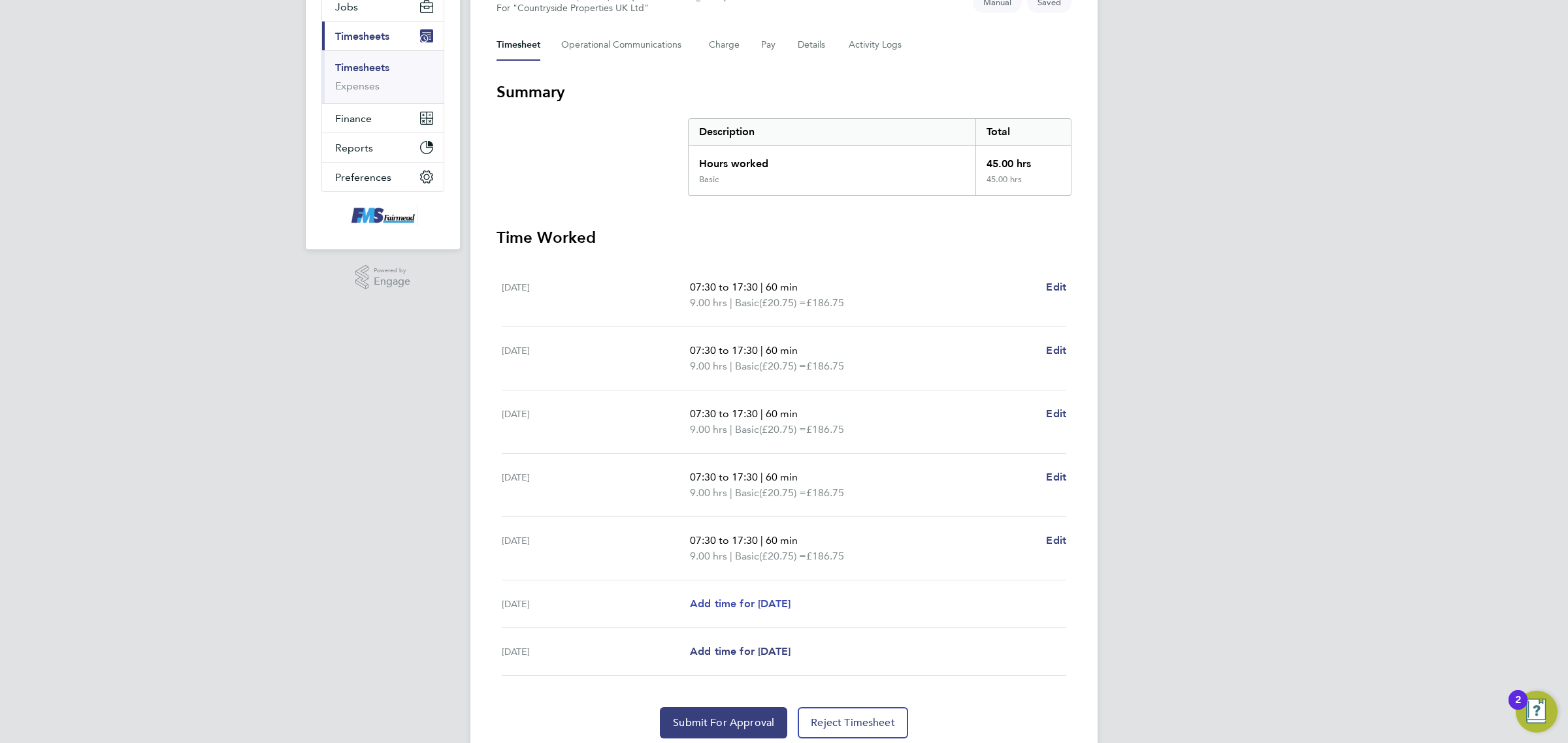
click at [769, 607] on span "Add time for [DATE]" at bounding box center [740, 603] width 100 height 13
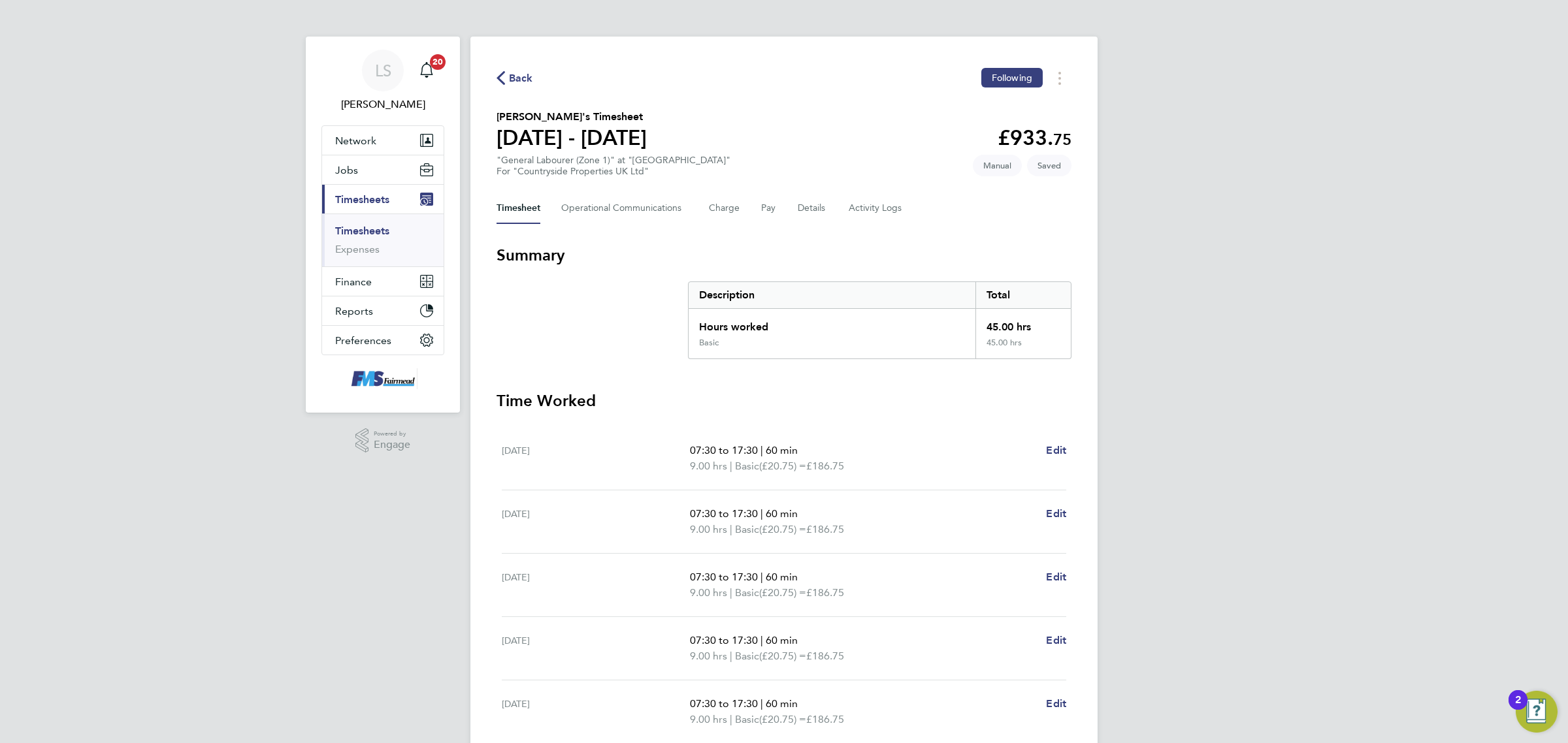
select select "30"
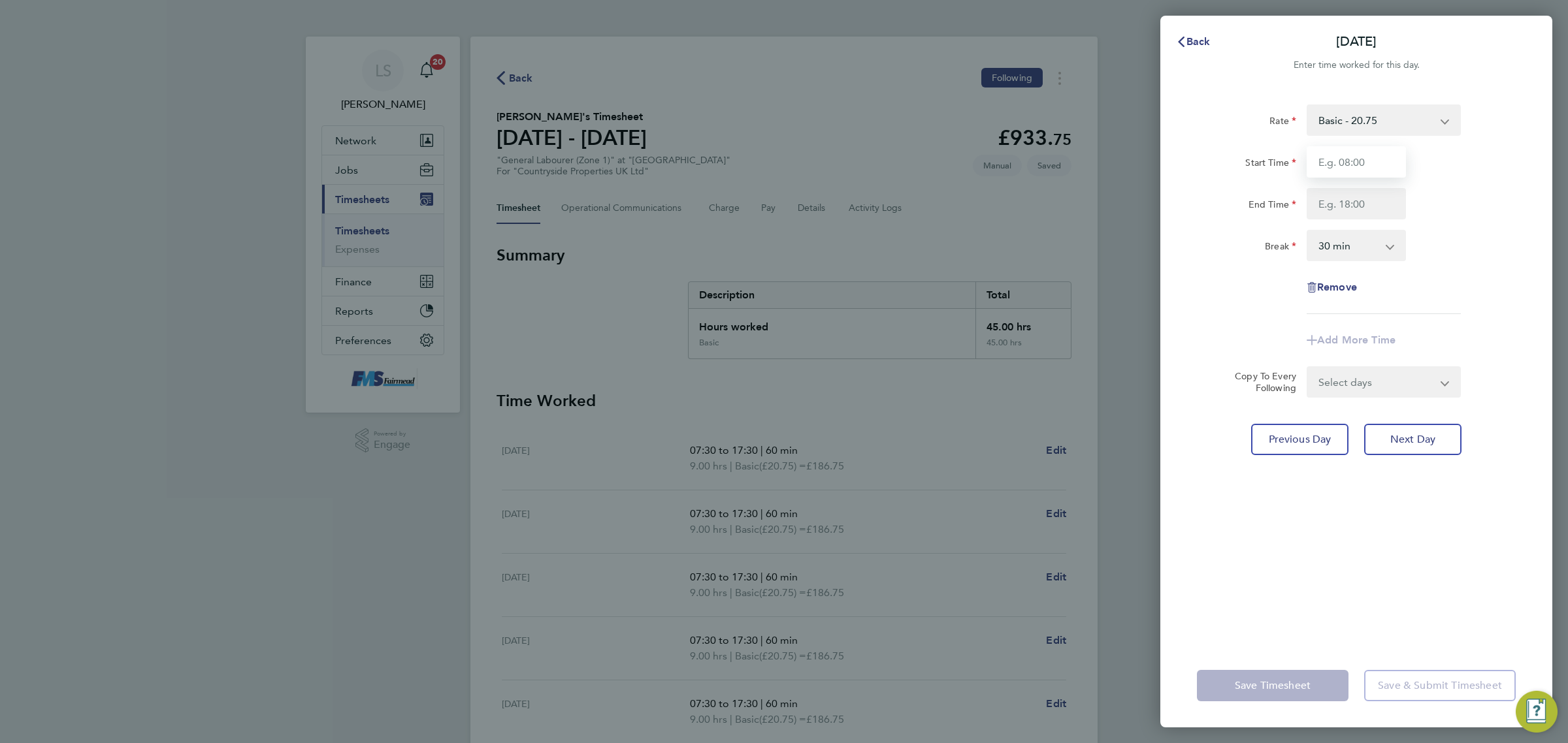
drag, startPoint x: 1383, startPoint y: 157, endPoint x: 1367, endPoint y: 157, distance: 16.0
click at [1367, 157] on input "Start Time" at bounding box center [1356, 161] width 100 height 31
type input "07:00"
click at [1363, 208] on input "End Time" at bounding box center [1356, 203] width 100 height 31
type input "16:00"
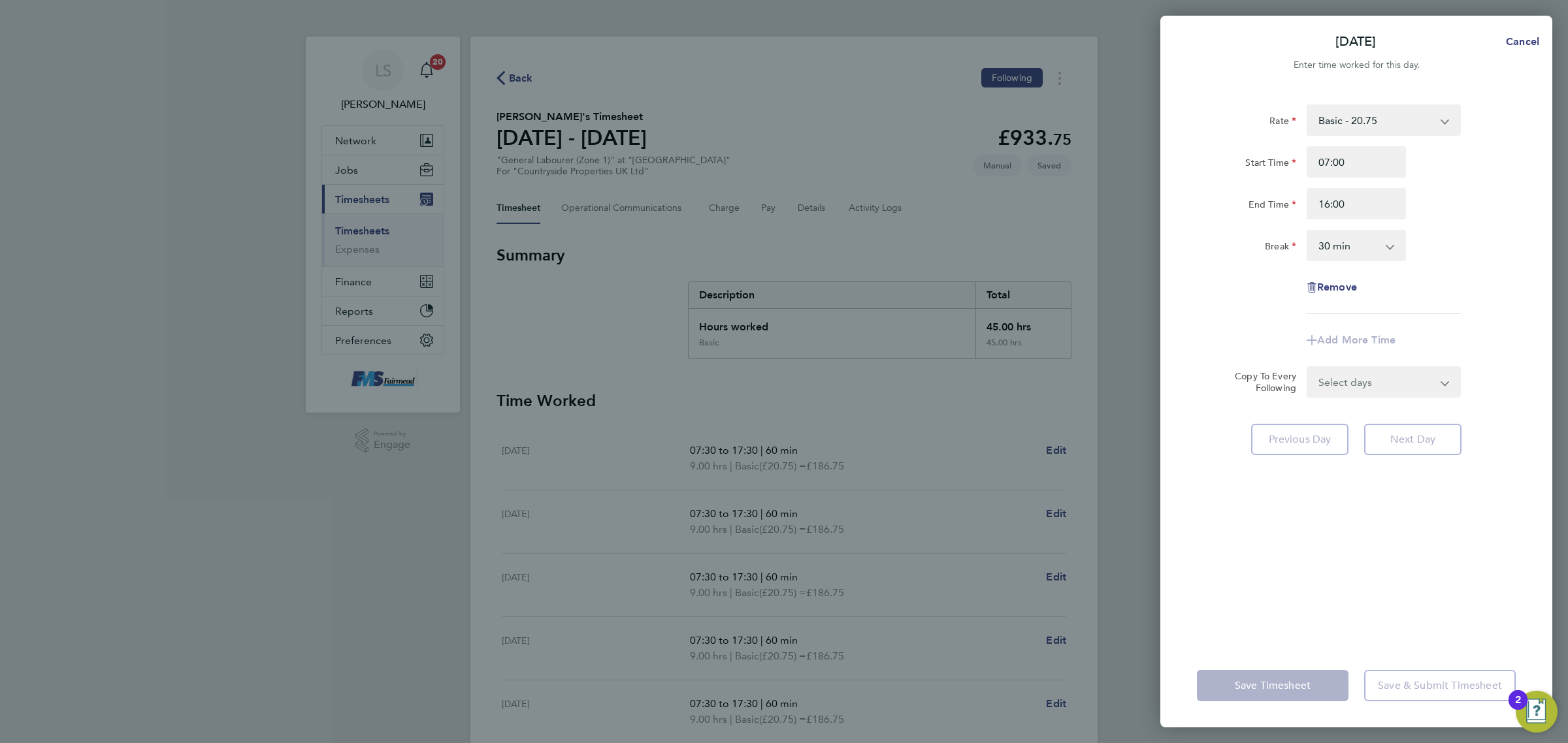
click at [1498, 180] on div "Start Time 07:00 End Time 16:00" at bounding box center [1355, 182] width 329 height 73
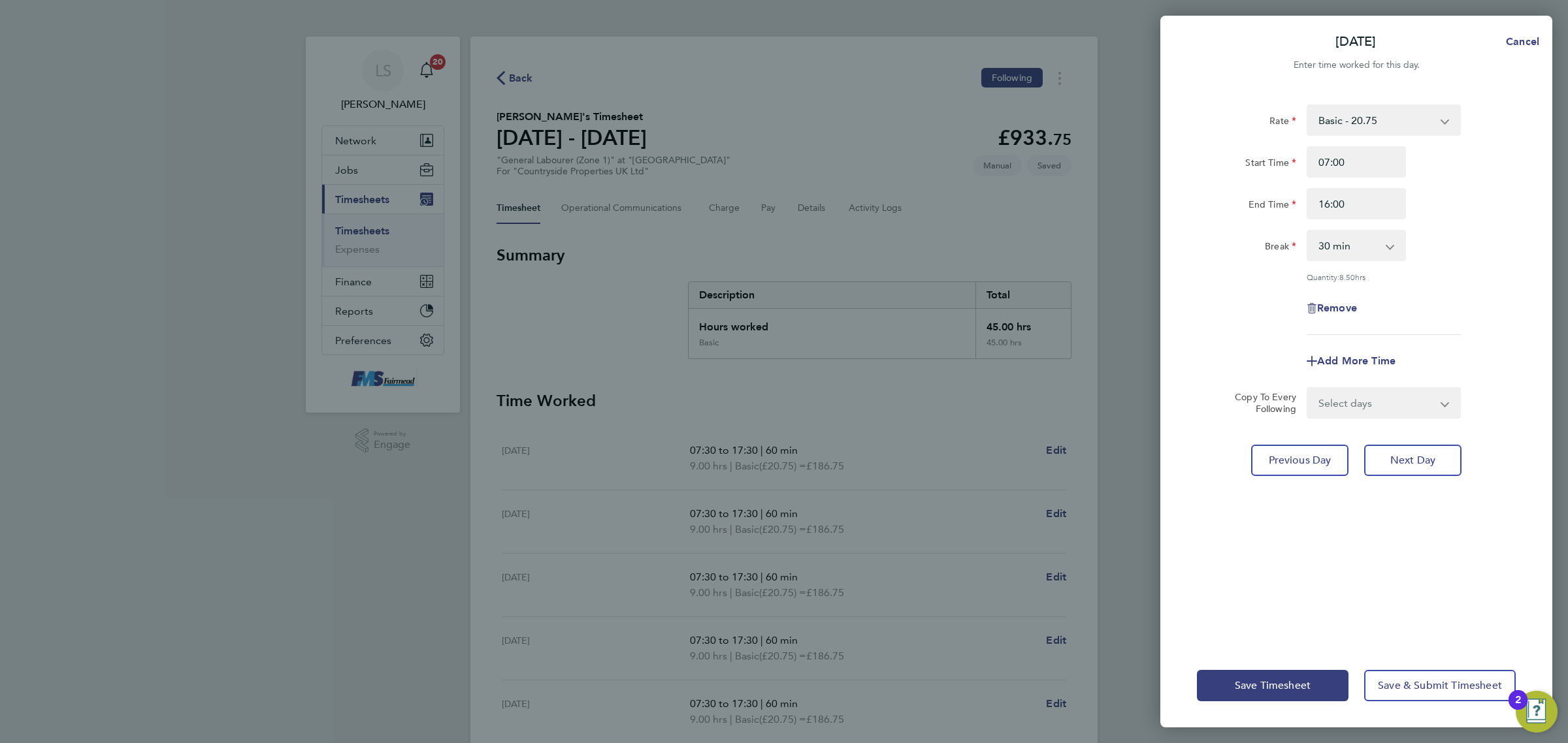
drag, startPoint x: 1385, startPoint y: 249, endPoint x: 1393, endPoint y: 262, distance: 15.3
click at [1385, 249] on select "0 min 15 min 30 min 45 min 60 min 75 min 90 min" at bounding box center [1348, 245] width 81 height 28
select select "60"
click at [1308, 231] on select "0 min 15 min 30 min 45 min 60 min 75 min 90 min" at bounding box center [1348, 245] width 81 height 28
click at [1438, 290] on div "Rate Basic - 20.75 Start Time 07:00 End Time 16:00 Break 0 min 15 min 30 min 45…" at bounding box center [1356, 219] width 319 height 230
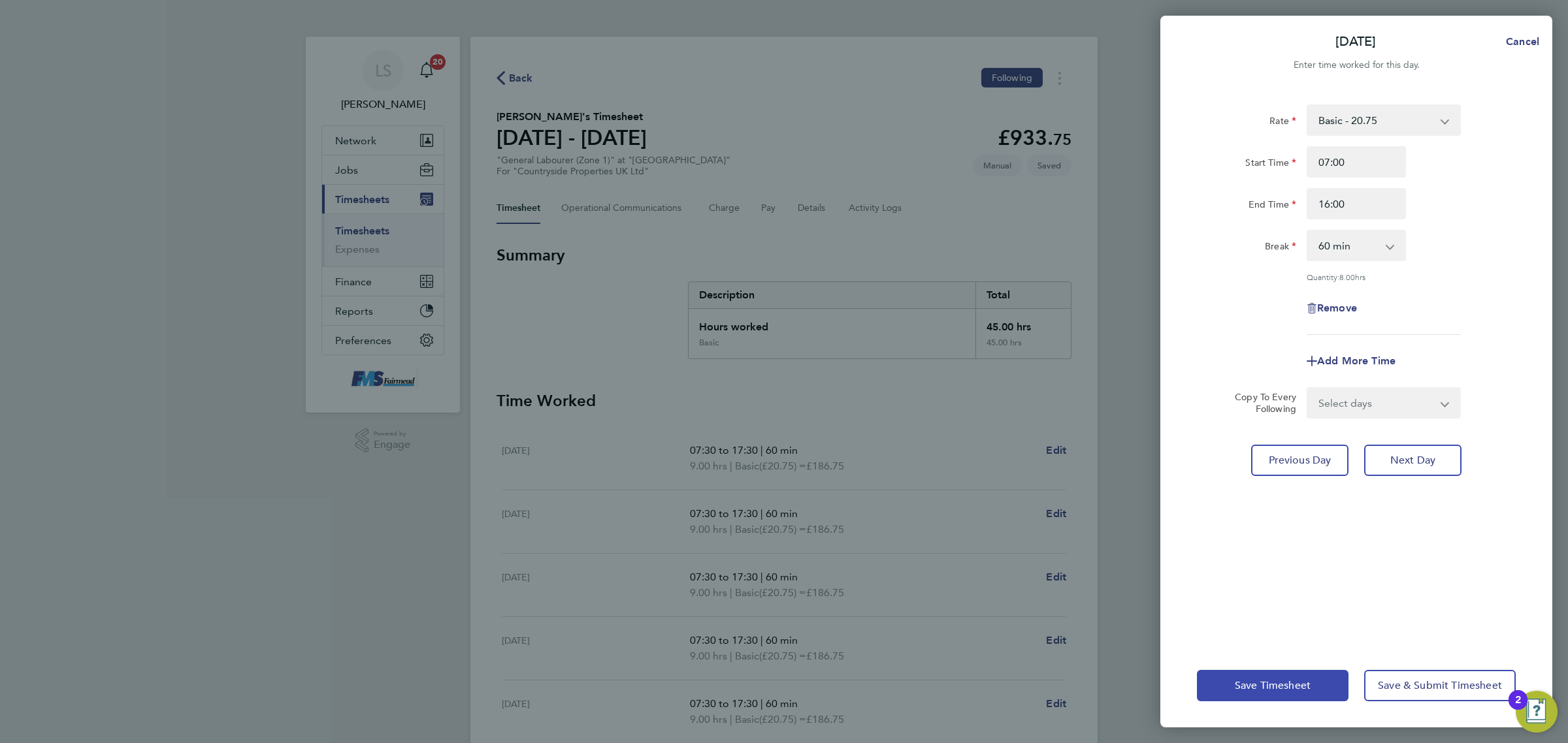
click at [1265, 688] on span "Save Timesheet" at bounding box center [1272, 686] width 76 height 13
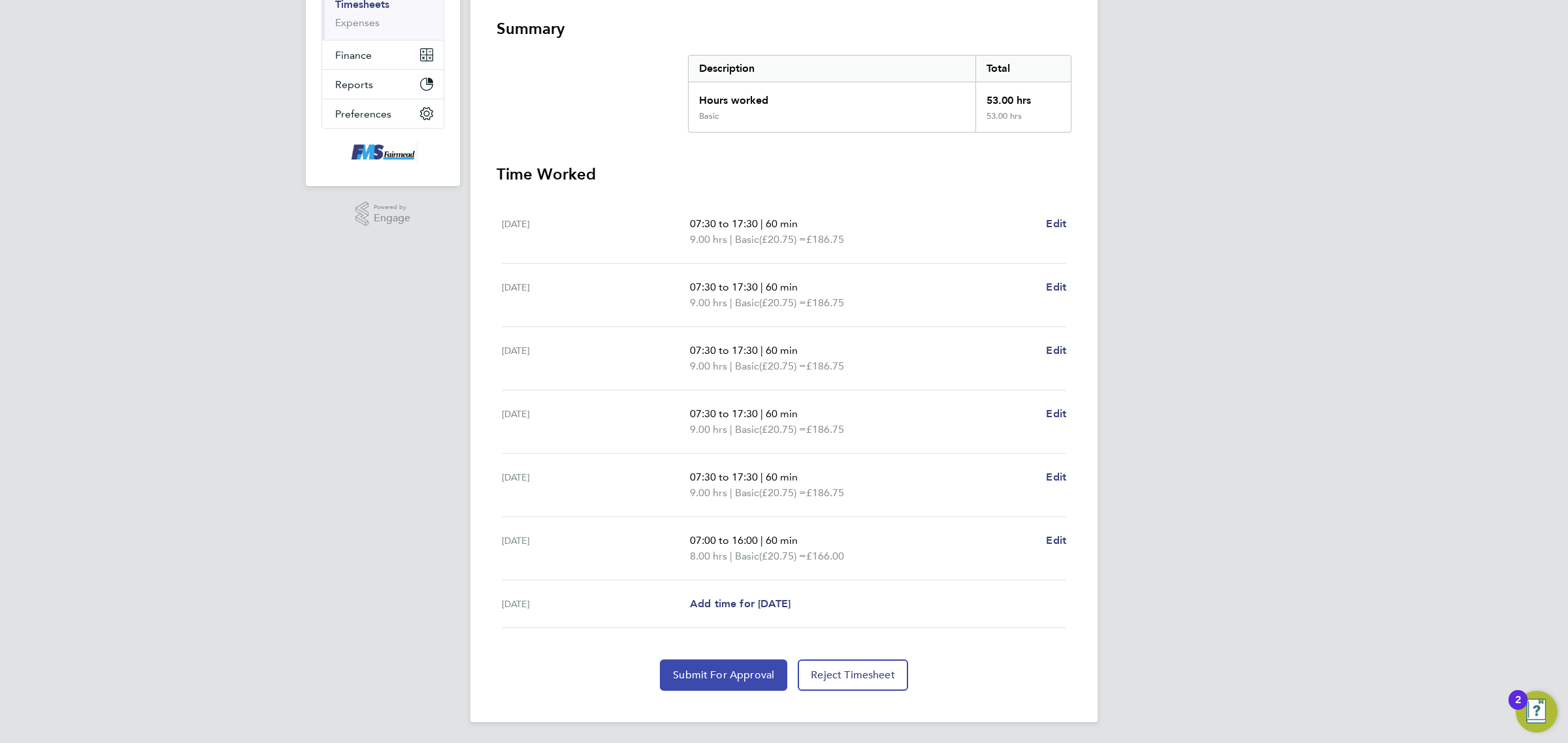
click at [724, 666] on button "Submit For Approval" at bounding box center [723, 674] width 127 height 31
